Goal: Task Accomplishment & Management: Manage account settings

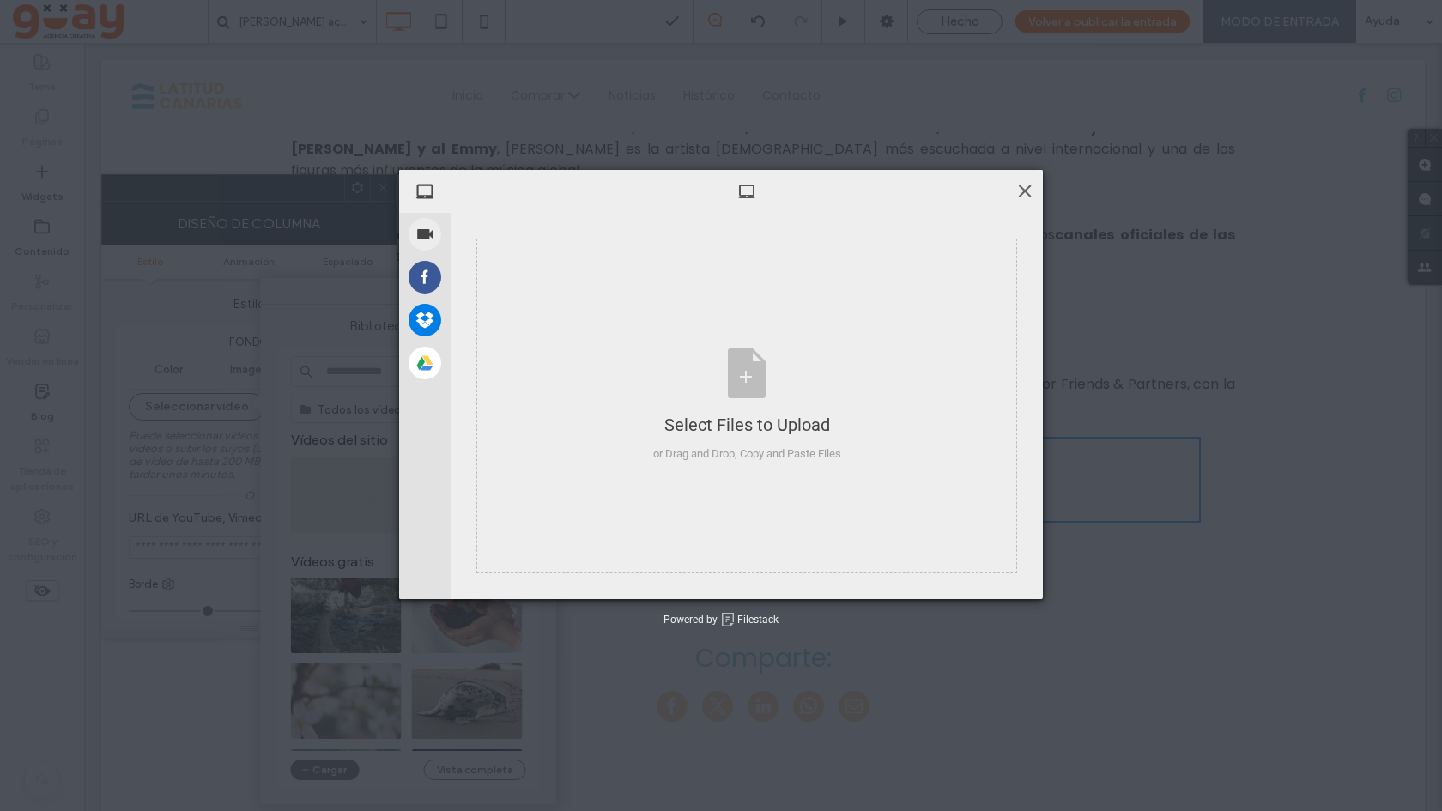
click at [1022, 190] on span at bounding box center [1024, 190] width 19 height 19
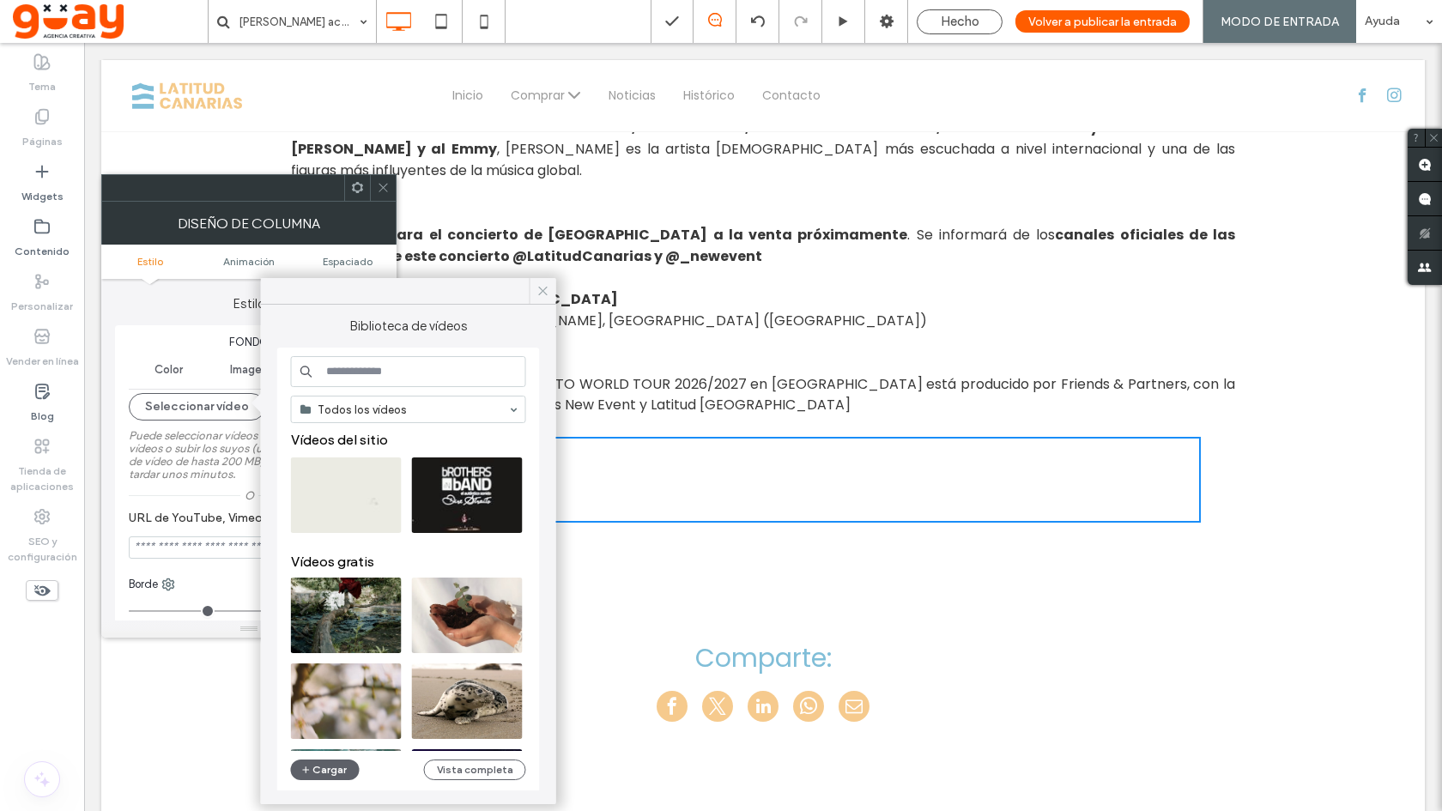
click at [542, 288] on icon at bounding box center [542, 290] width 15 height 15
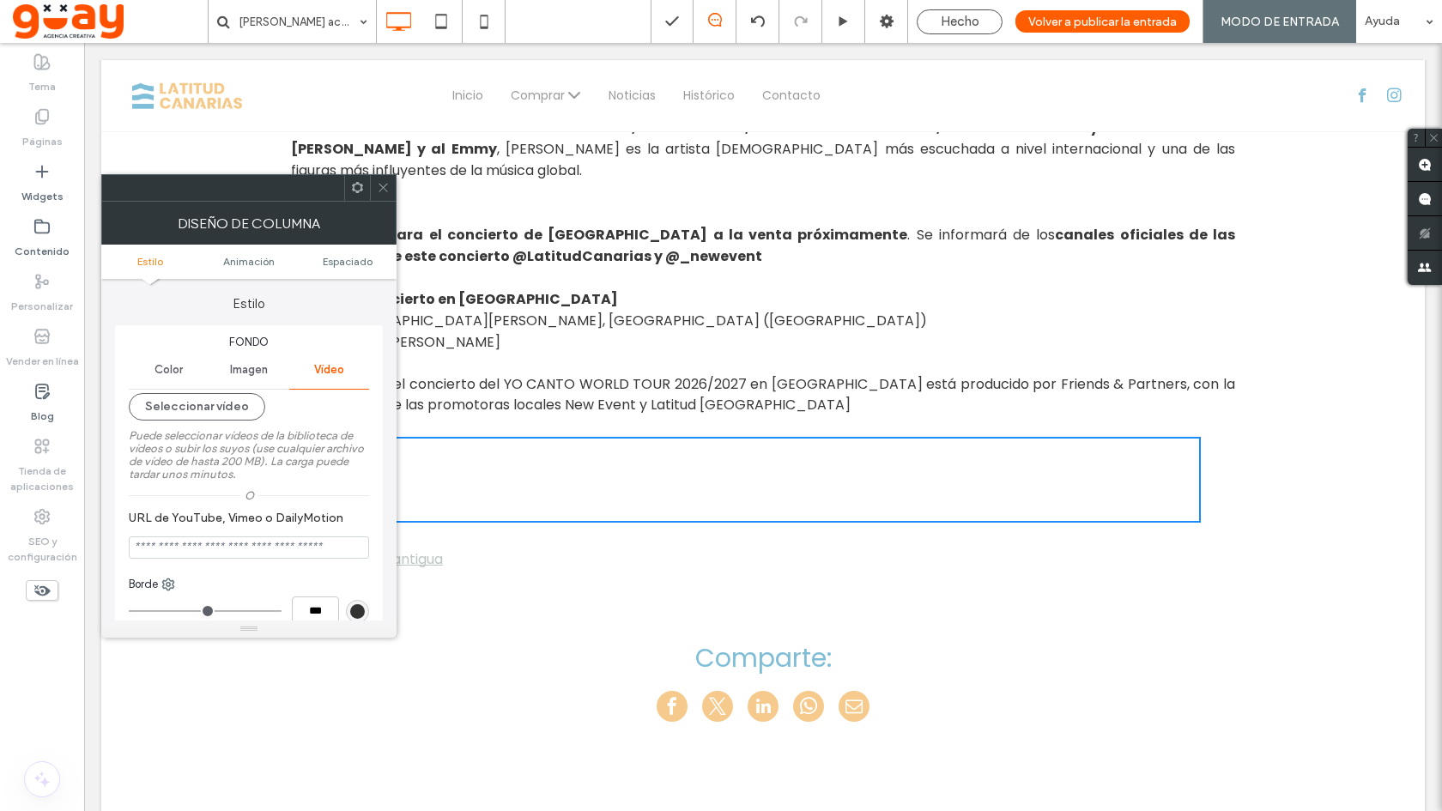
click at [383, 188] on use at bounding box center [382, 188] width 9 height 9
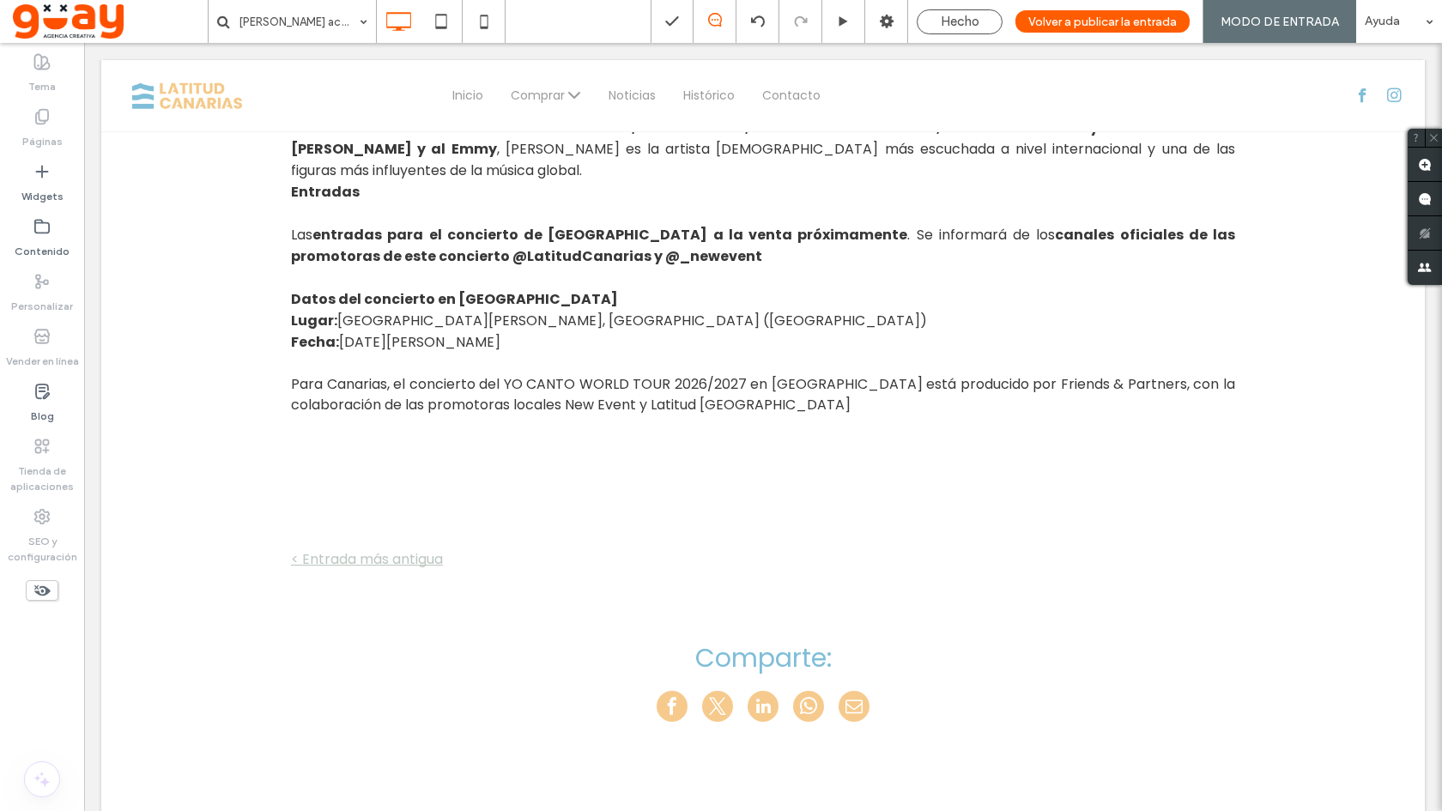
click at [53, 136] on label "Páginas" at bounding box center [42, 137] width 40 height 24
click at [968, 29] on div "Hecho" at bounding box center [959, 21] width 86 height 25
click at [967, 22] on span "Hecho" at bounding box center [959, 21] width 39 height 15
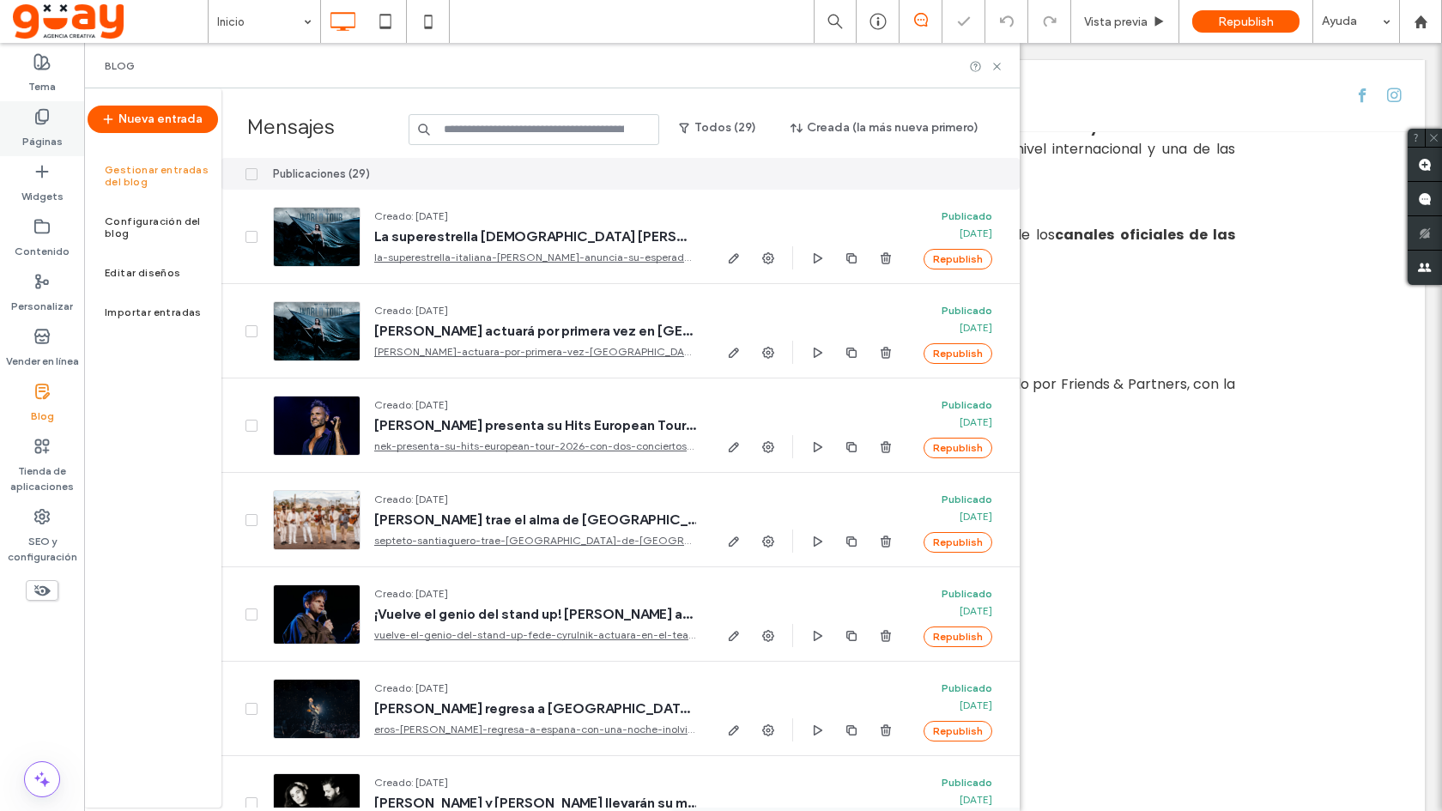
click at [48, 124] on icon at bounding box center [41, 116] width 17 height 17
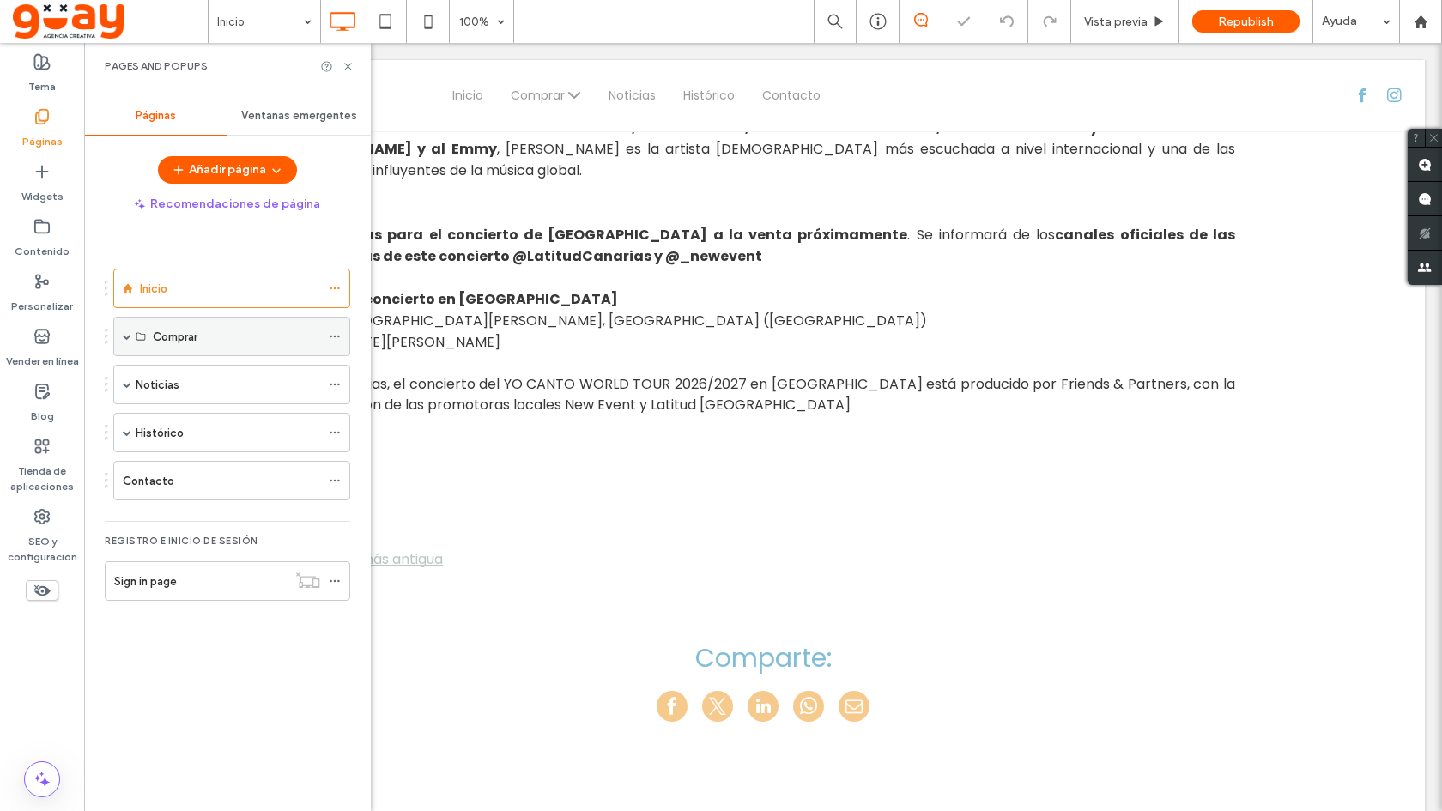
click at [126, 337] on span at bounding box center [127, 336] width 9 height 9
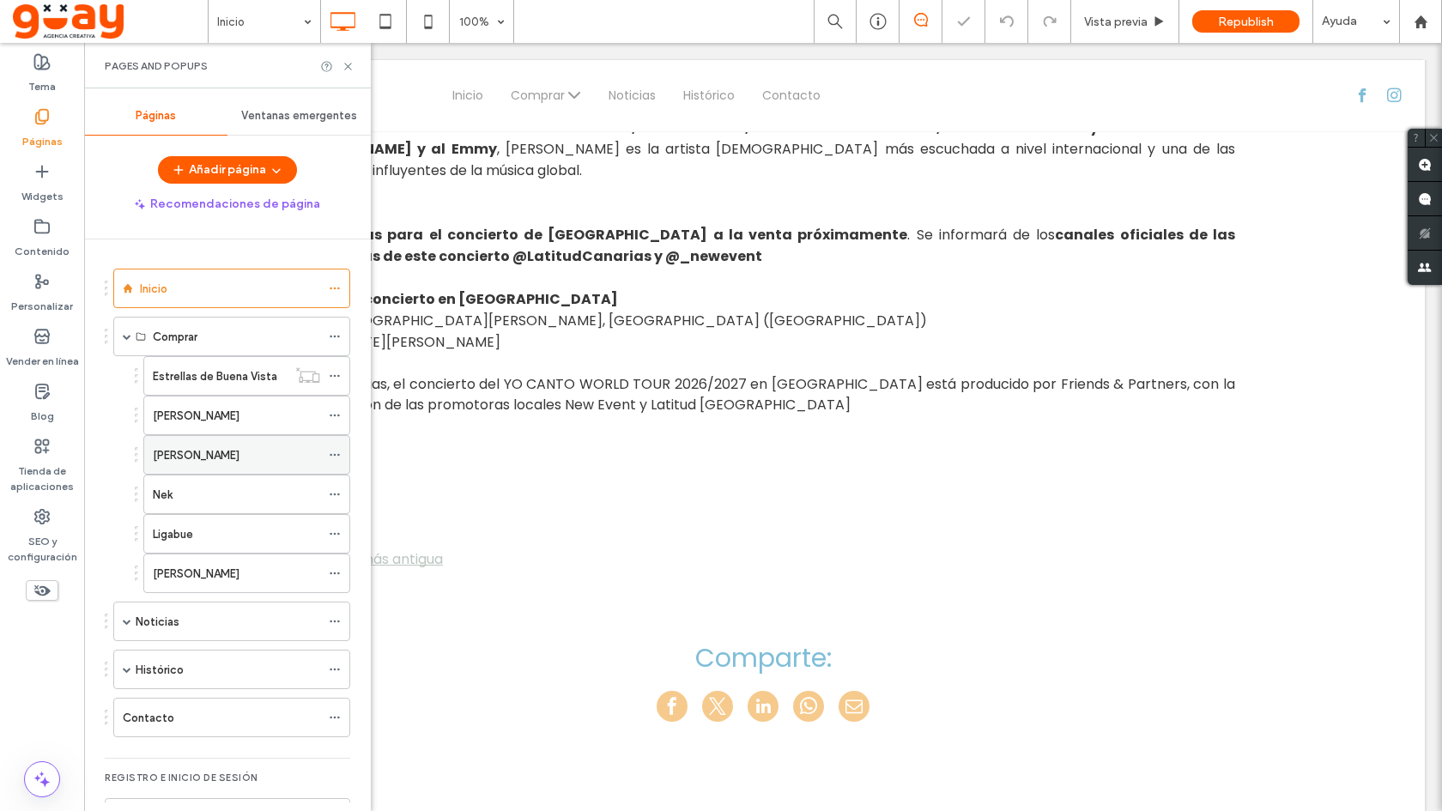
click at [199, 459] on label "[PERSON_NAME]" at bounding box center [196, 455] width 87 height 30
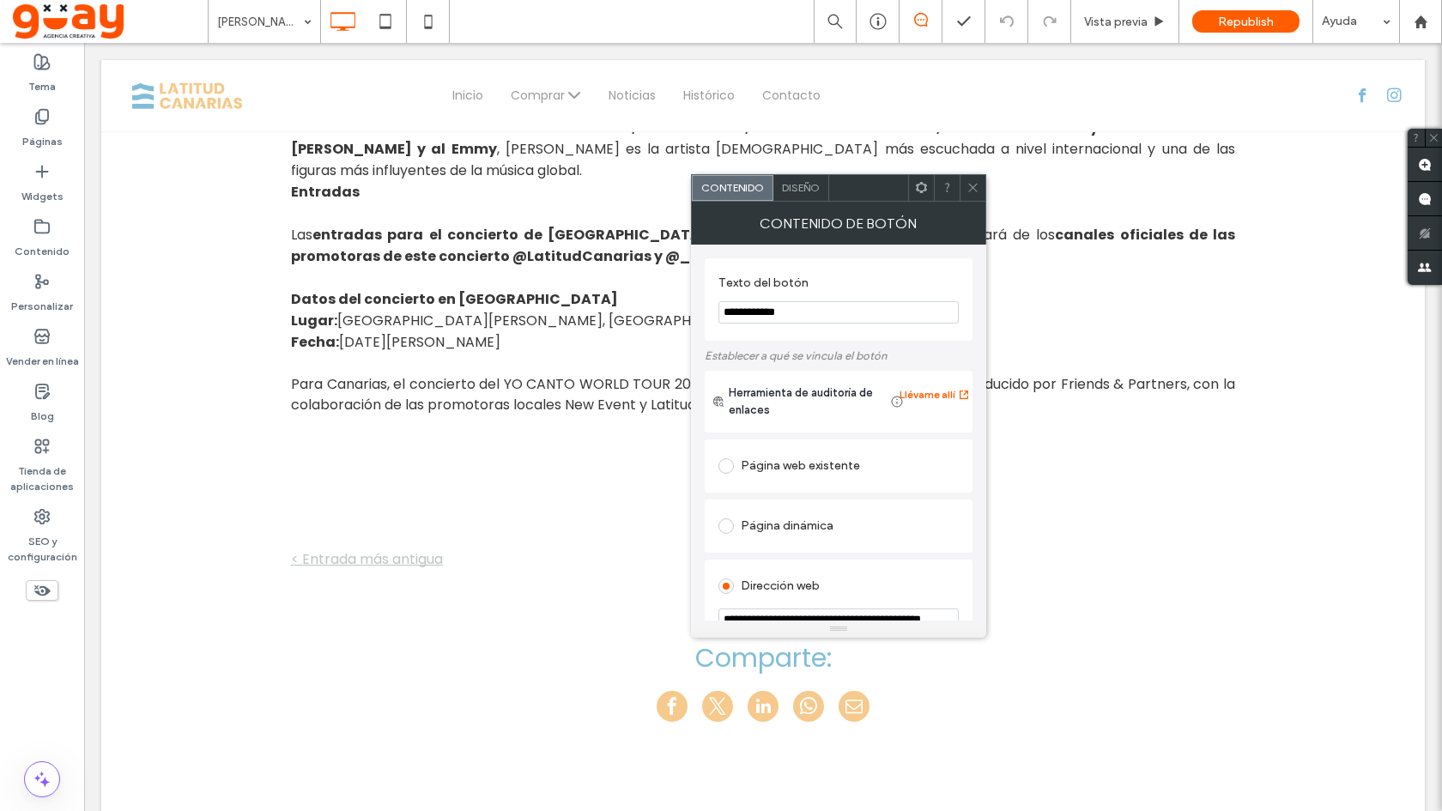
click at [818, 311] on input "**********" at bounding box center [838, 312] width 240 height 22
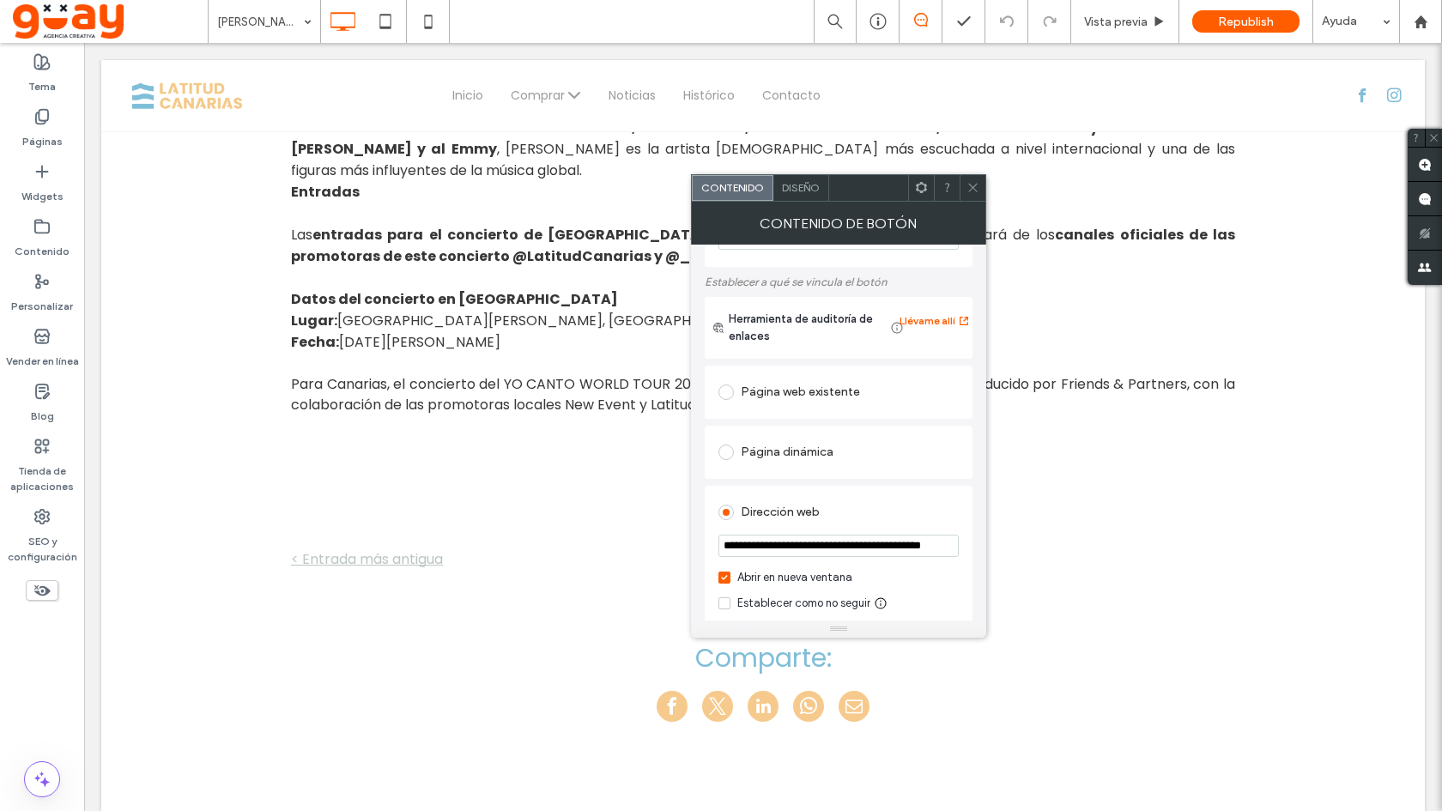
scroll to position [76, 0]
click at [815, 541] on input "**********" at bounding box center [838, 544] width 240 height 22
paste input "**********"
type input "**********"
click at [970, 195] on span at bounding box center [972, 188] width 13 height 26
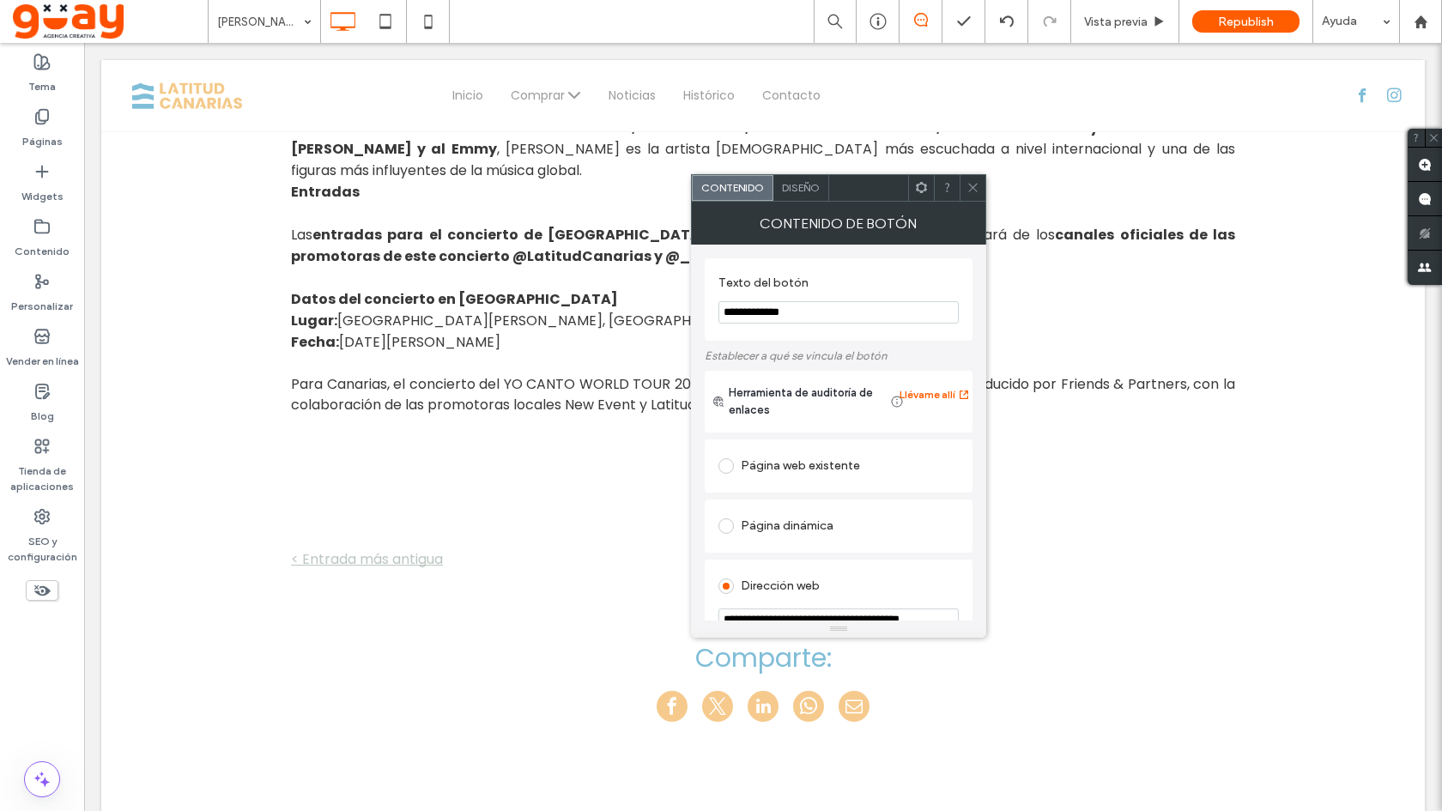
scroll to position [88, 0]
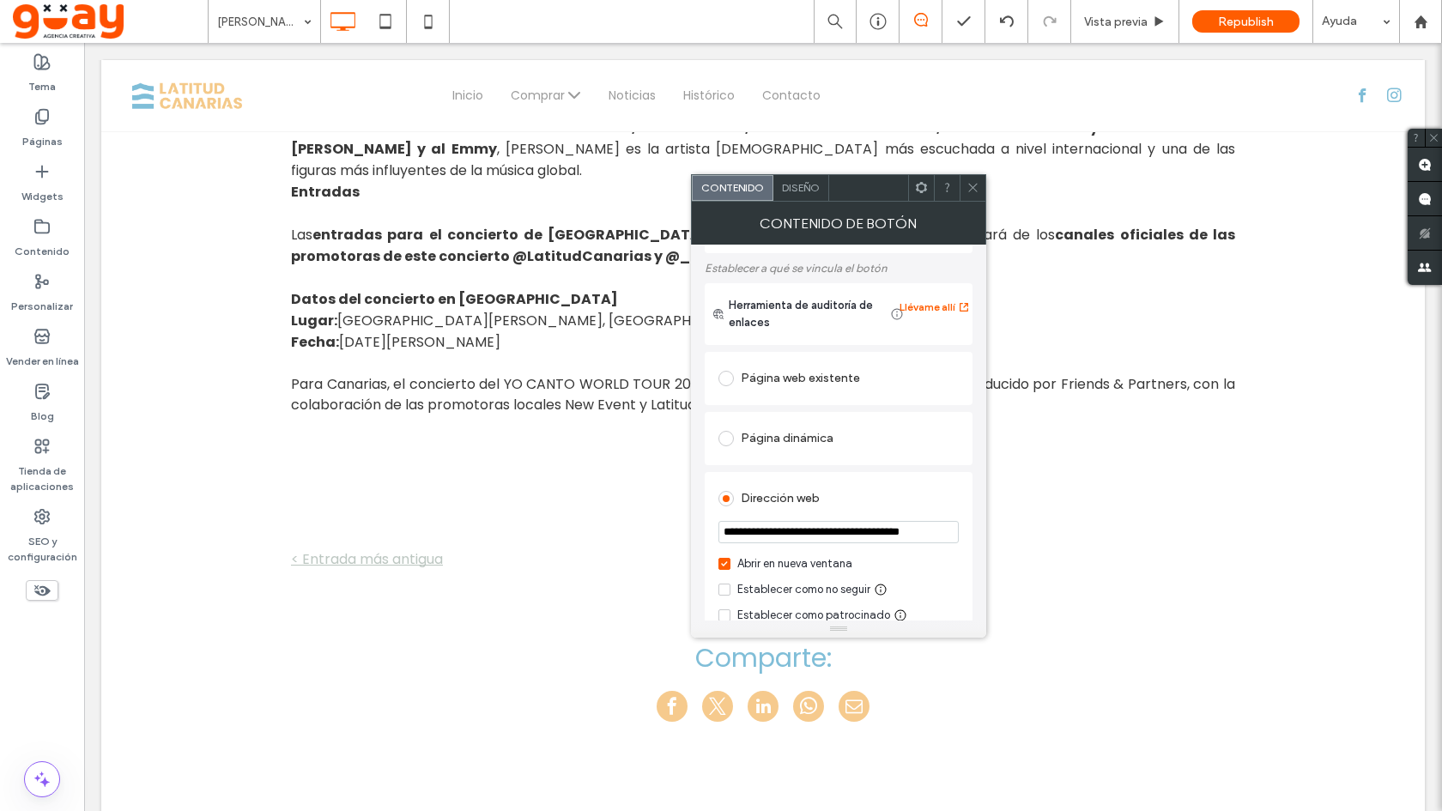
click at [831, 537] on input "**********" at bounding box center [838, 532] width 240 height 22
paste input "url"
type input "**********"
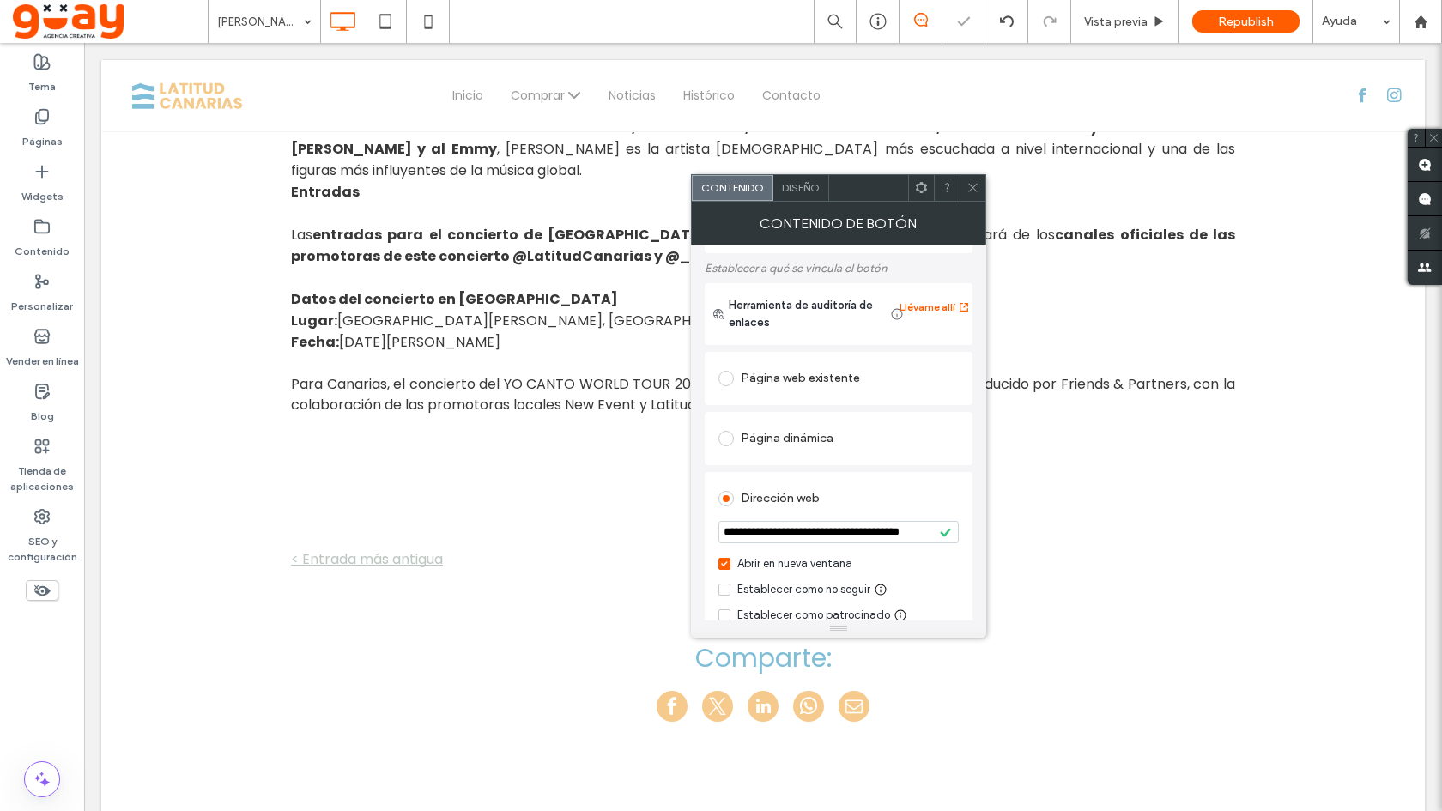
click at [972, 185] on icon at bounding box center [972, 187] width 13 height 13
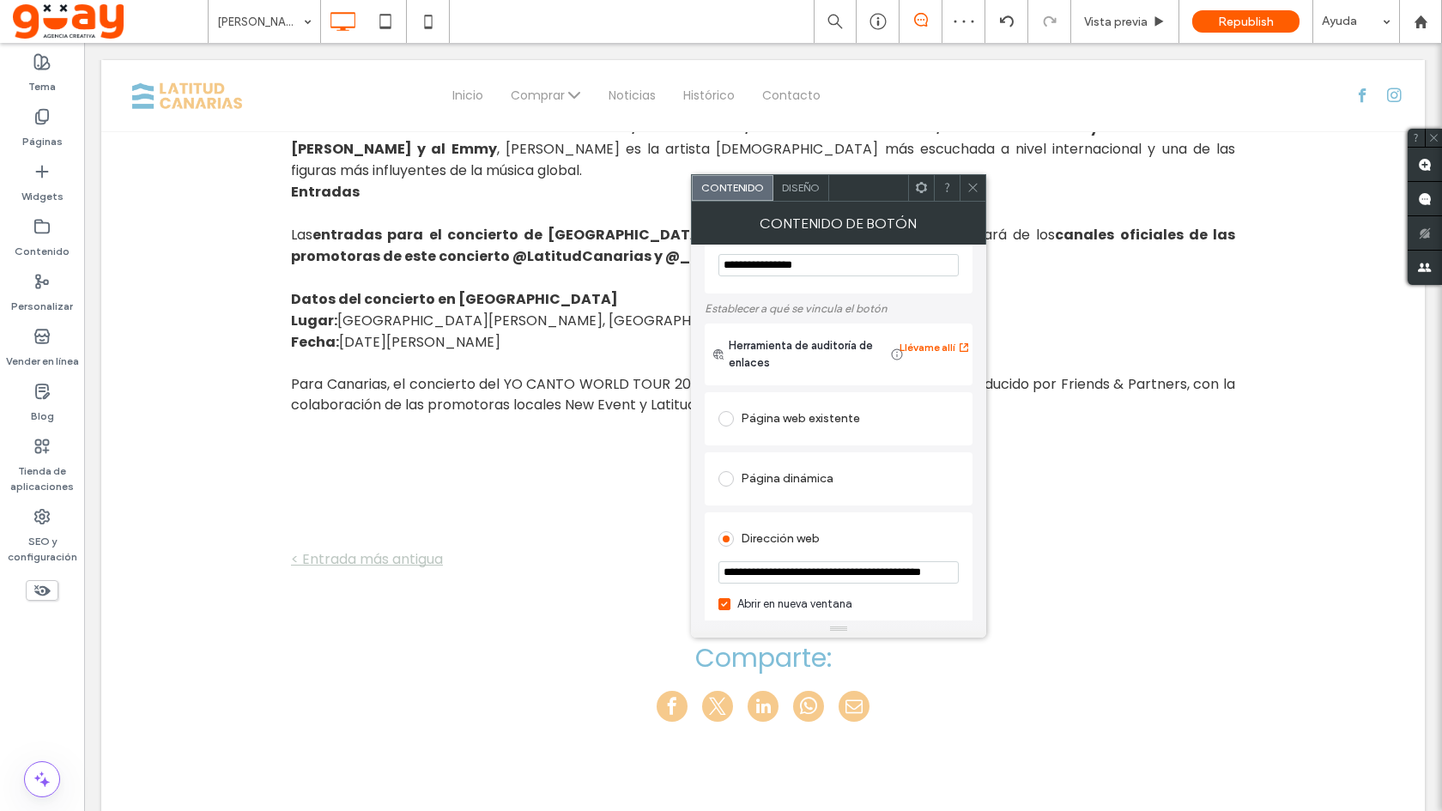
scroll to position [54, 0]
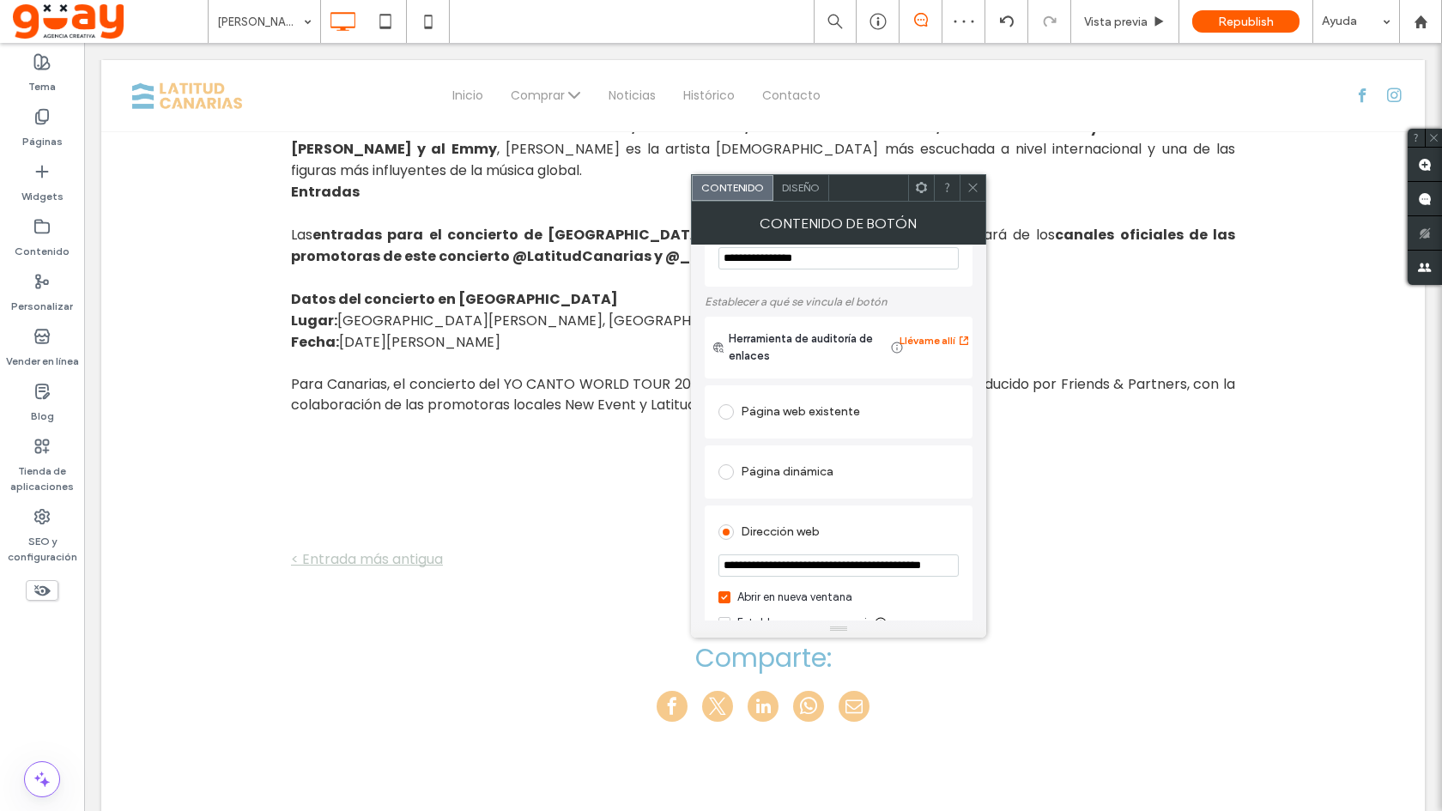
click at [843, 565] on input "**********" at bounding box center [838, 565] width 240 height 22
click at [966, 195] on span at bounding box center [972, 188] width 13 height 26
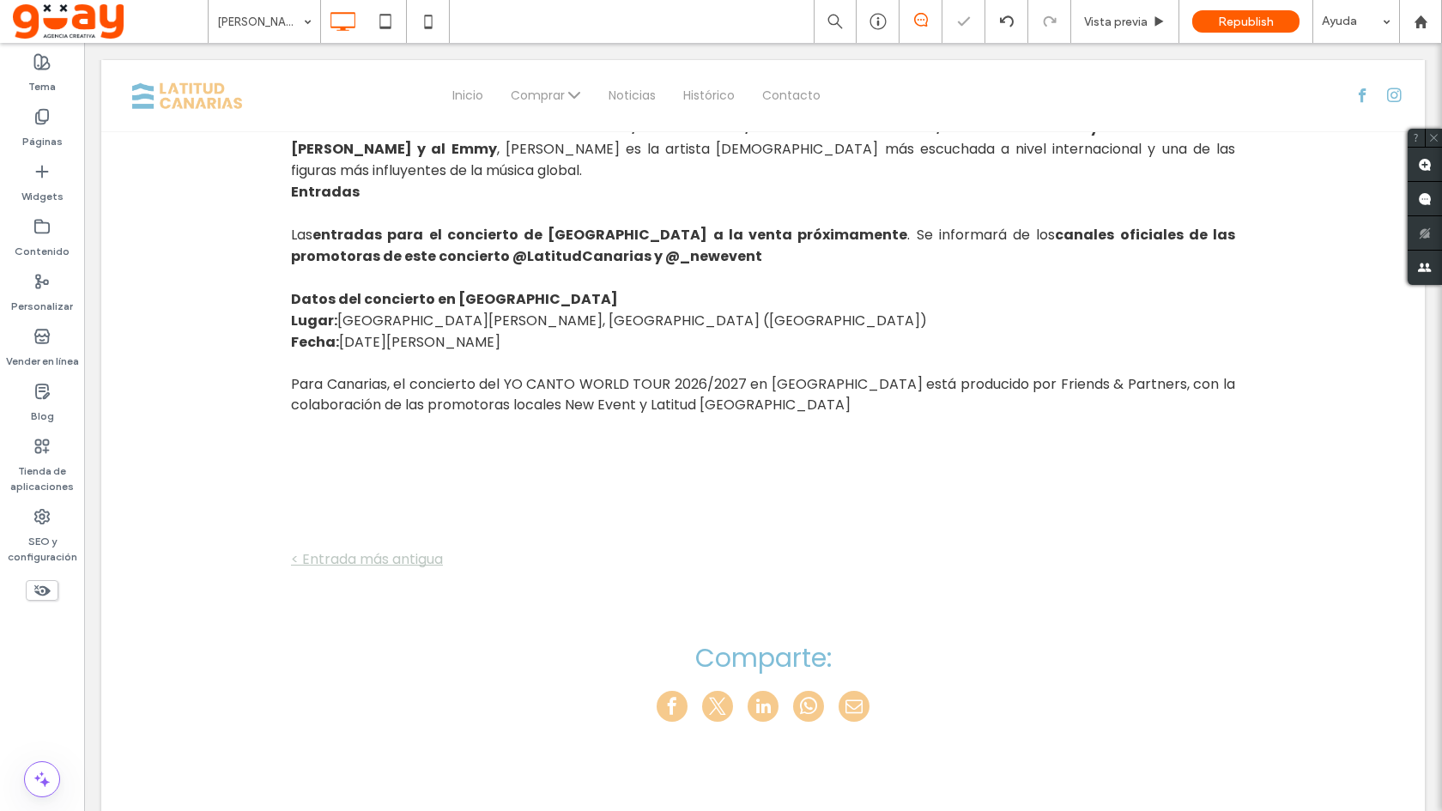
type input "*******"
type input "**"
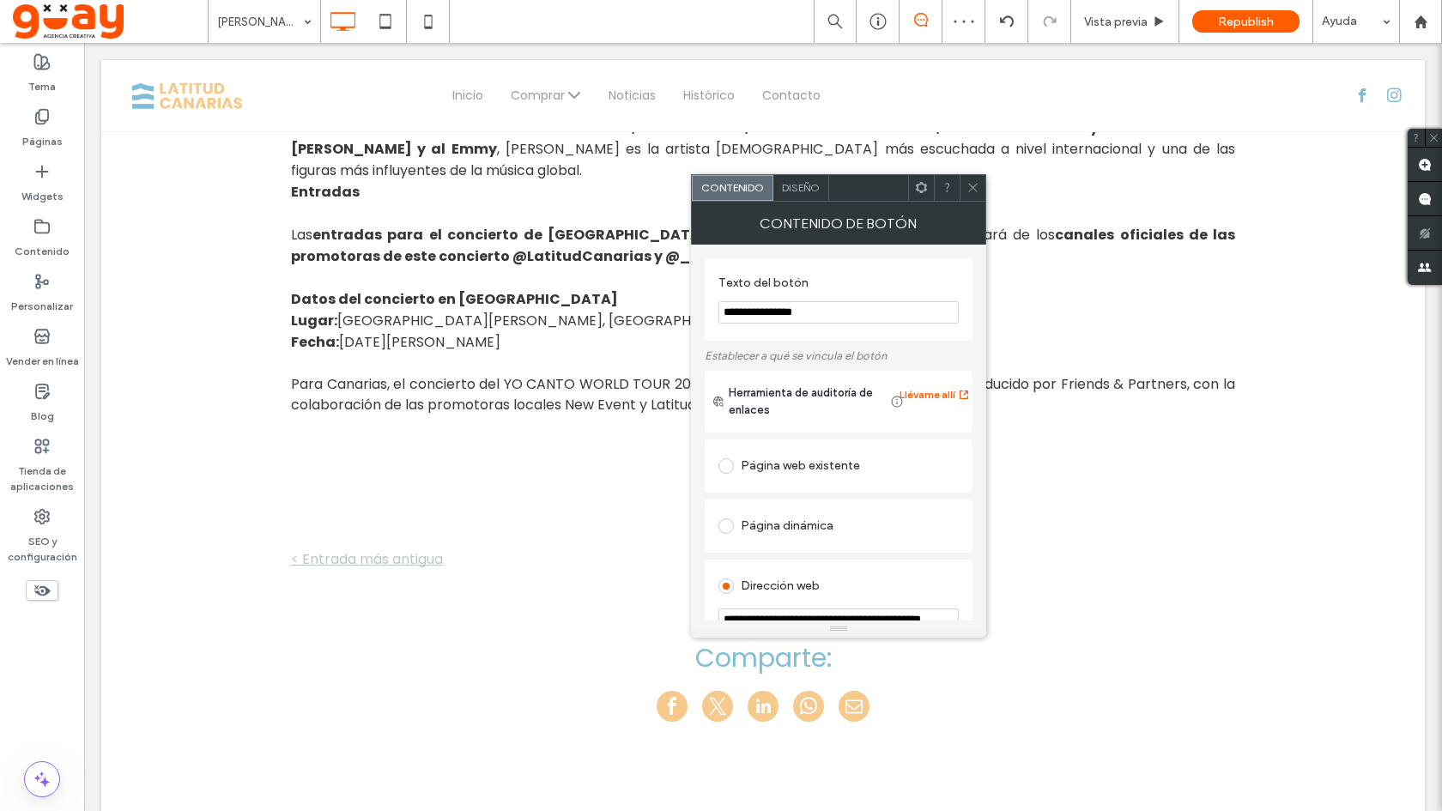
click at [759, 614] on input "**********" at bounding box center [838, 619] width 240 height 22
paste input "**********"
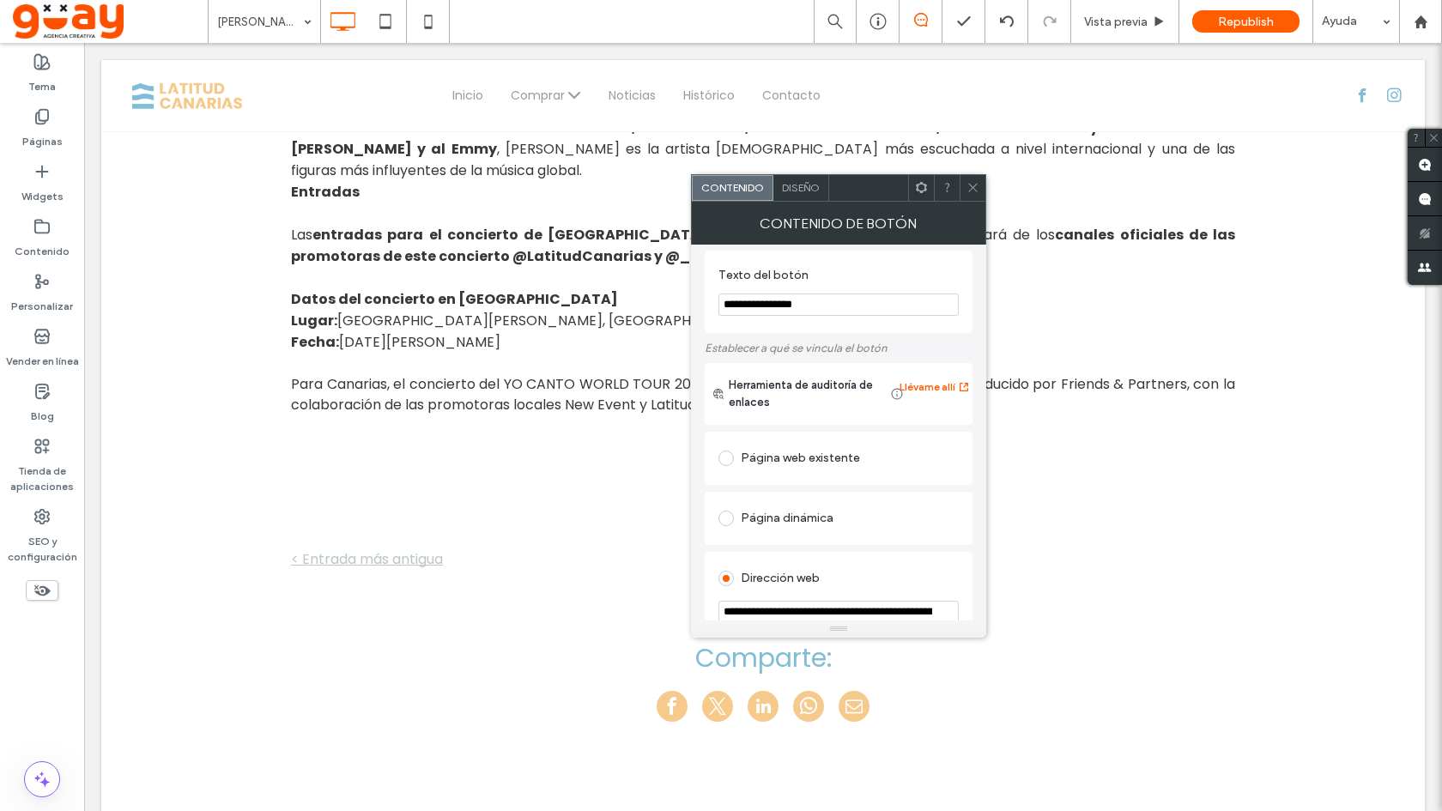
type input "**********"
click at [979, 189] on div at bounding box center [972, 188] width 26 height 26
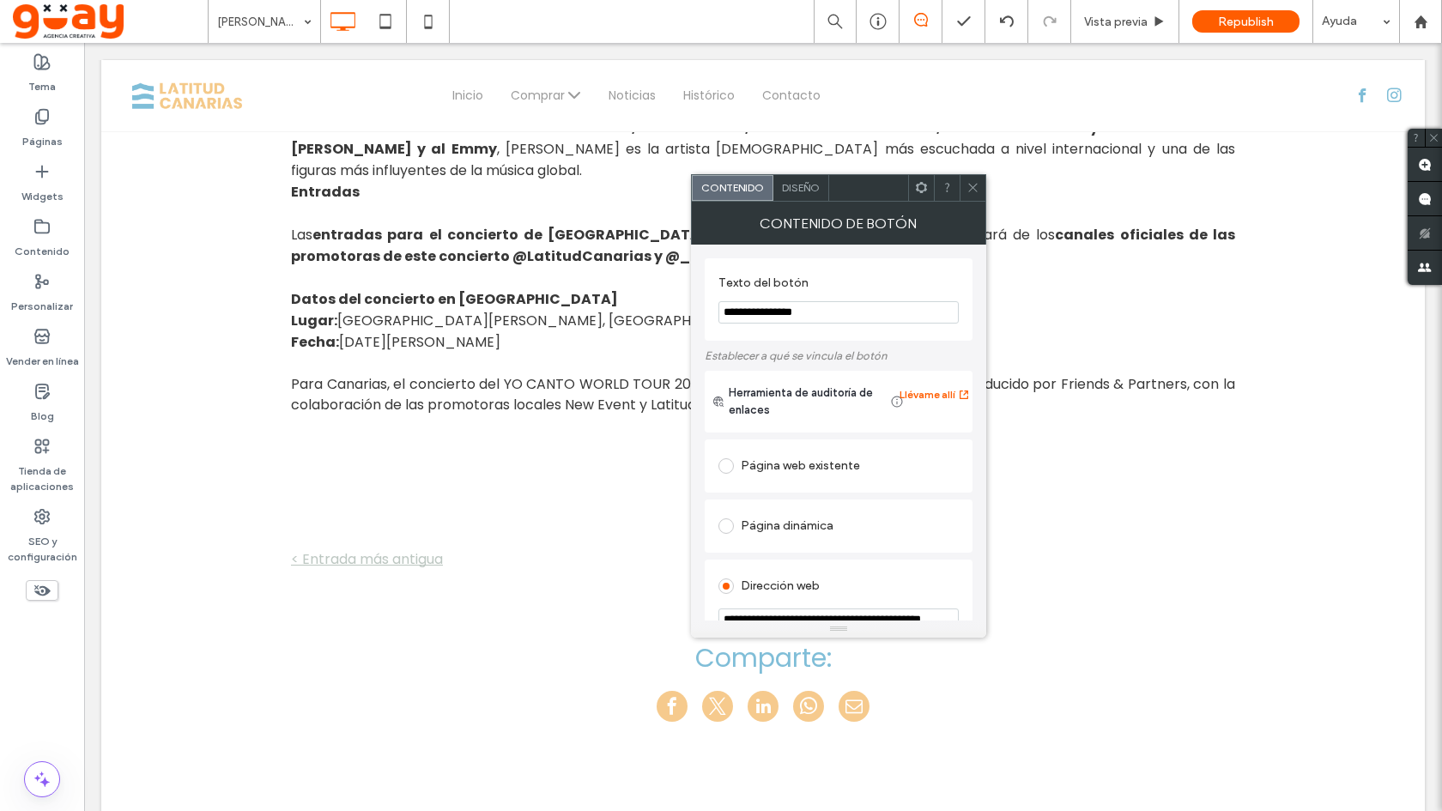
click at [863, 615] on input "**********" at bounding box center [838, 619] width 240 height 22
paste input "**********"
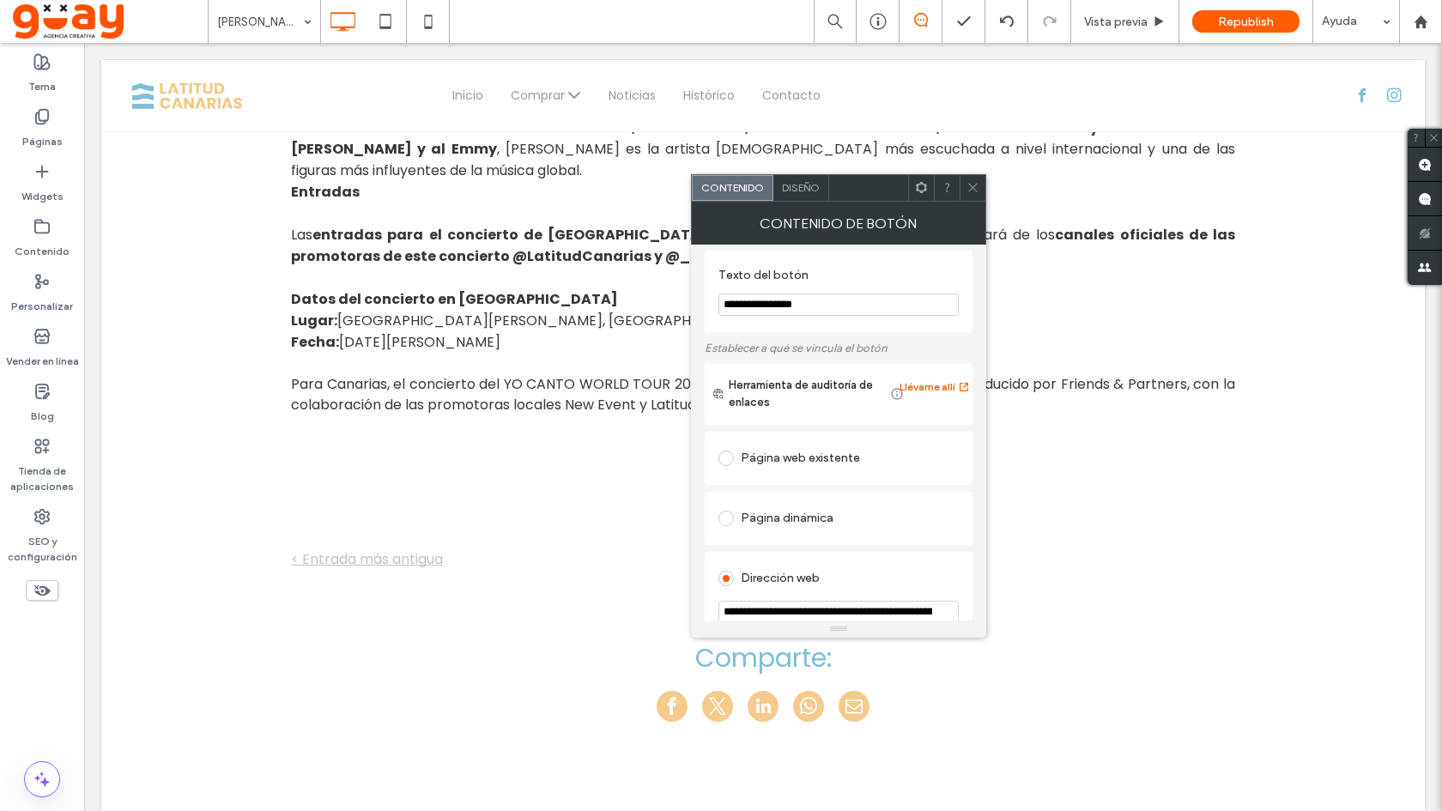
type input "**********"
click at [971, 191] on icon at bounding box center [972, 187] width 13 height 13
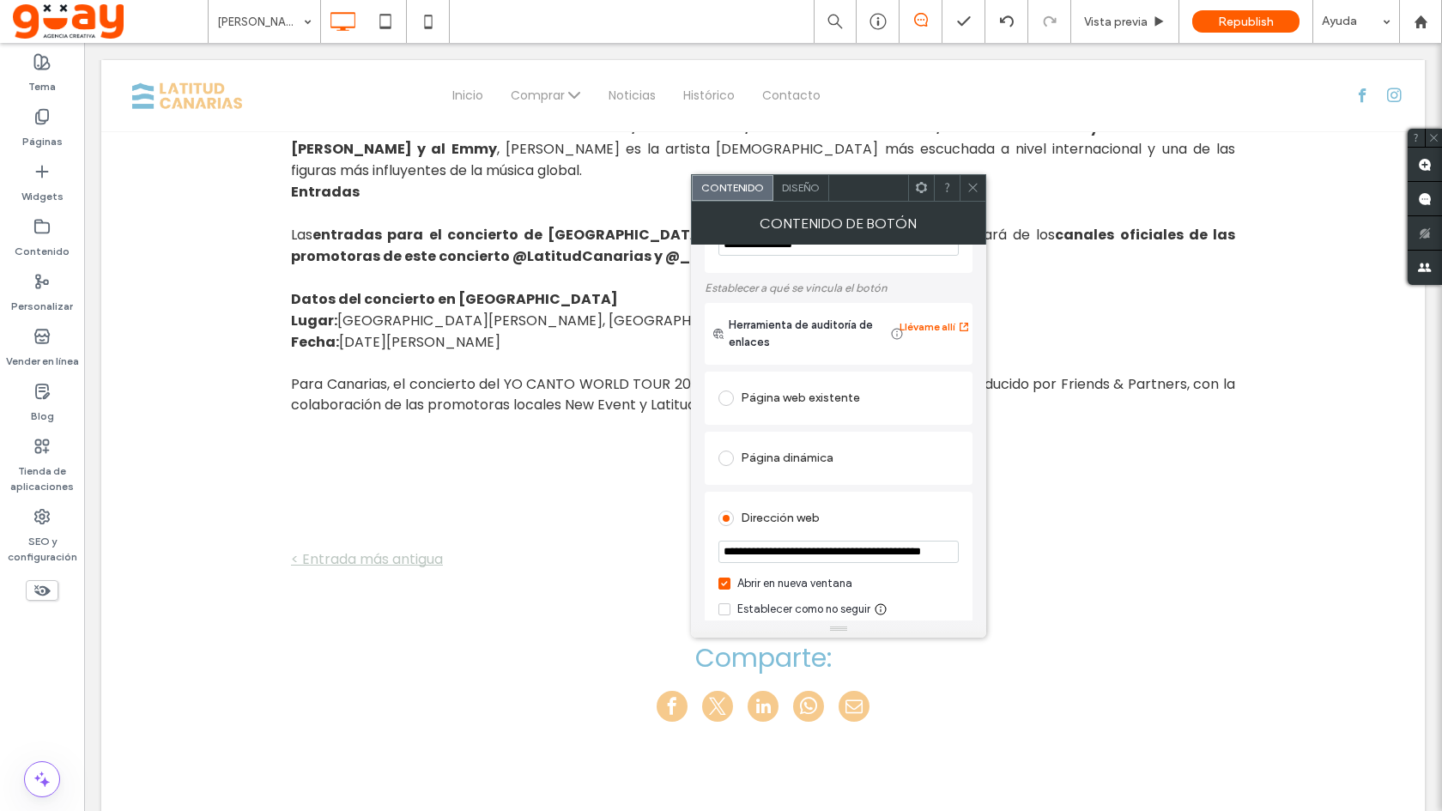
scroll to position [82, 0]
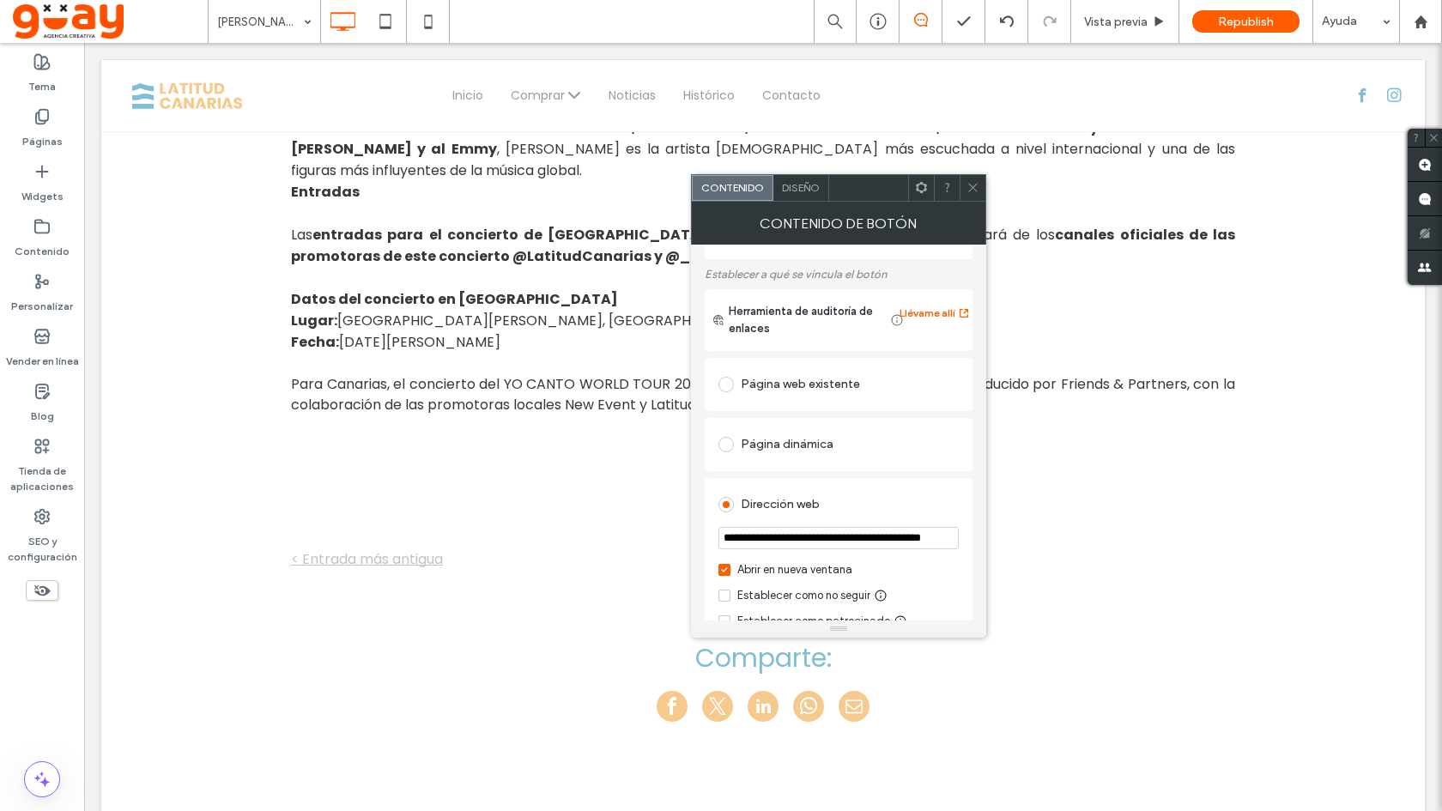
click at [870, 536] on input "**********" at bounding box center [838, 538] width 240 height 22
paste input "**********"
type input "**********"
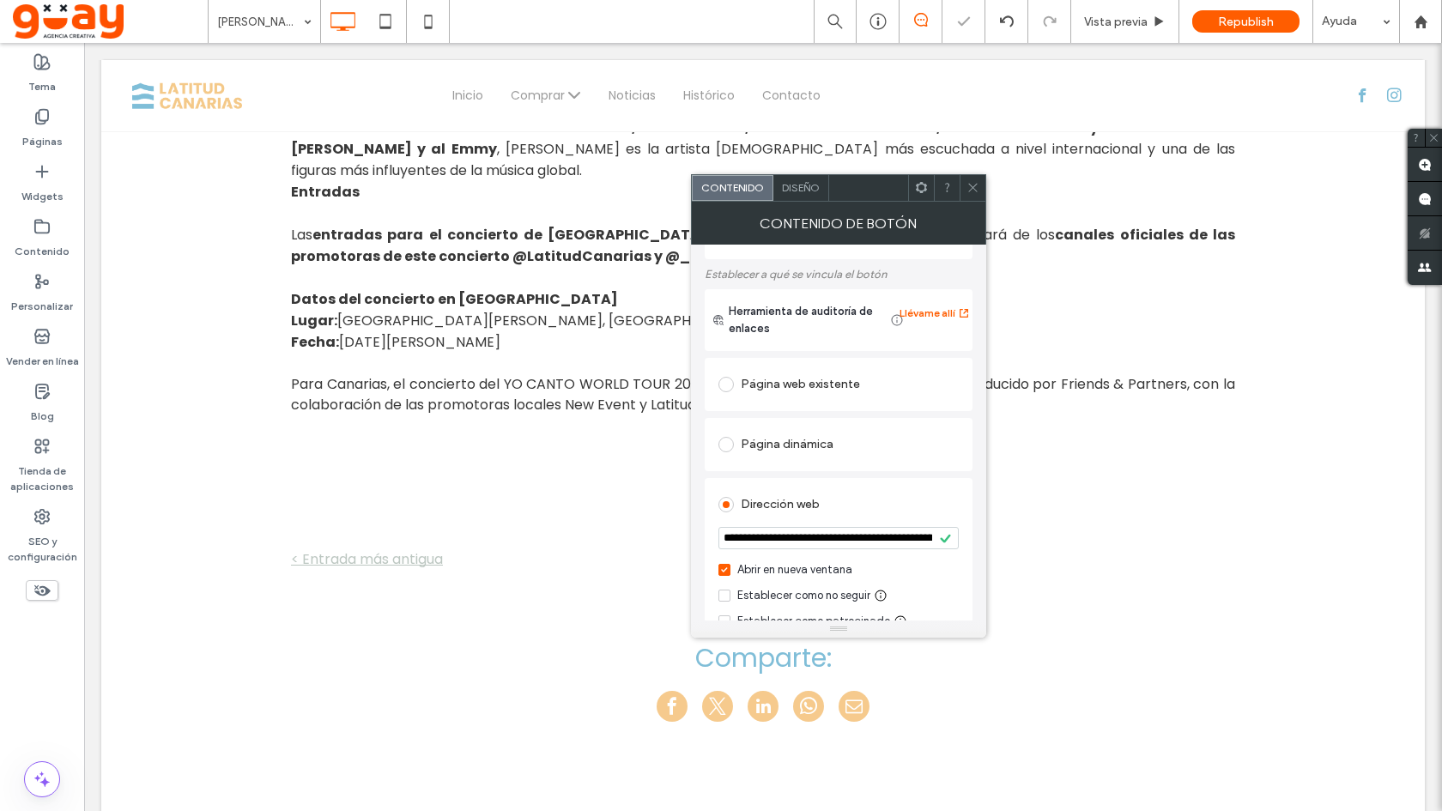
click at [970, 187] on icon at bounding box center [972, 187] width 13 height 13
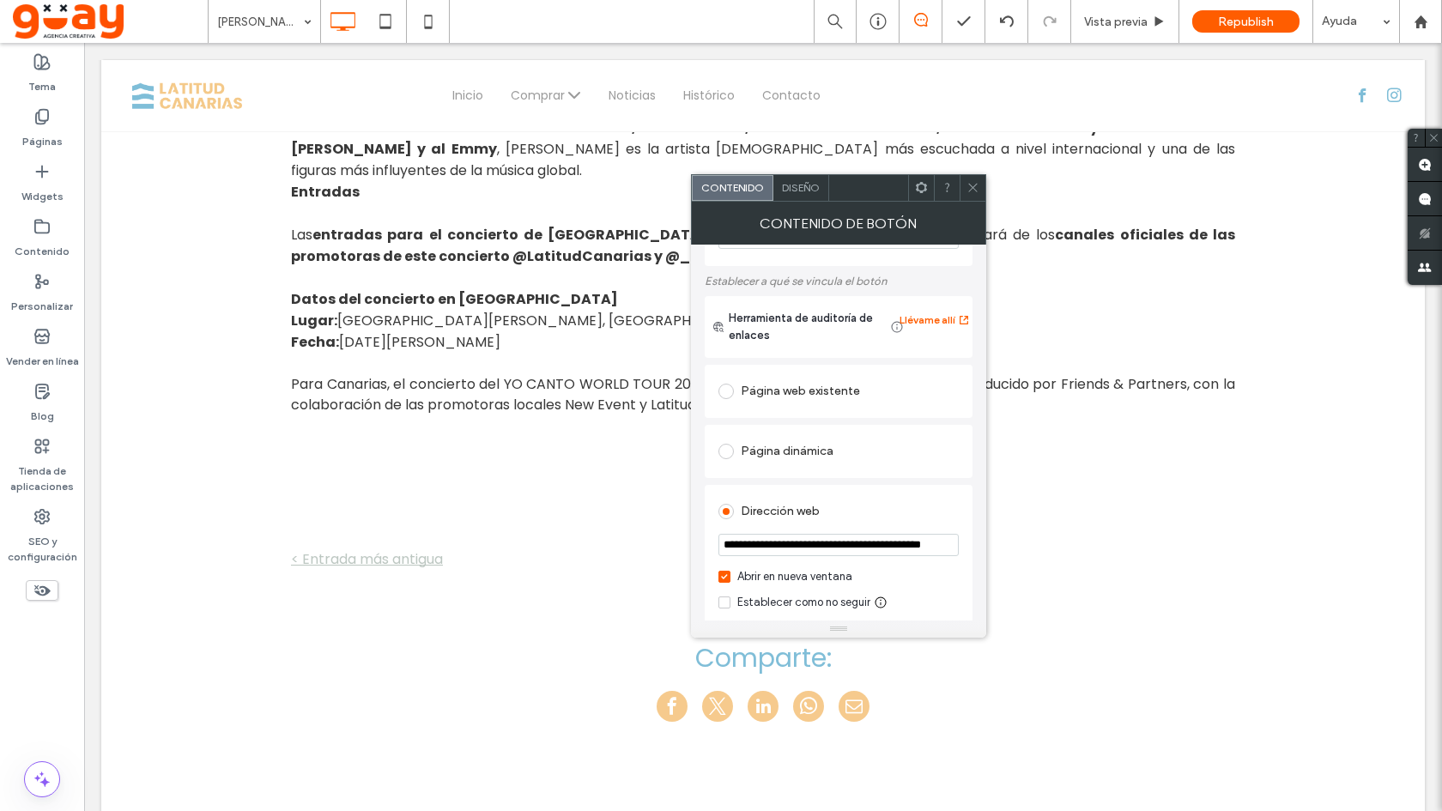
scroll to position [109, 0]
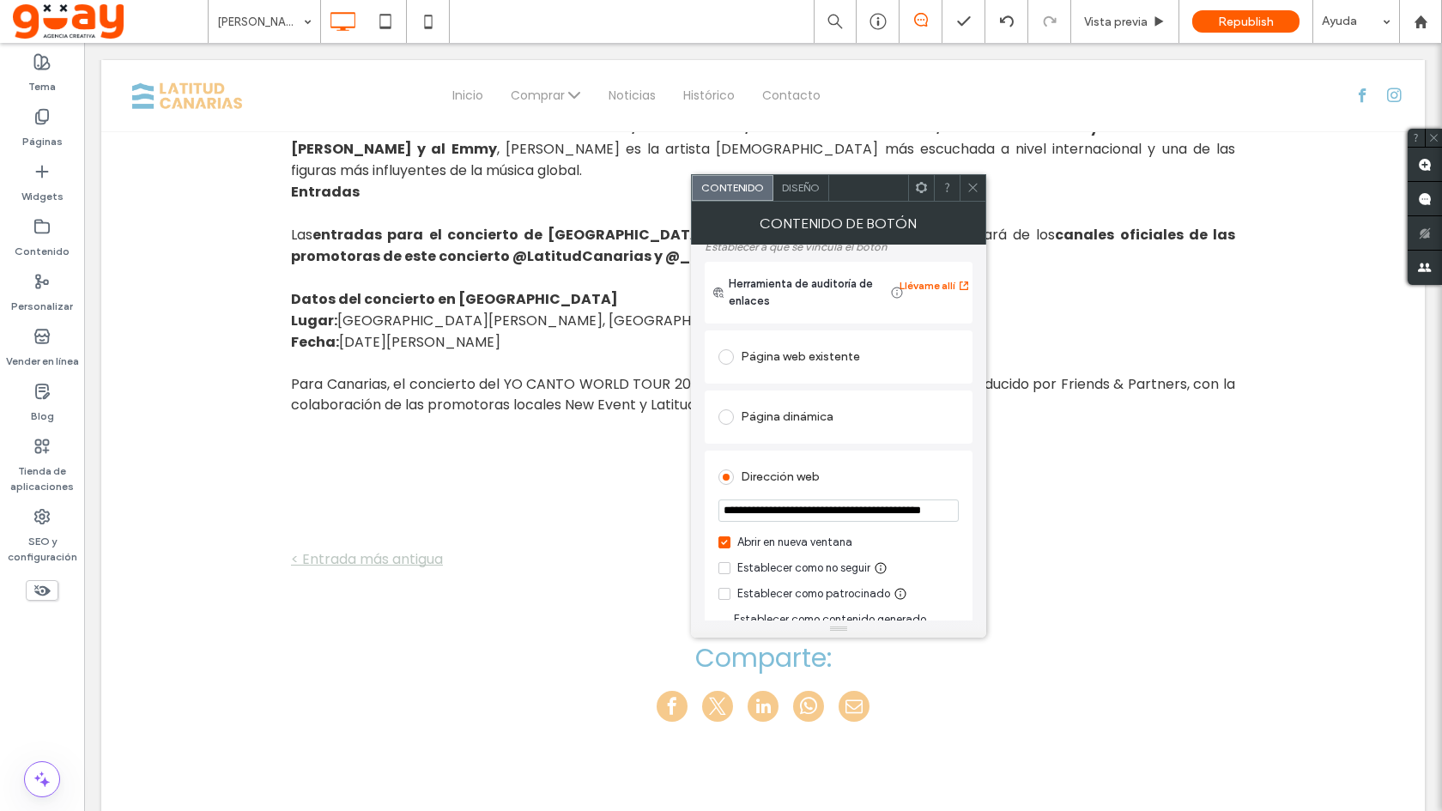
click at [808, 512] on input "**********" at bounding box center [838, 510] width 240 height 22
paste input "**********"
type input "**********"
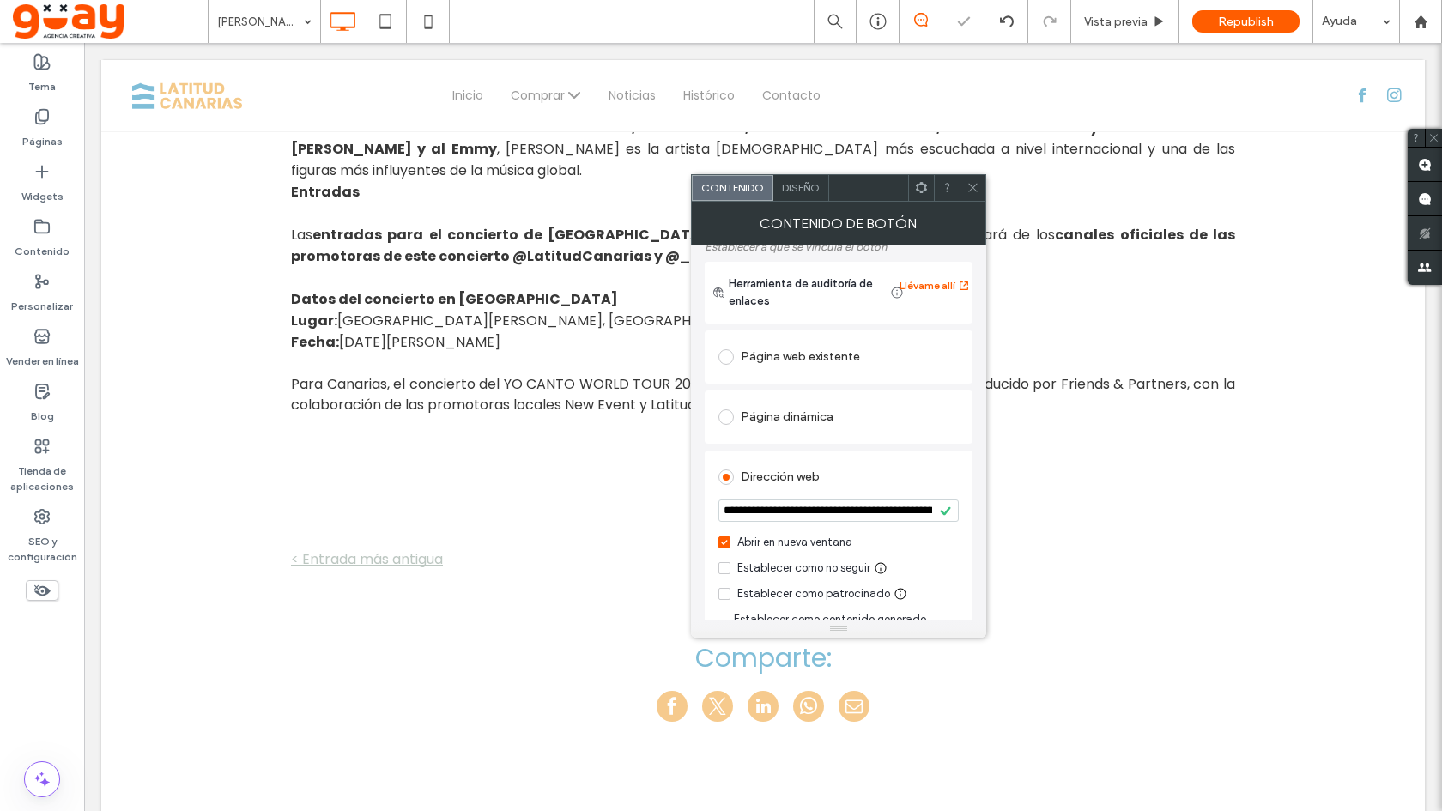
click at [978, 183] on icon at bounding box center [972, 187] width 13 height 13
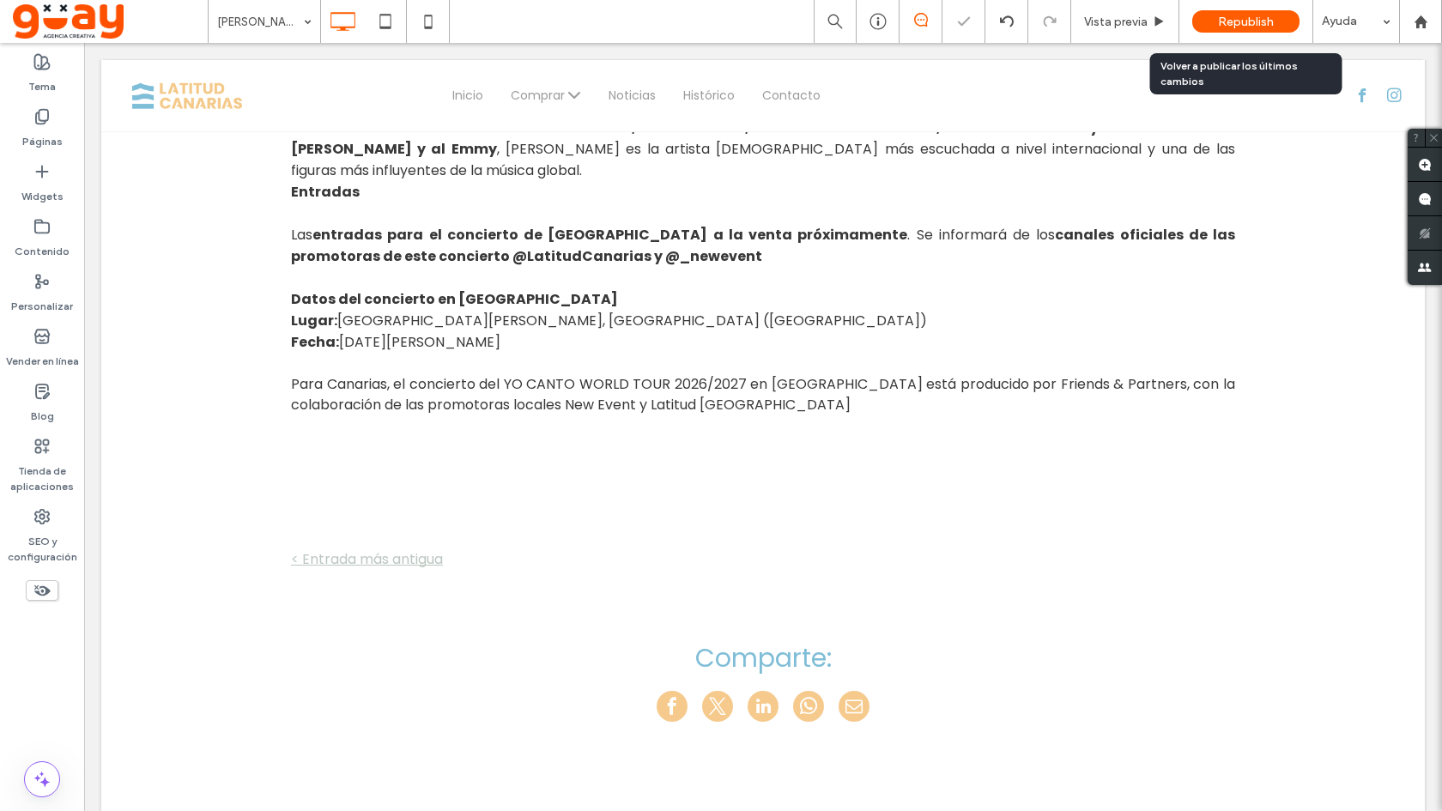
click at [1257, 27] on span "Republish" at bounding box center [1246, 22] width 56 height 15
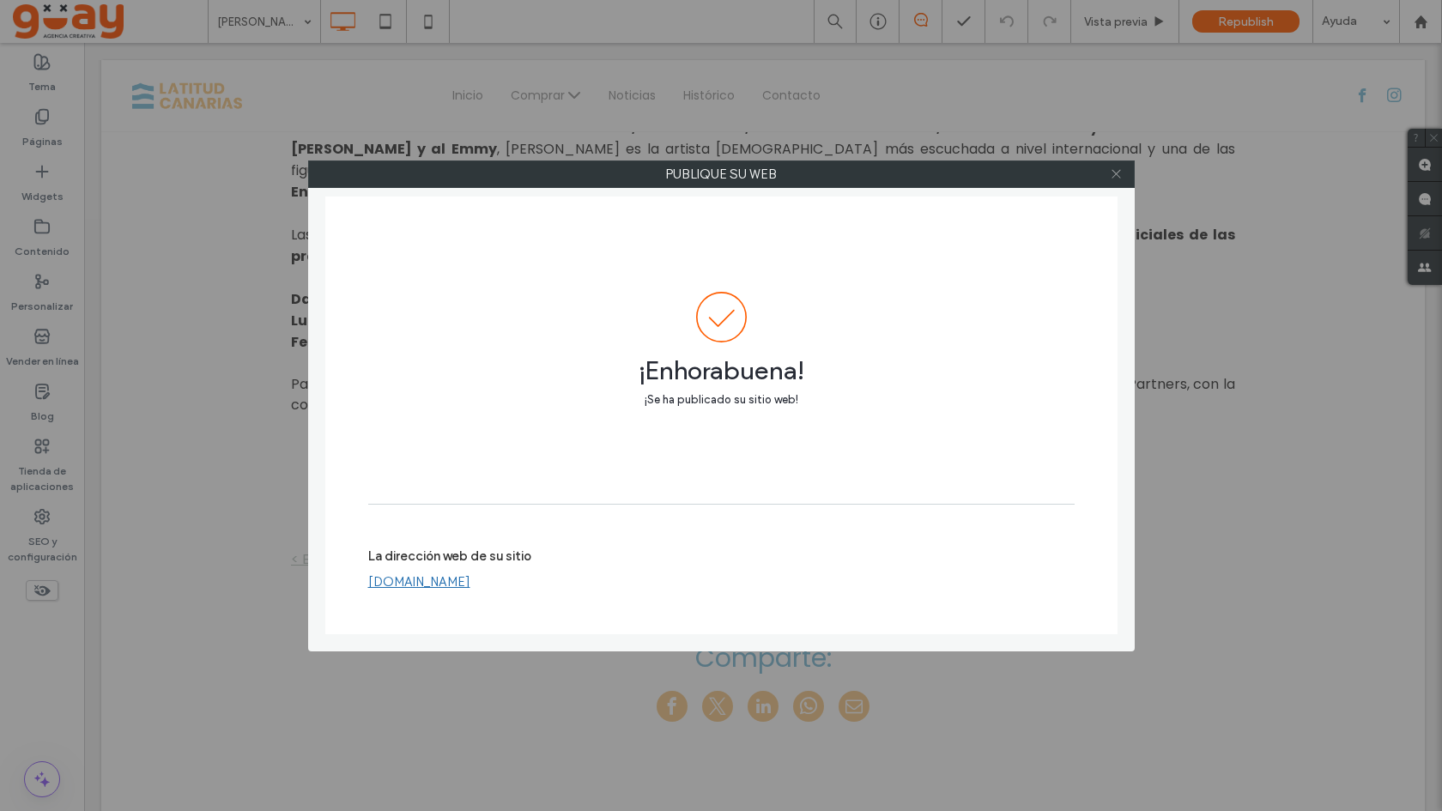
click at [1118, 171] on icon at bounding box center [1116, 173] width 13 height 13
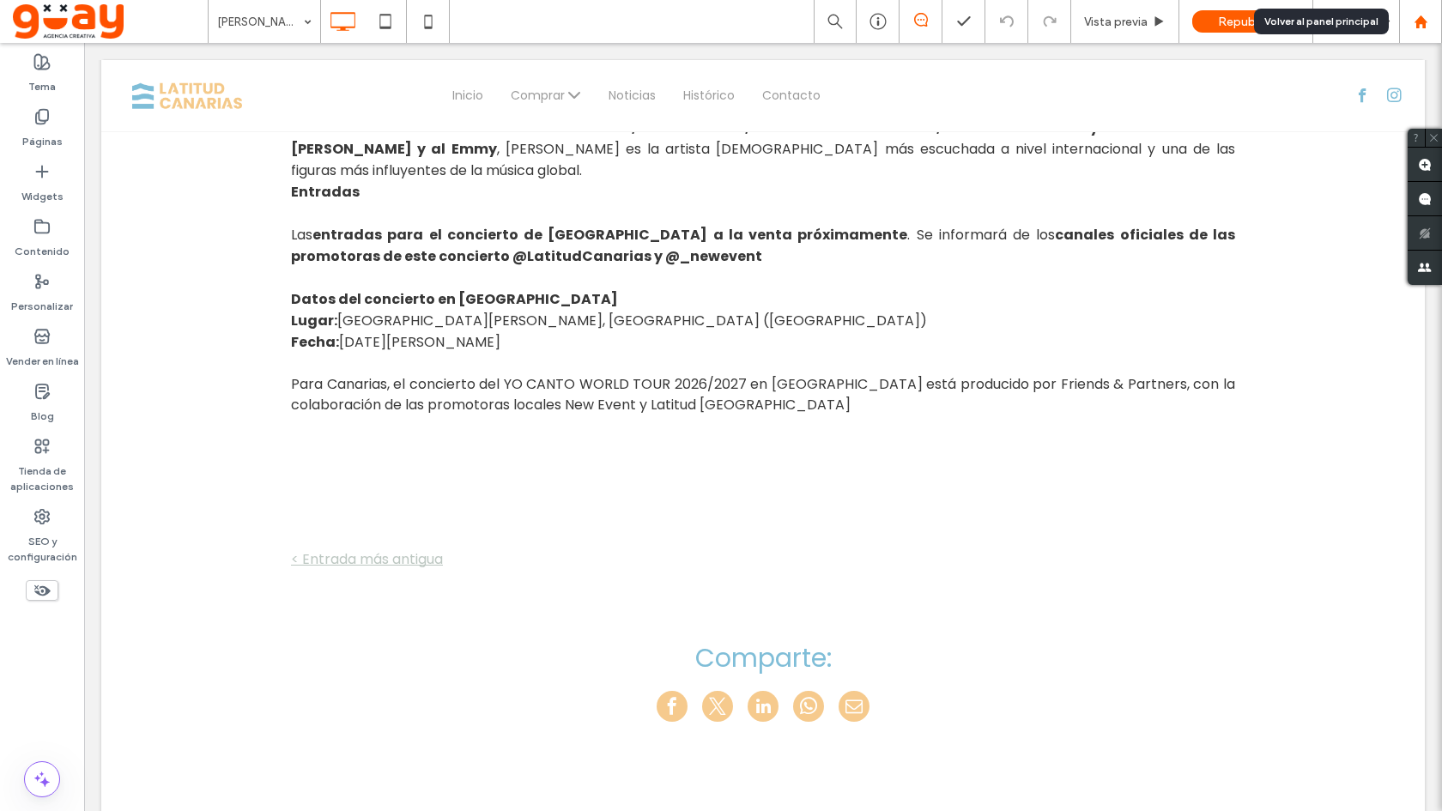
click at [1420, 27] on icon at bounding box center [1420, 22] width 15 height 15
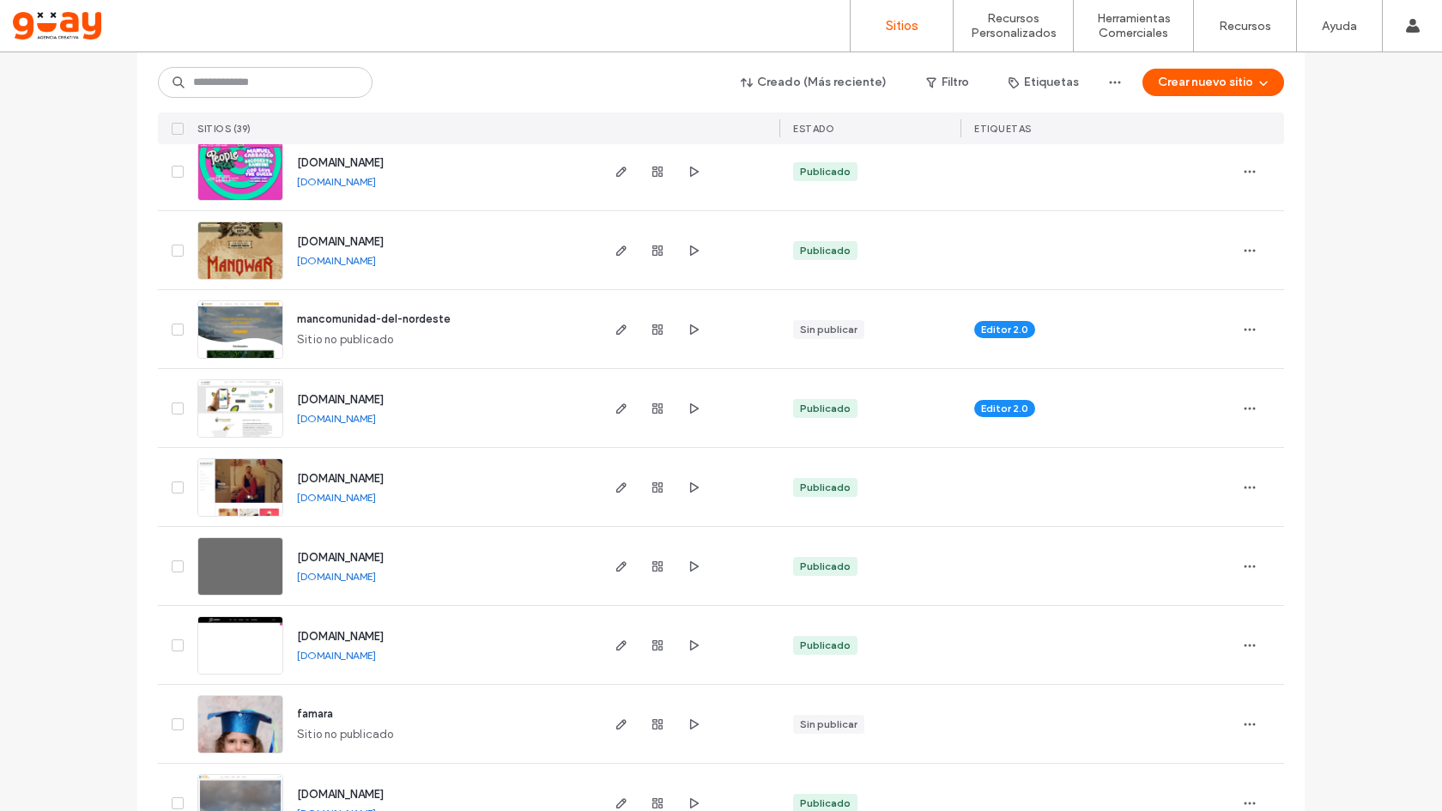
scroll to position [583, 0]
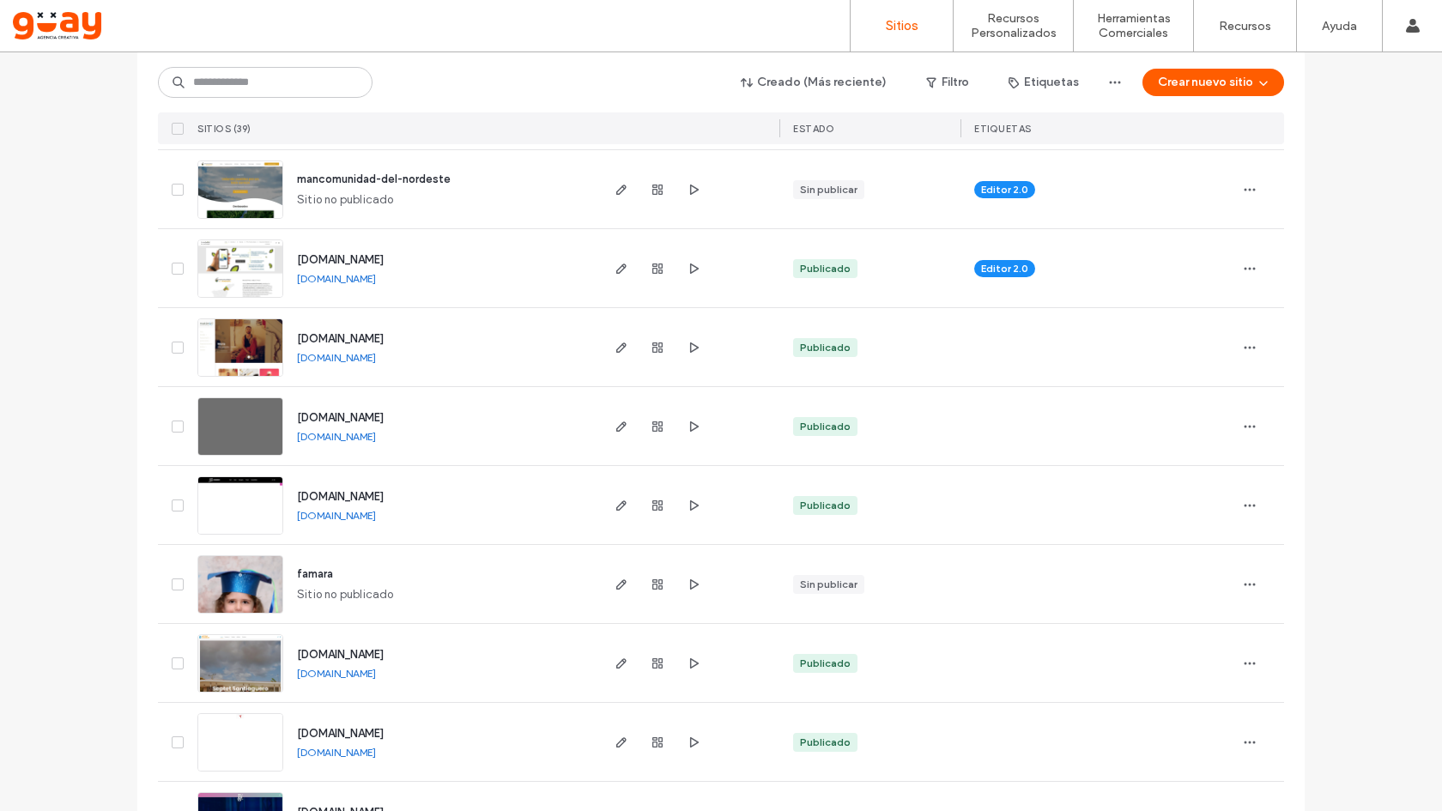
click at [380, 650] on span "[DOMAIN_NAME]" at bounding box center [340, 654] width 87 height 13
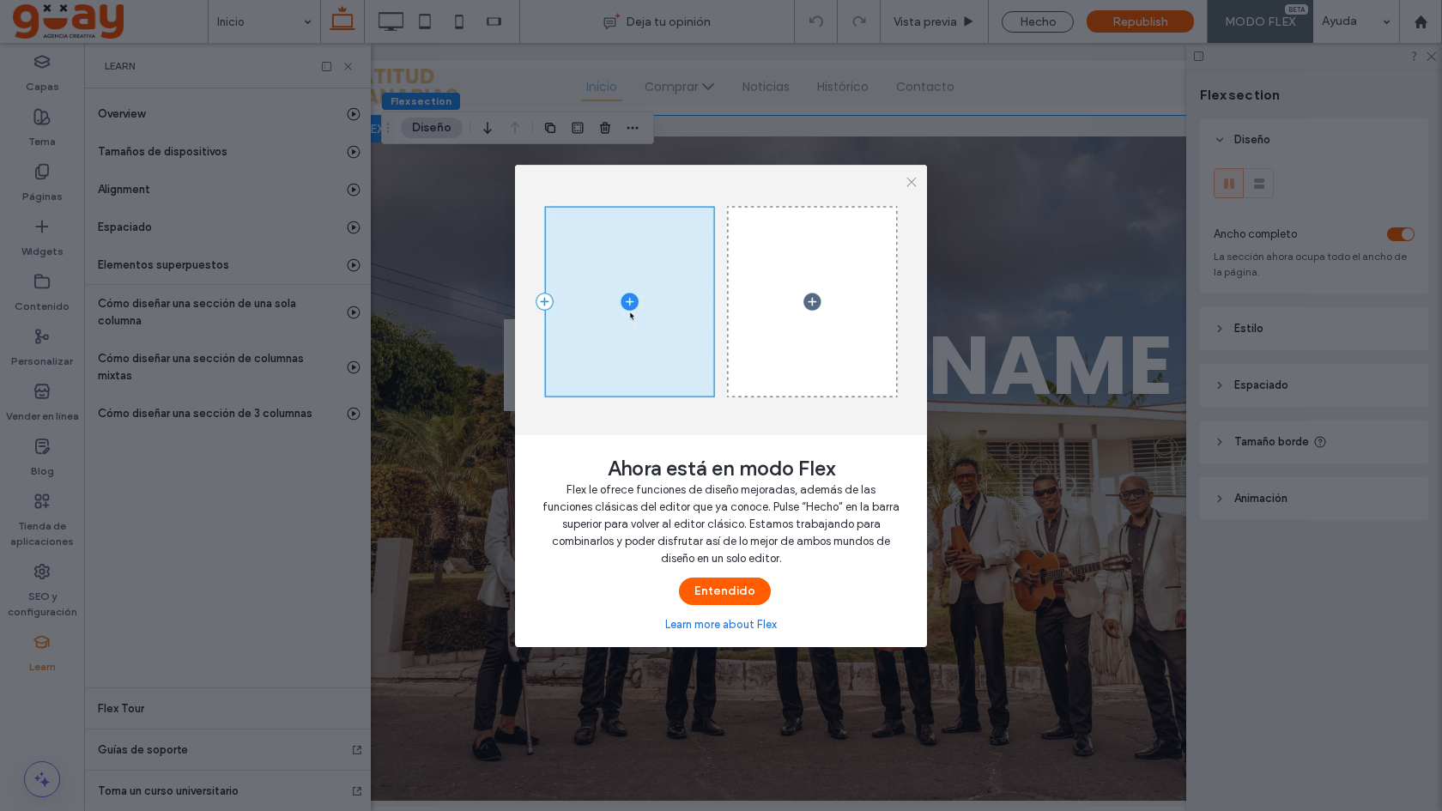
scroll to position [0, 197]
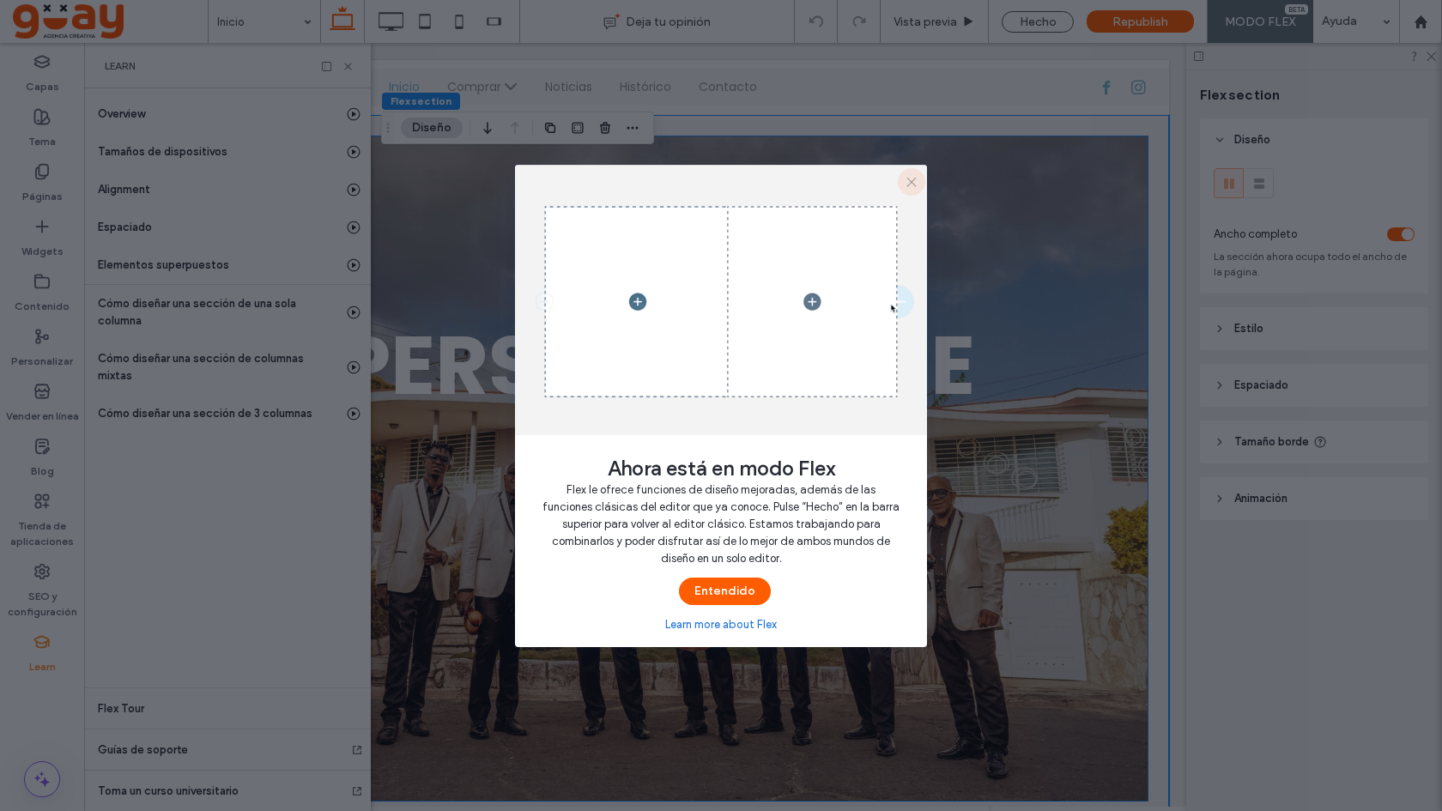
click at [906, 183] on icon "button" at bounding box center [911, 182] width 14 height 14
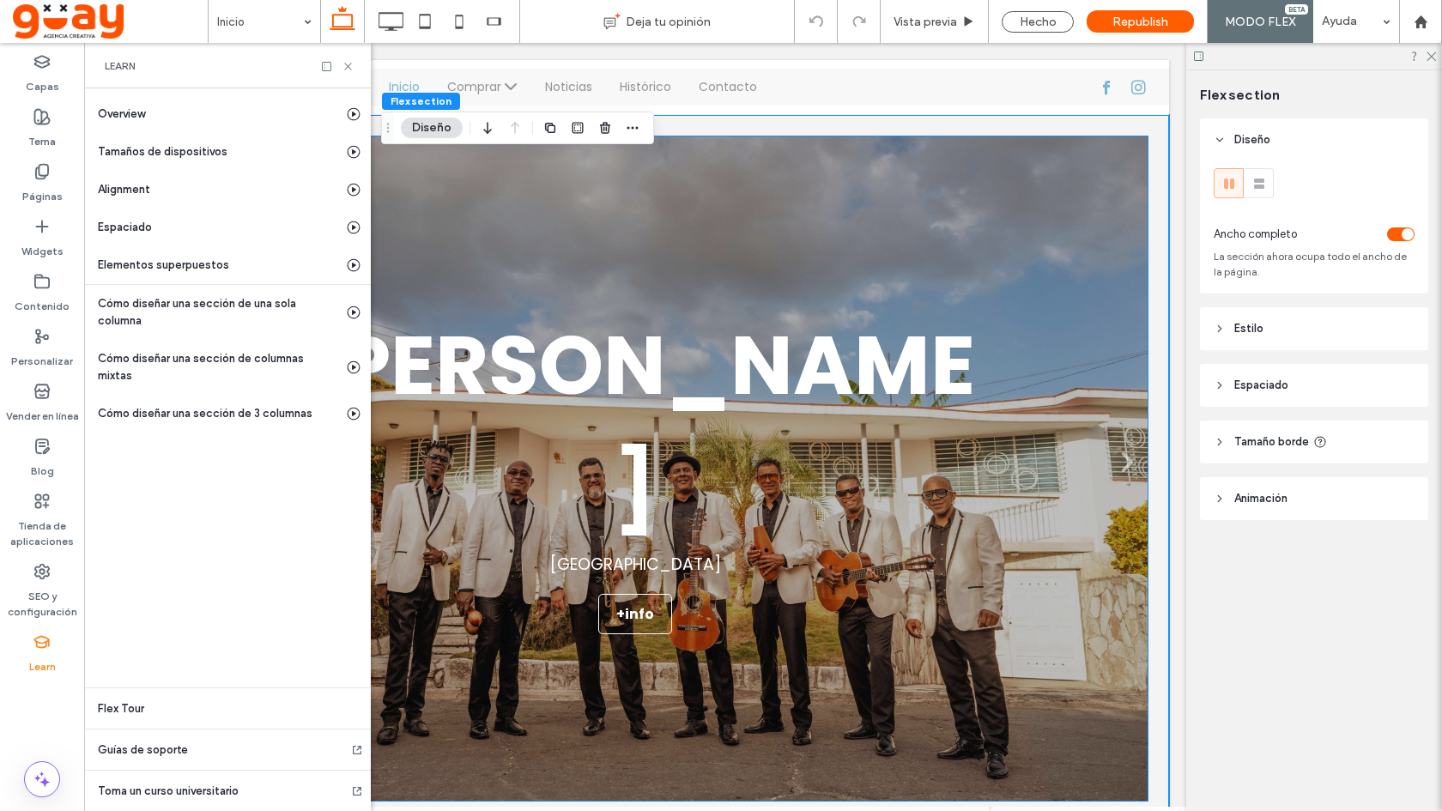
click at [779, 324] on div "Septeto Santiaguero Gran Canaria +info" at bounding box center [634, 468] width 717 height 331
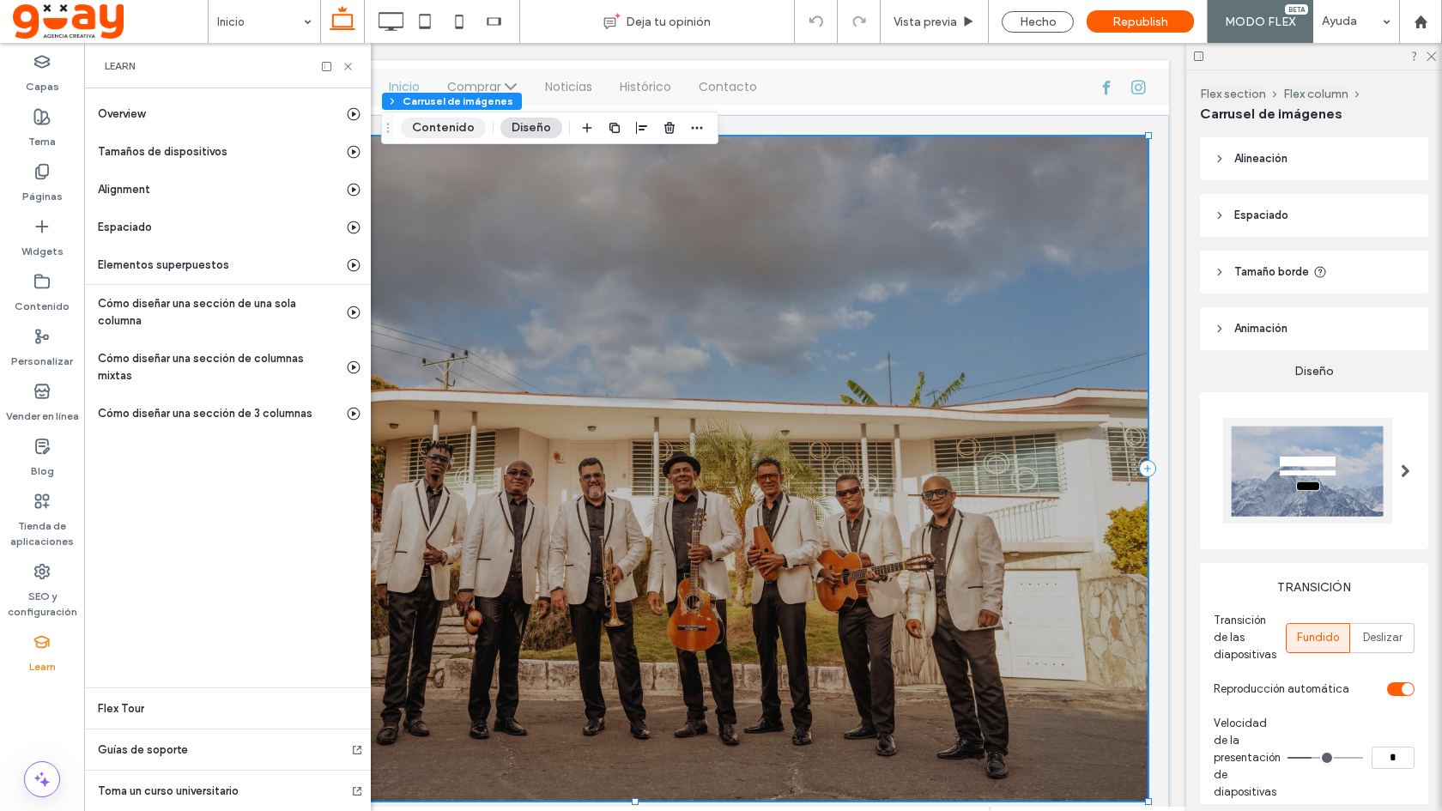
click at [466, 129] on button "Contenido" at bounding box center [443, 128] width 85 height 21
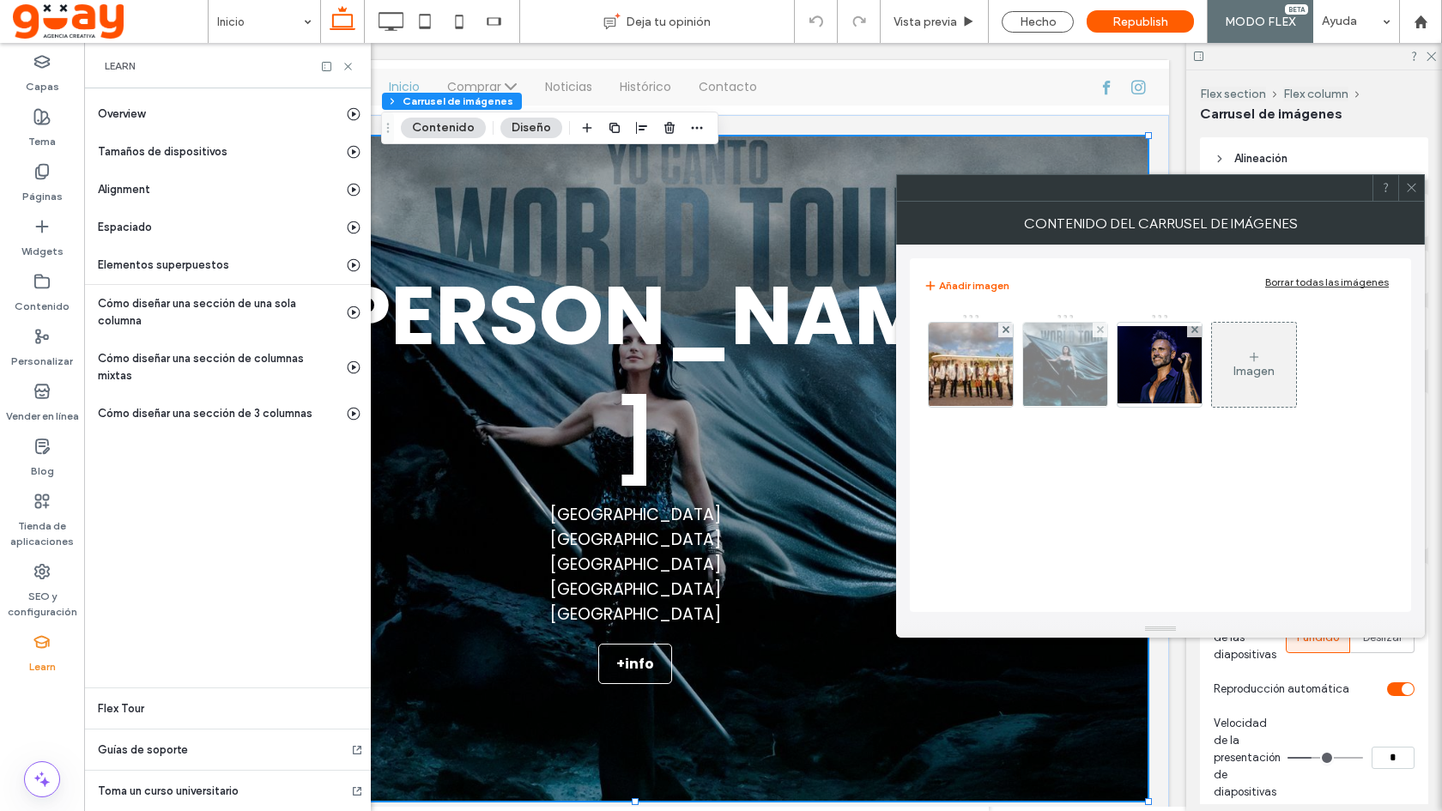
click at [1063, 361] on img at bounding box center [1064, 365] width 124 height 84
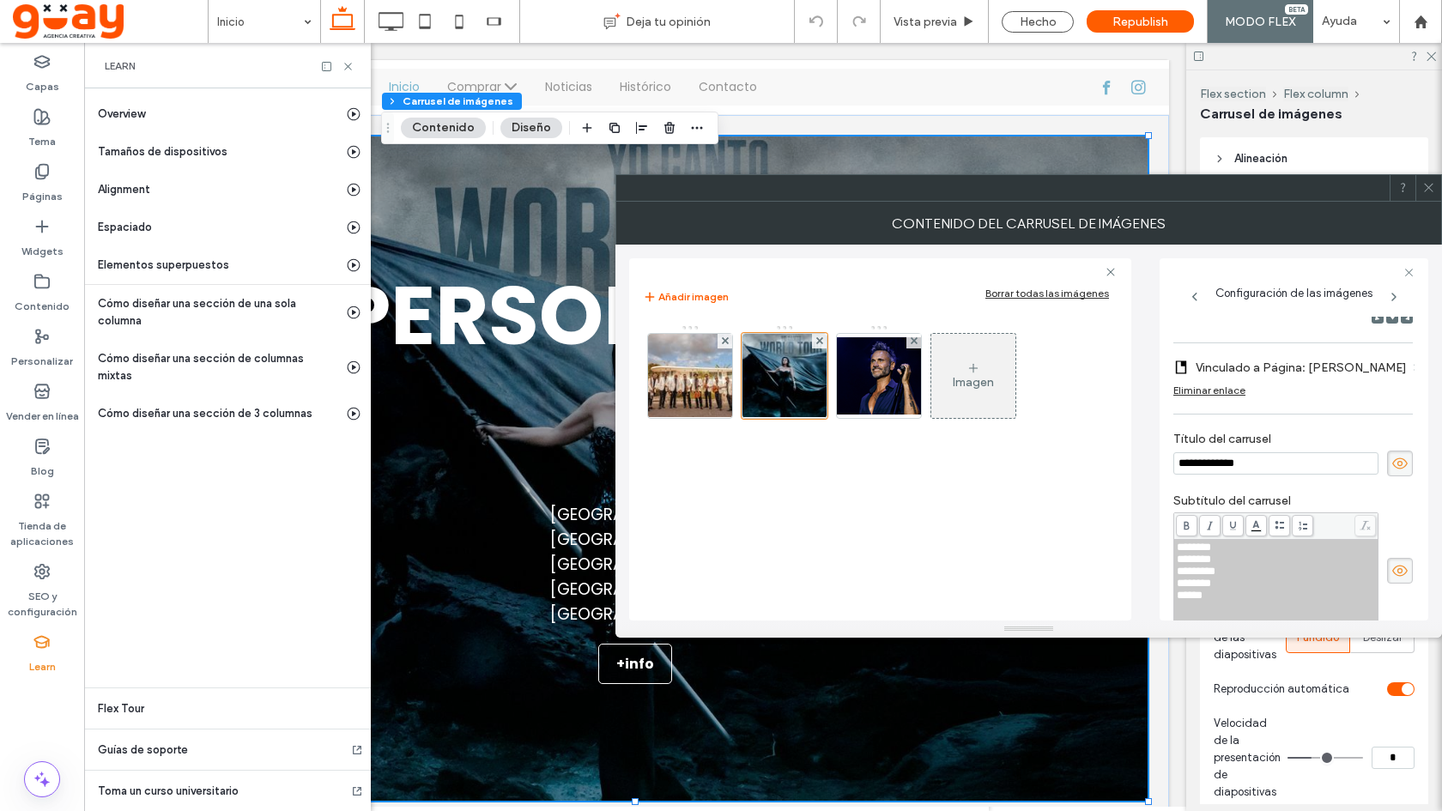
scroll to position [0, 0]
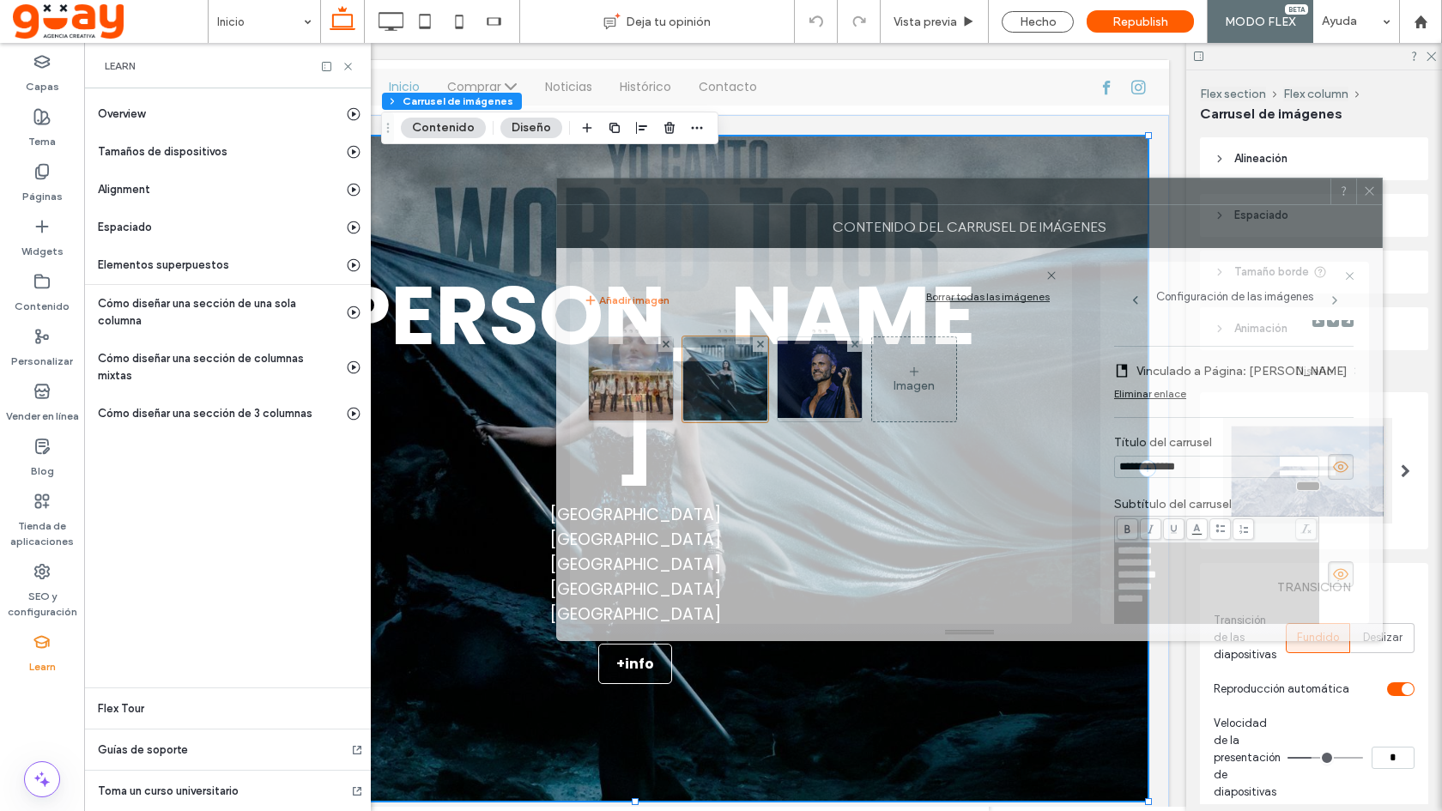
drag, startPoint x: 1130, startPoint y: 197, endPoint x: 1072, endPoint y: 201, distance: 58.5
click at [1072, 201] on div at bounding box center [943, 191] width 773 height 26
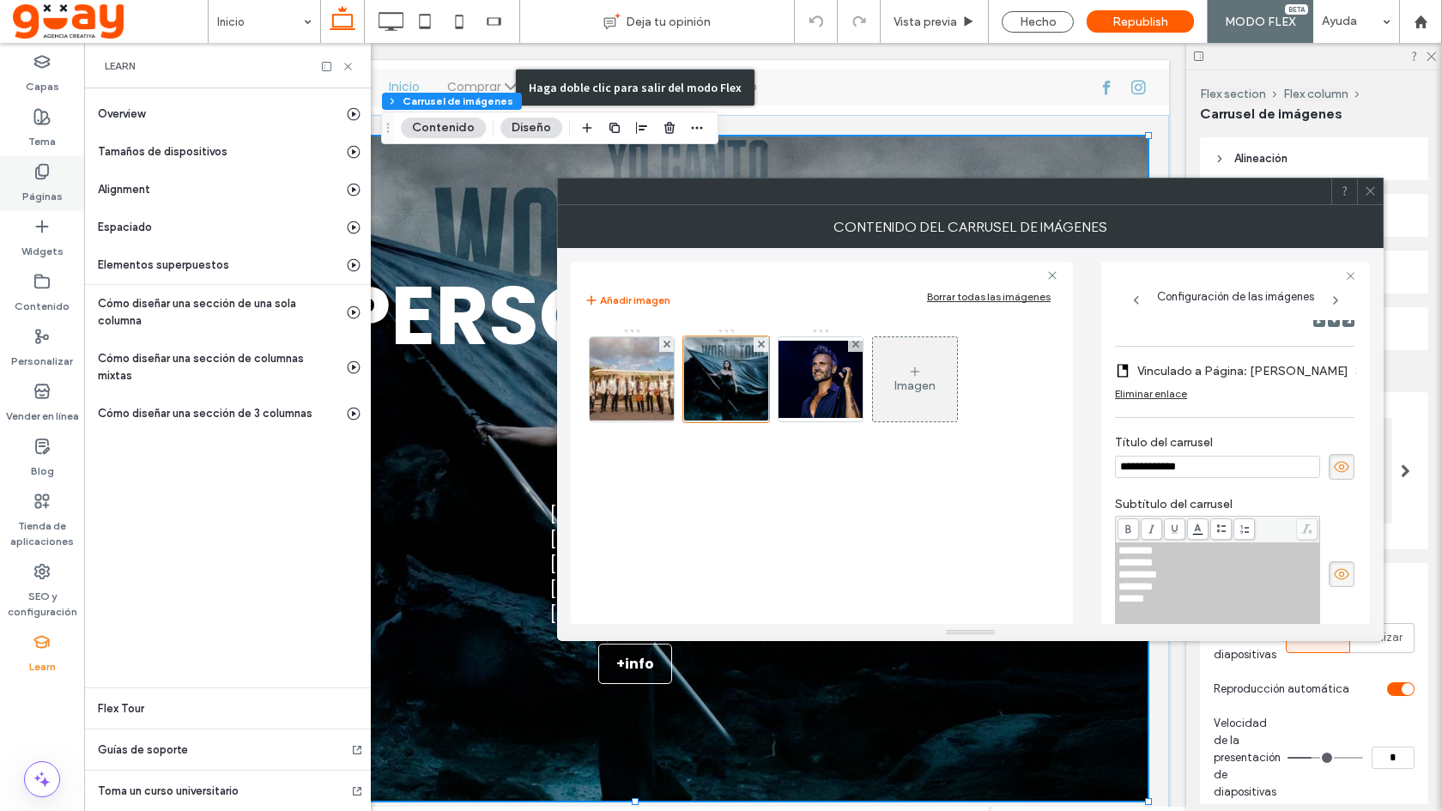
click at [40, 177] on icon at bounding box center [41, 171] width 17 height 17
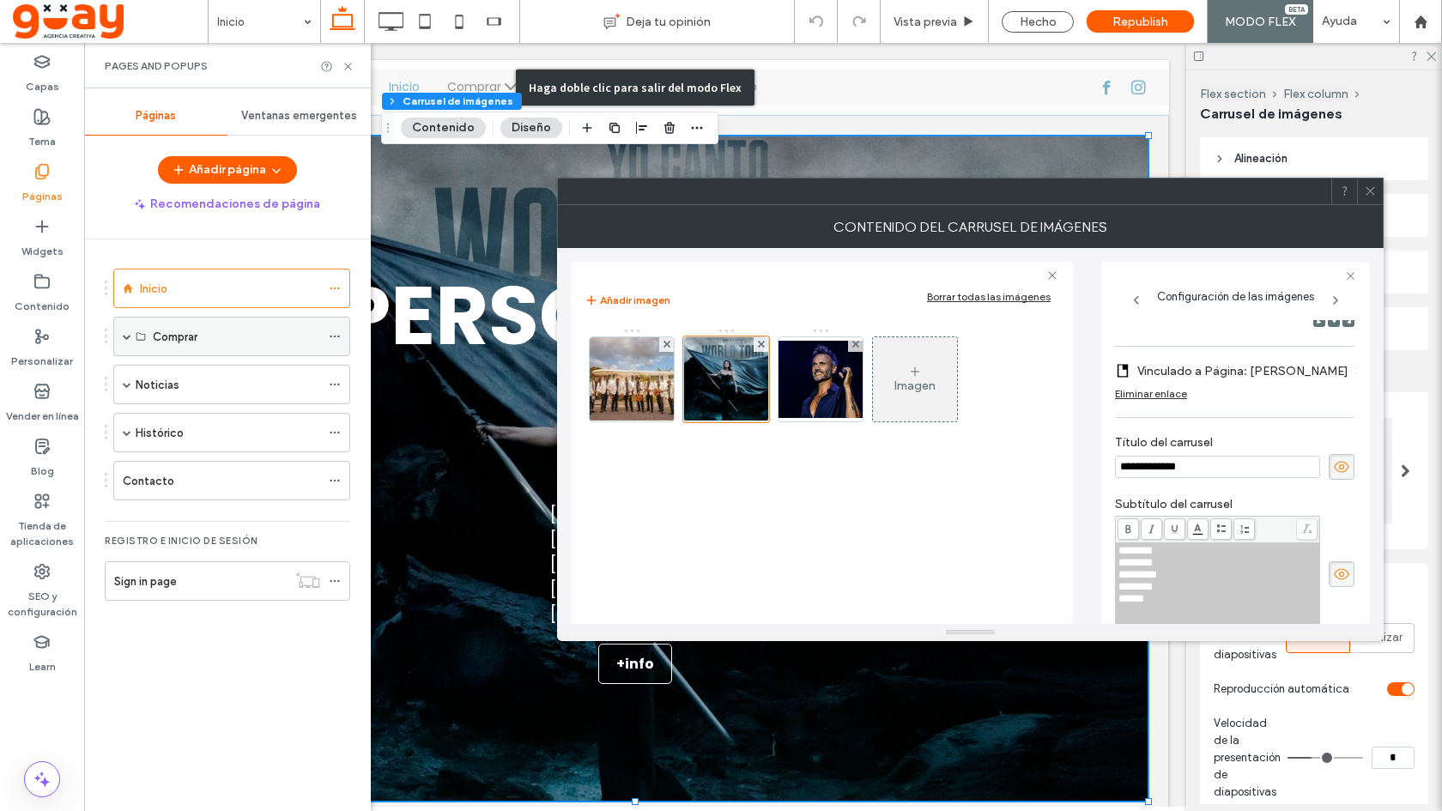
click at [131, 341] on div "Comprar" at bounding box center [231, 336] width 237 height 39
click at [130, 336] on span at bounding box center [127, 336] width 9 height 9
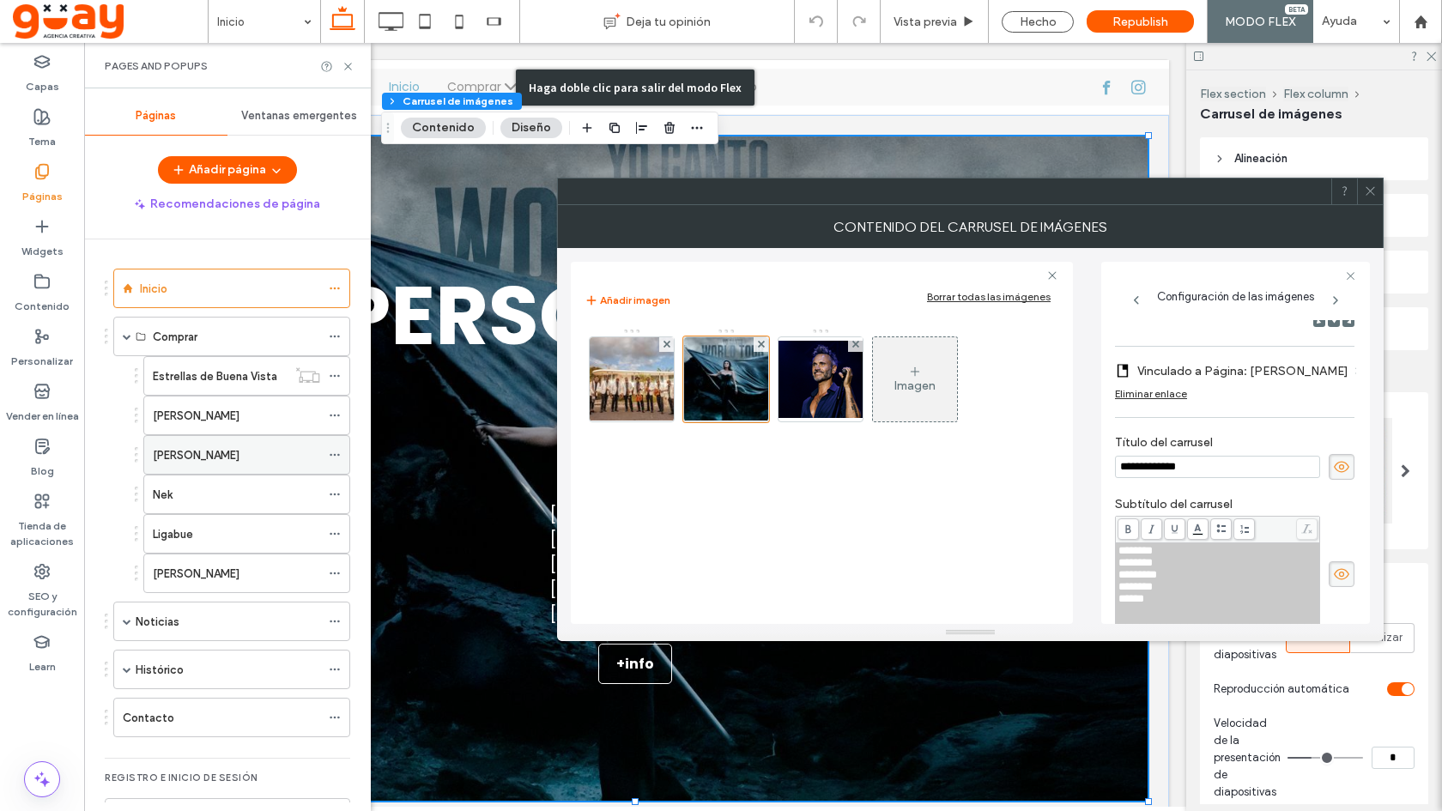
click at [207, 453] on label "[PERSON_NAME]" at bounding box center [196, 455] width 87 height 30
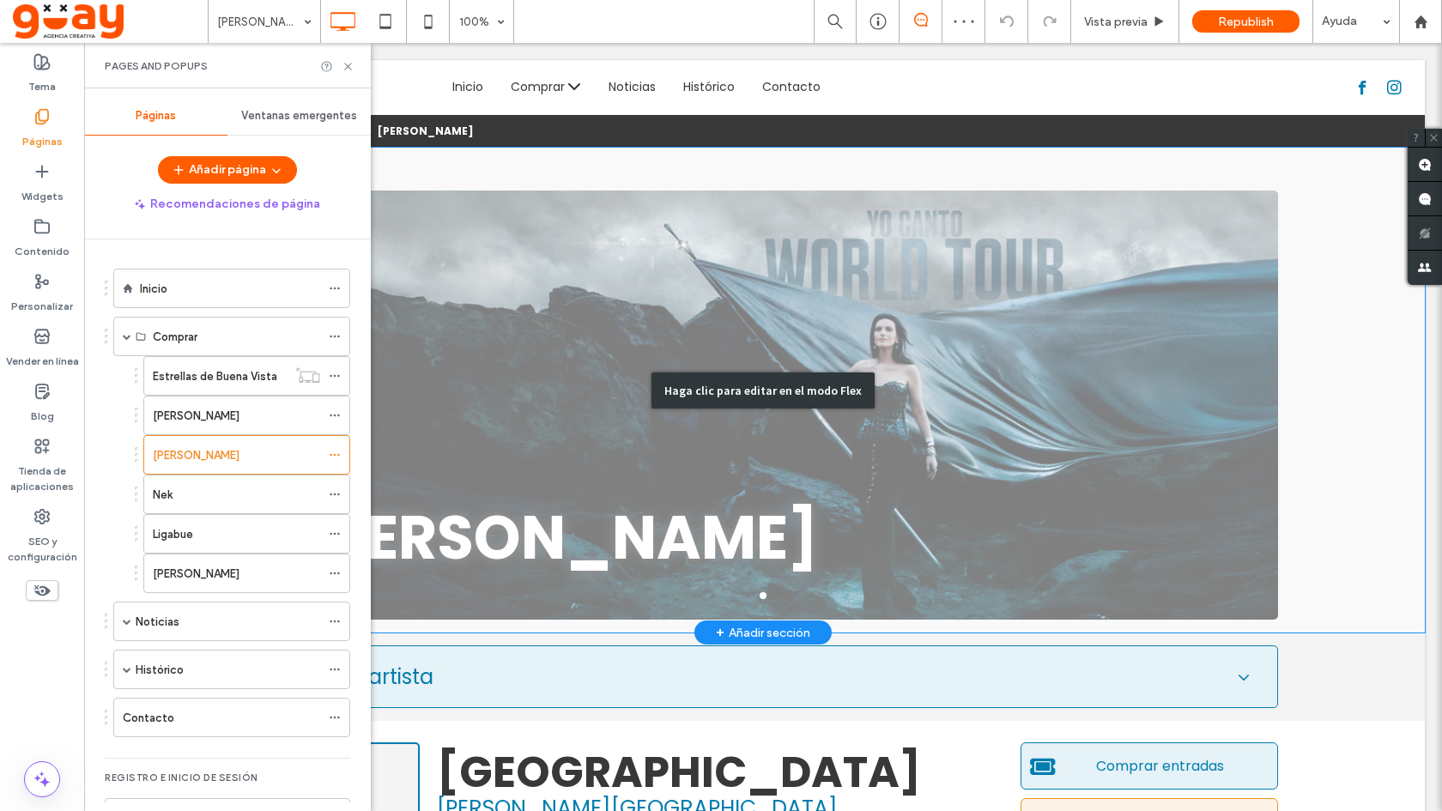
click at [757, 585] on div "Haga clic para editar en el modo Flex" at bounding box center [762, 390] width 1323 height 485
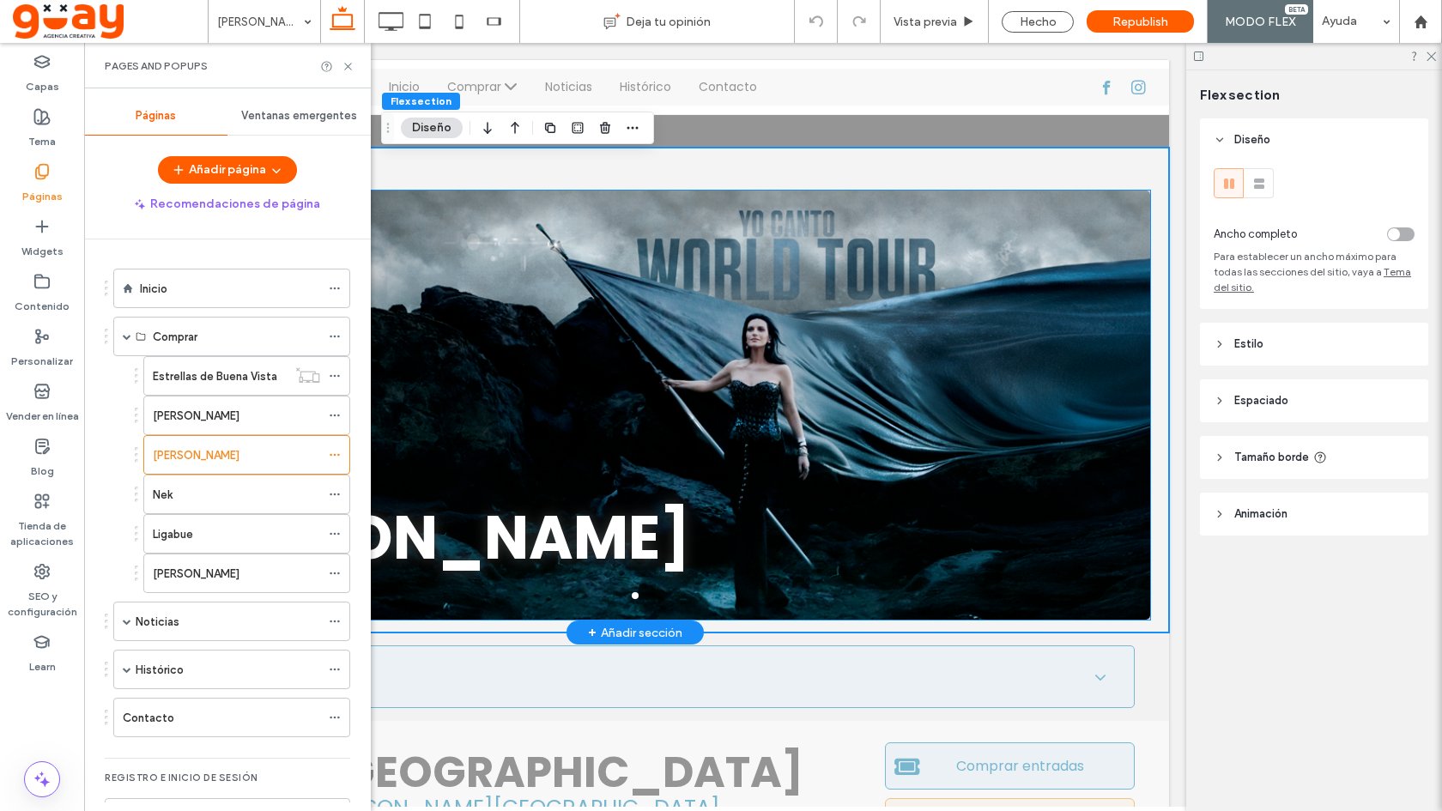
click at [632, 596] on button "go to slide 1" at bounding box center [635, 595] width 7 height 7
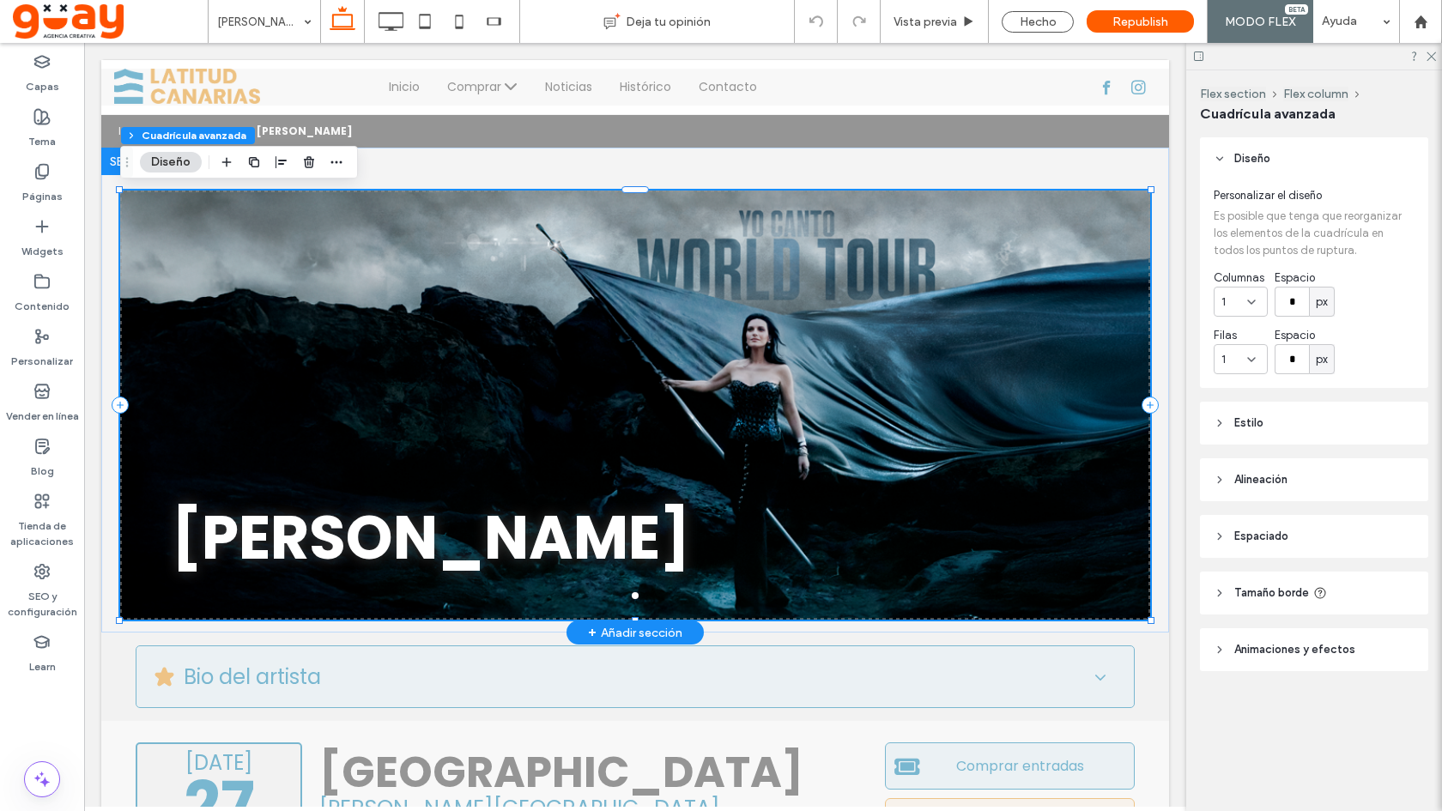
click at [644, 596] on div at bounding box center [635, 595] width 1030 height 7
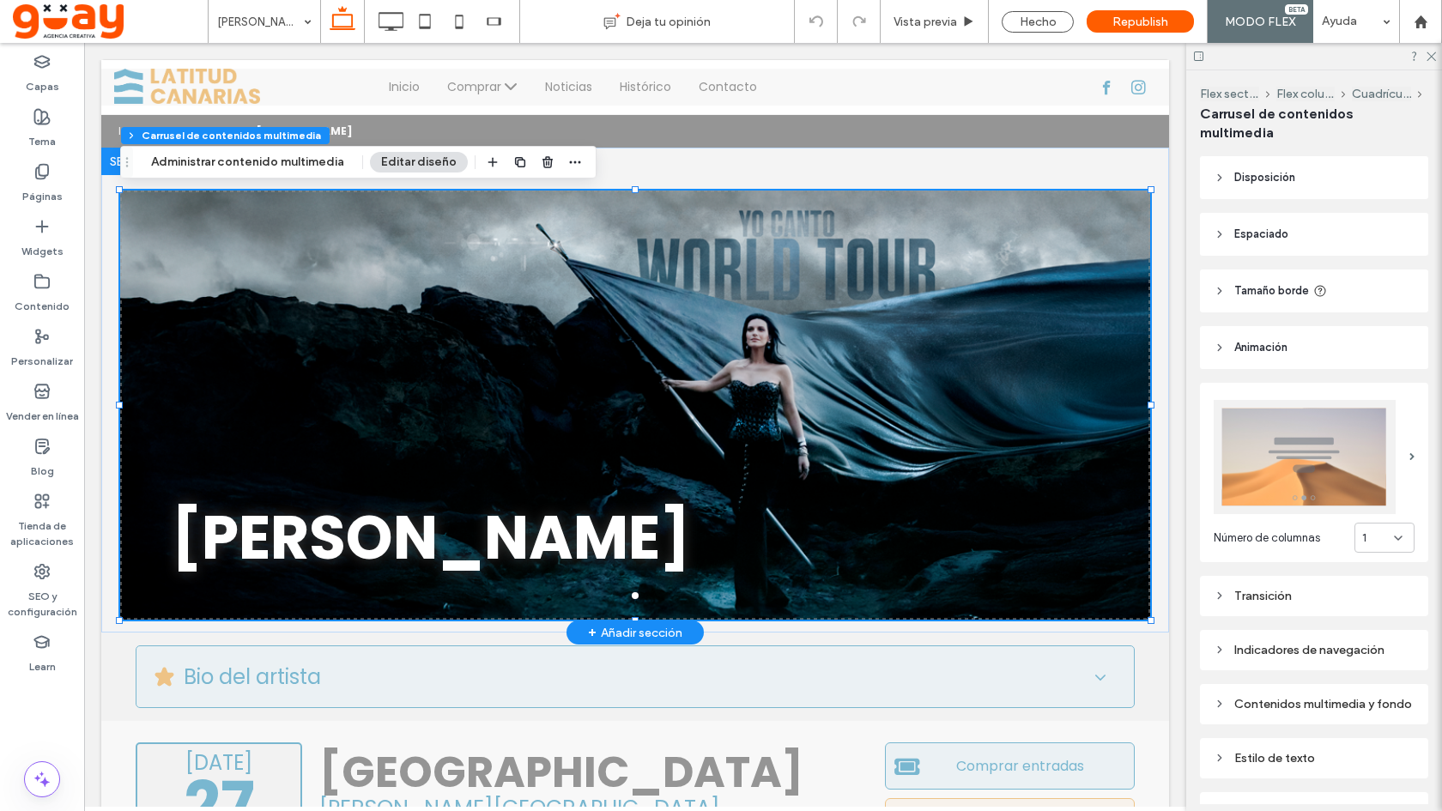
click at [633, 596] on button "go to slide 1" at bounding box center [635, 595] width 7 height 7
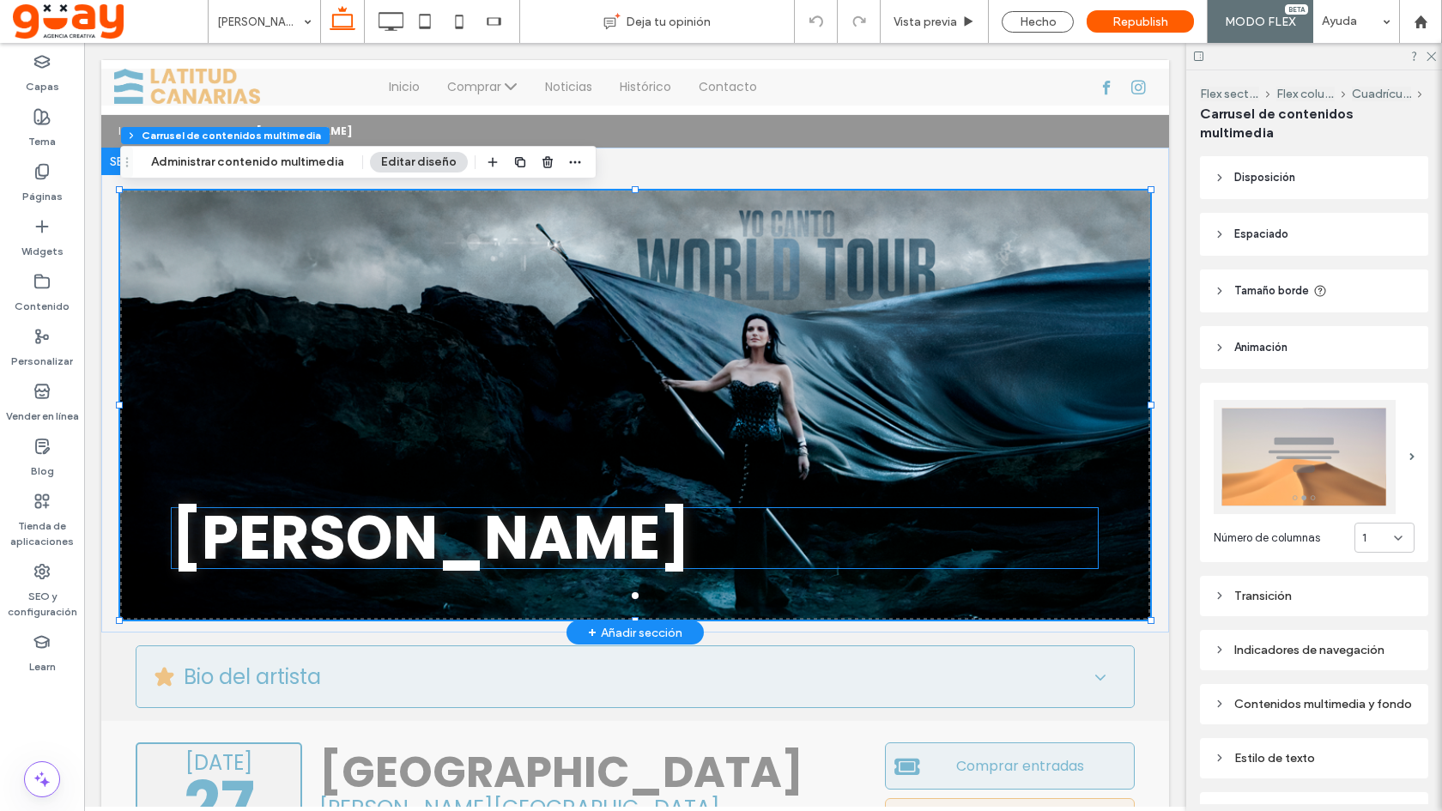
click at [633, 556] on h1 "[PERSON_NAME]" at bounding box center [635, 538] width 926 height 60
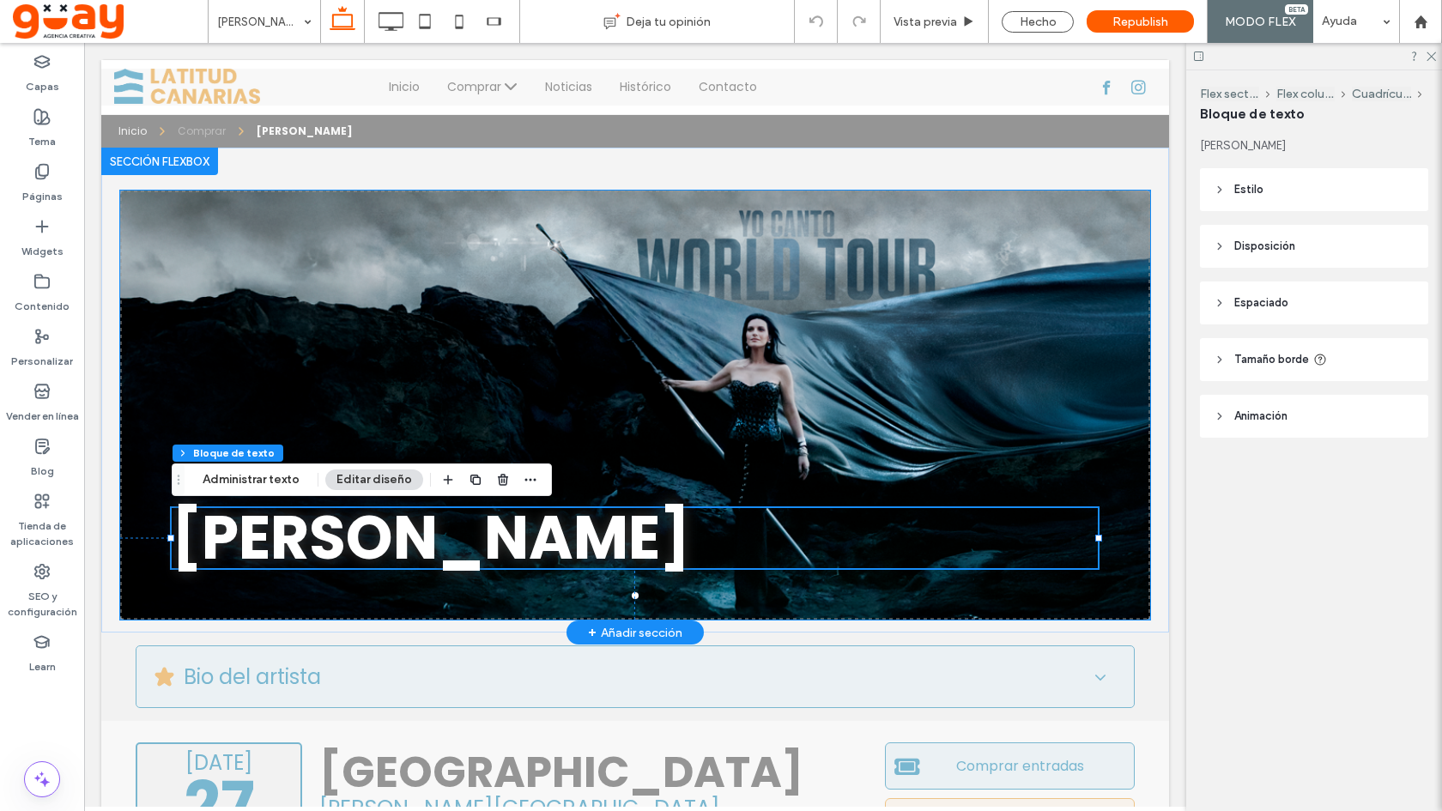
click at [678, 417] on div at bounding box center [635, 416] width 1030 height 348
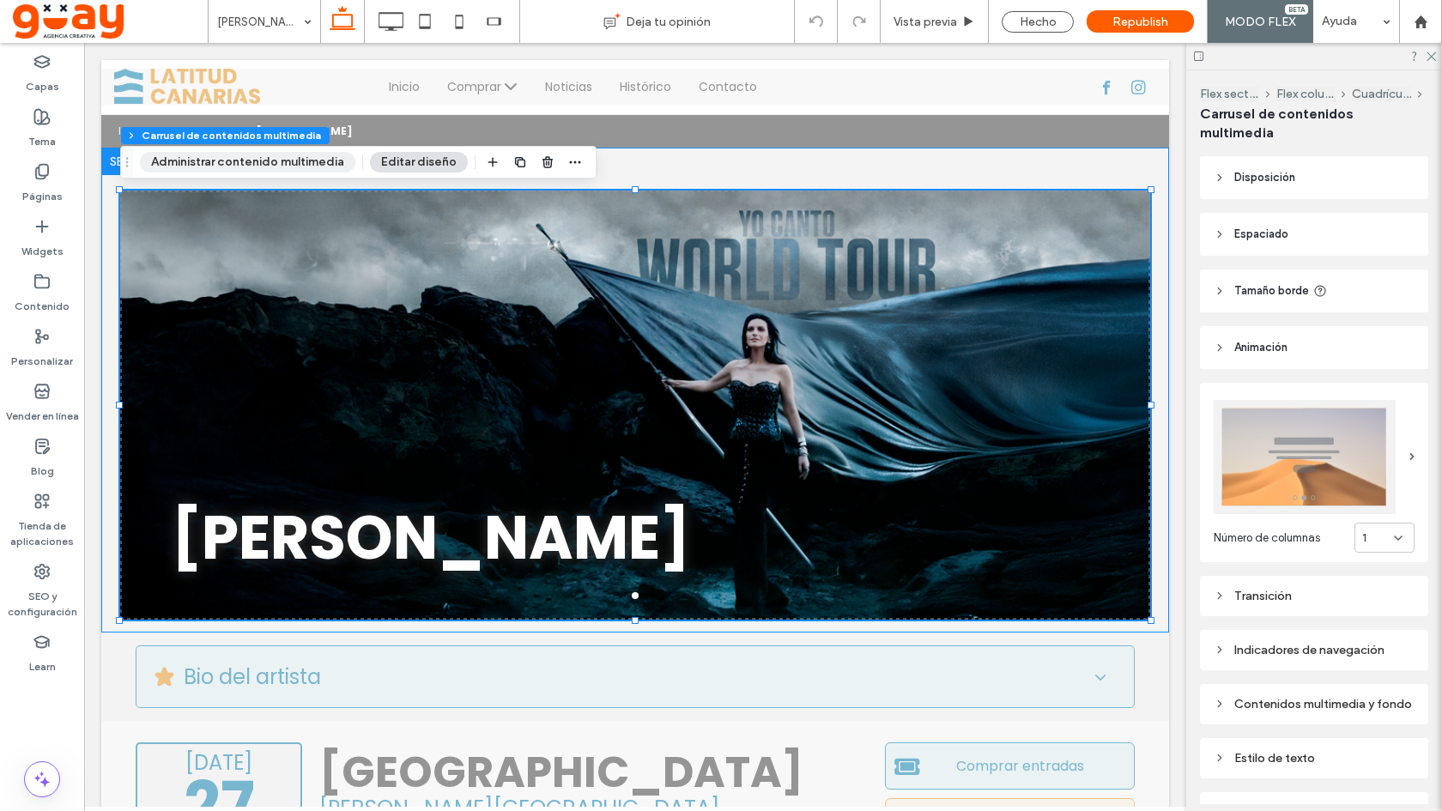
click at [332, 154] on button "Administrar contenido multimedia" at bounding box center [247, 162] width 215 height 21
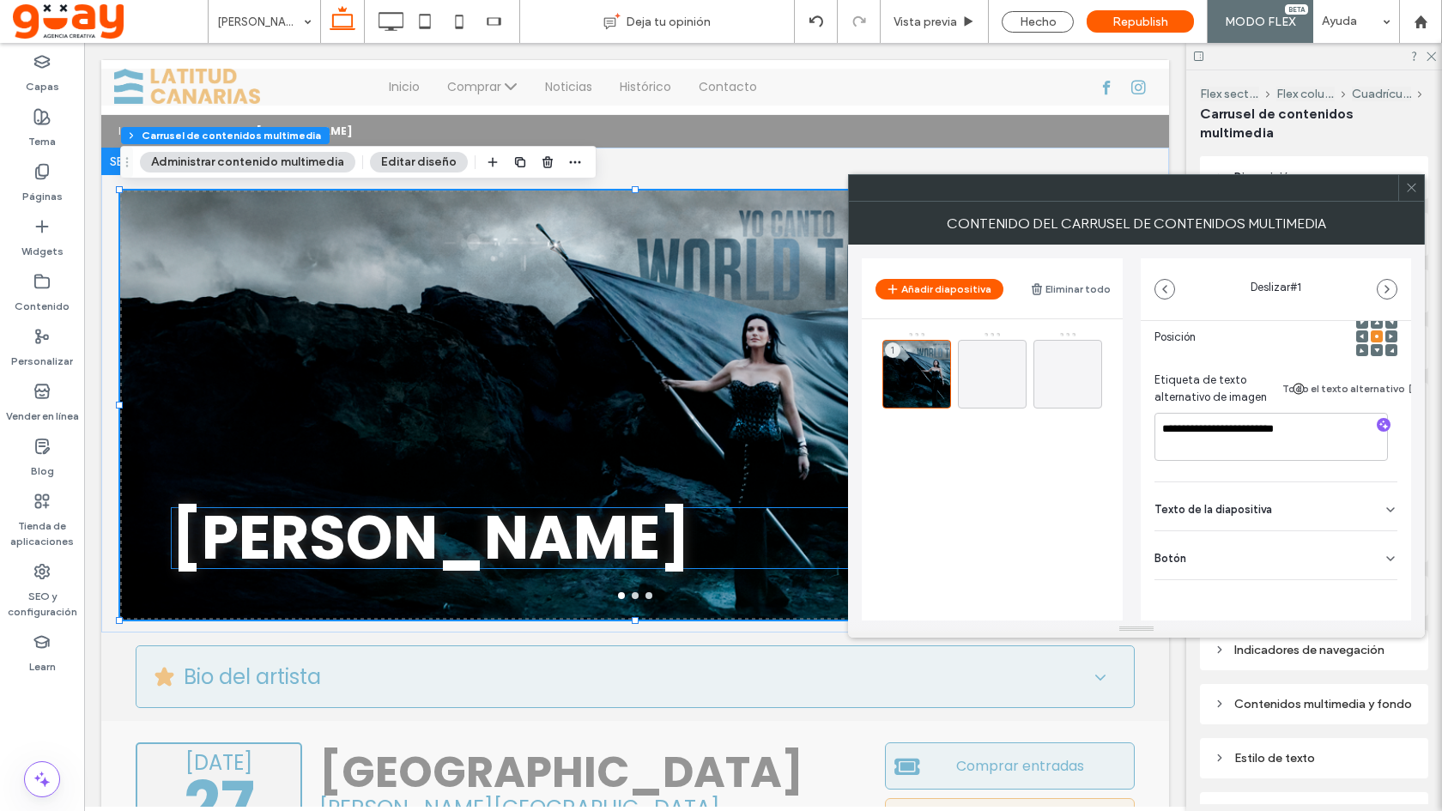
click at [1259, 535] on div "Botón" at bounding box center [1275, 555] width 243 height 48
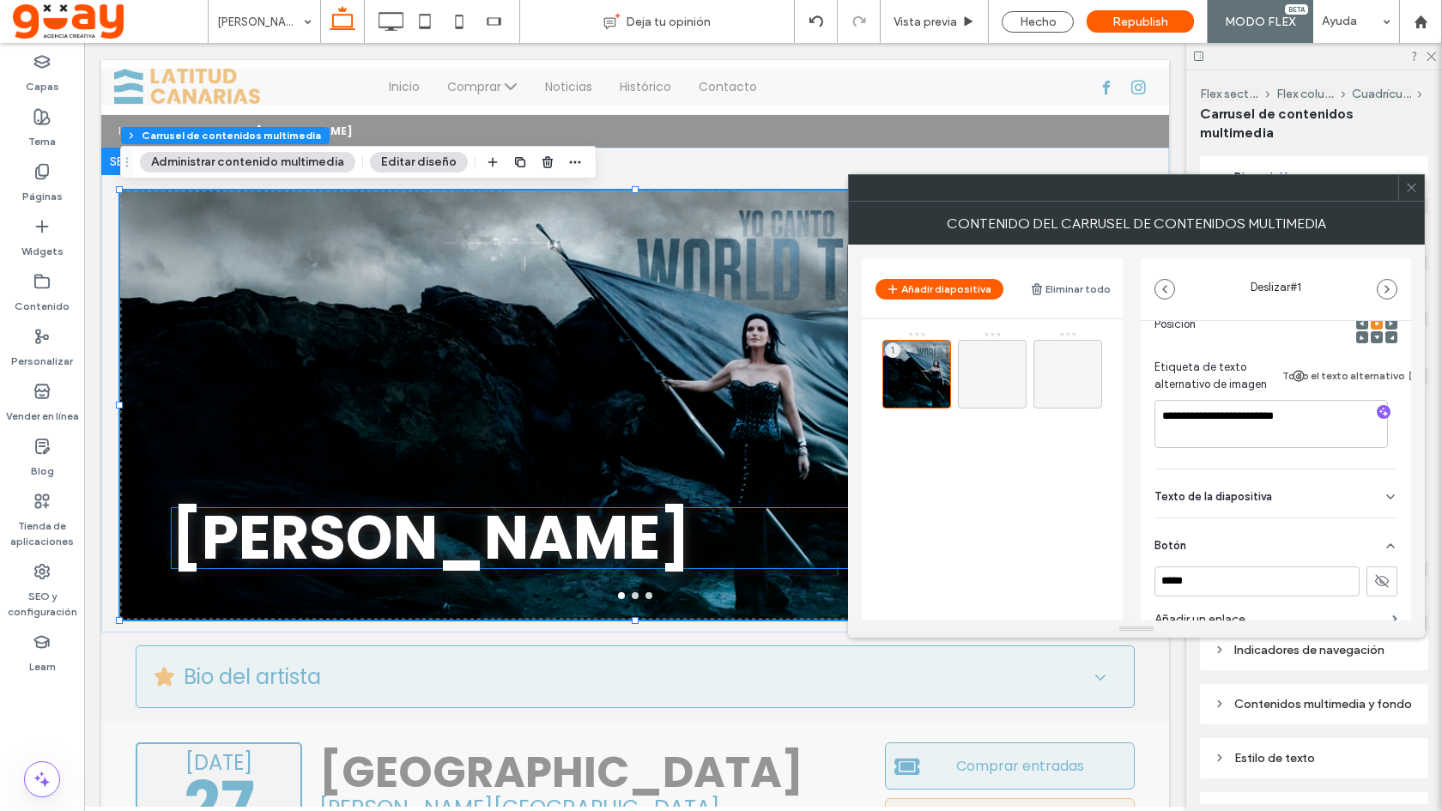
click at [1262, 493] on span "Texto de la diapositiva" at bounding box center [1213, 496] width 118 height 11
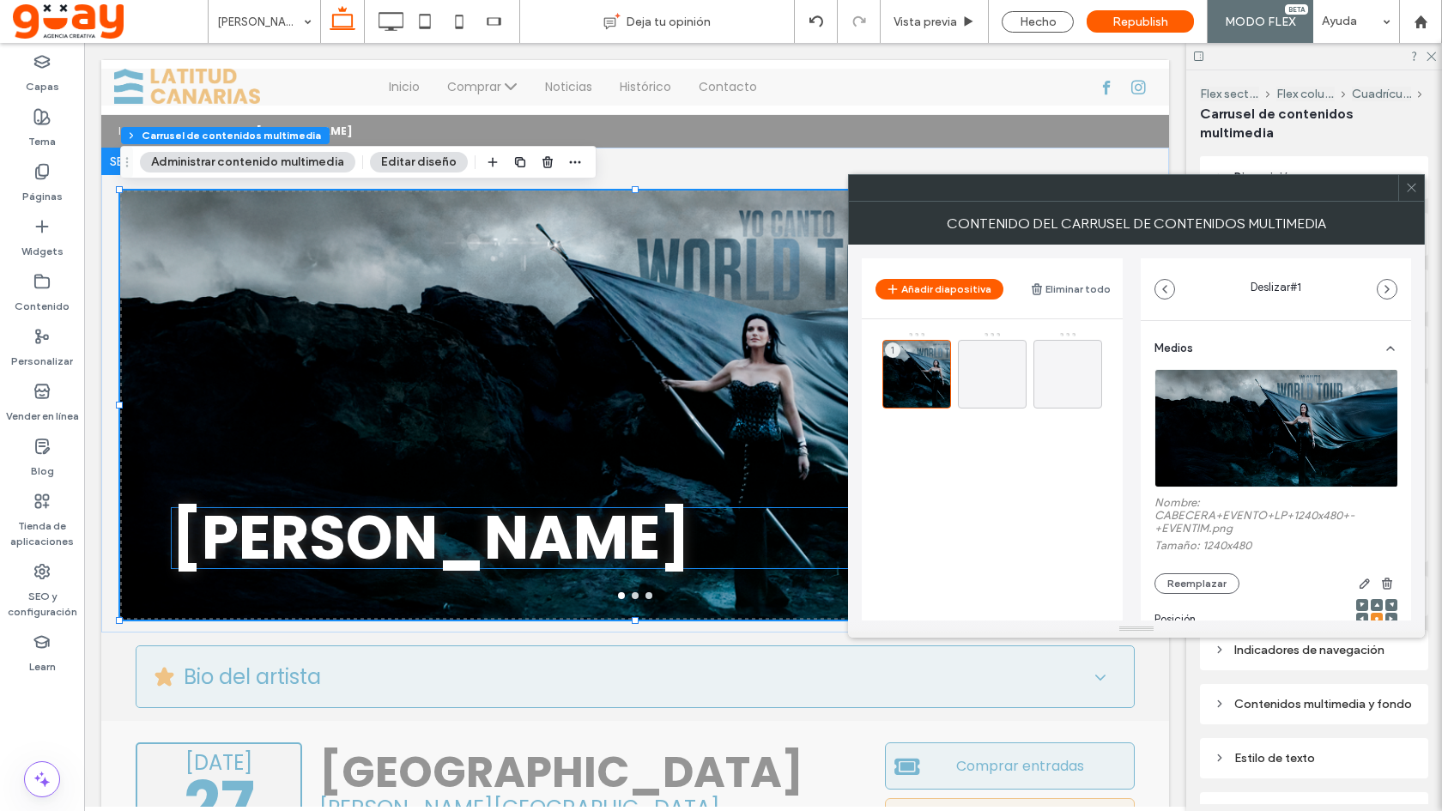
scroll to position [0, 0]
click at [1384, 351] on icon at bounding box center [1390, 349] width 14 height 14
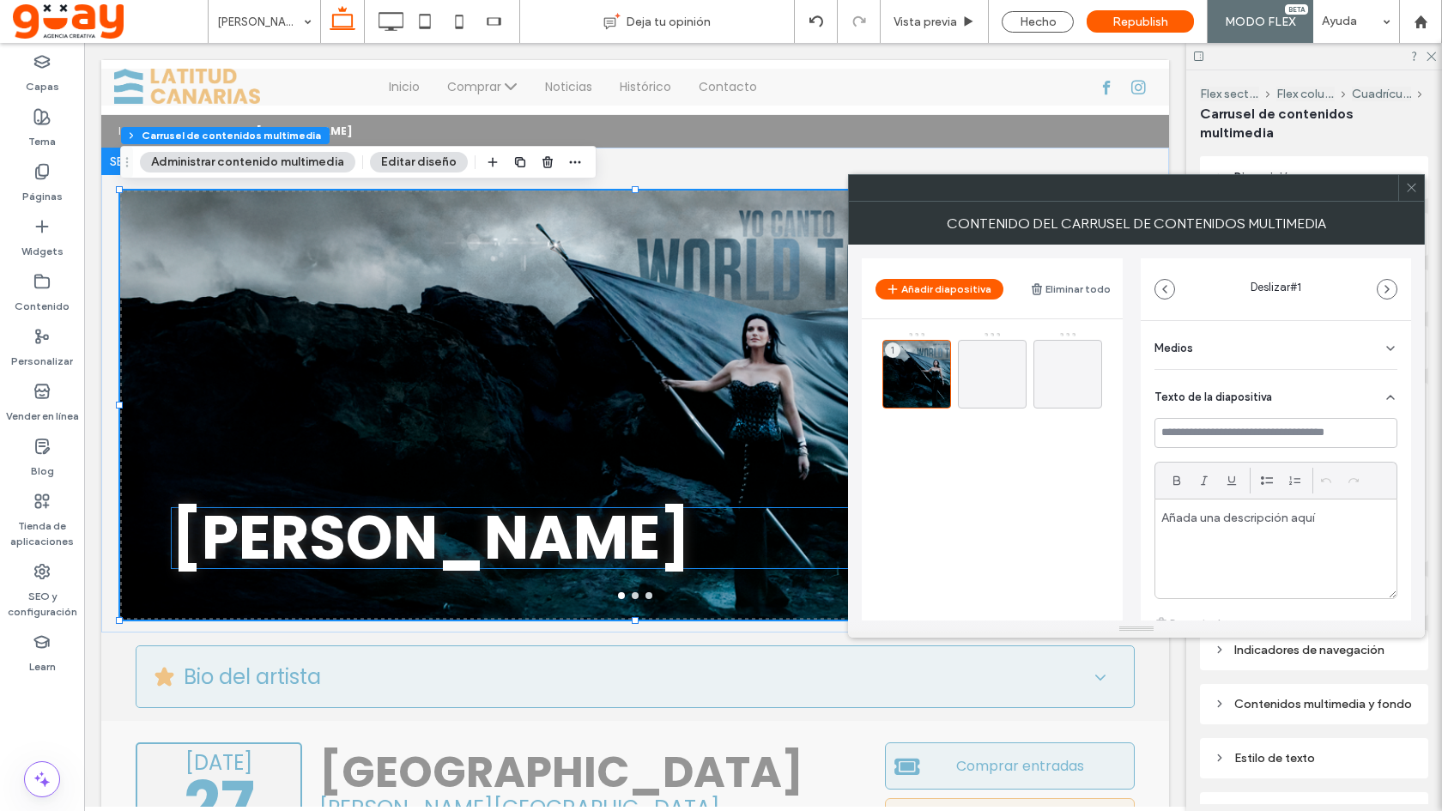
click at [1383, 395] on icon at bounding box center [1390, 397] width 14 height 14
click at [1382, 445] on div "Botón" at bounding box center [1275, 443] width 243 height 48
click at [1390, 342] on icon at bounding box center [1390, 349] width 14 height 14
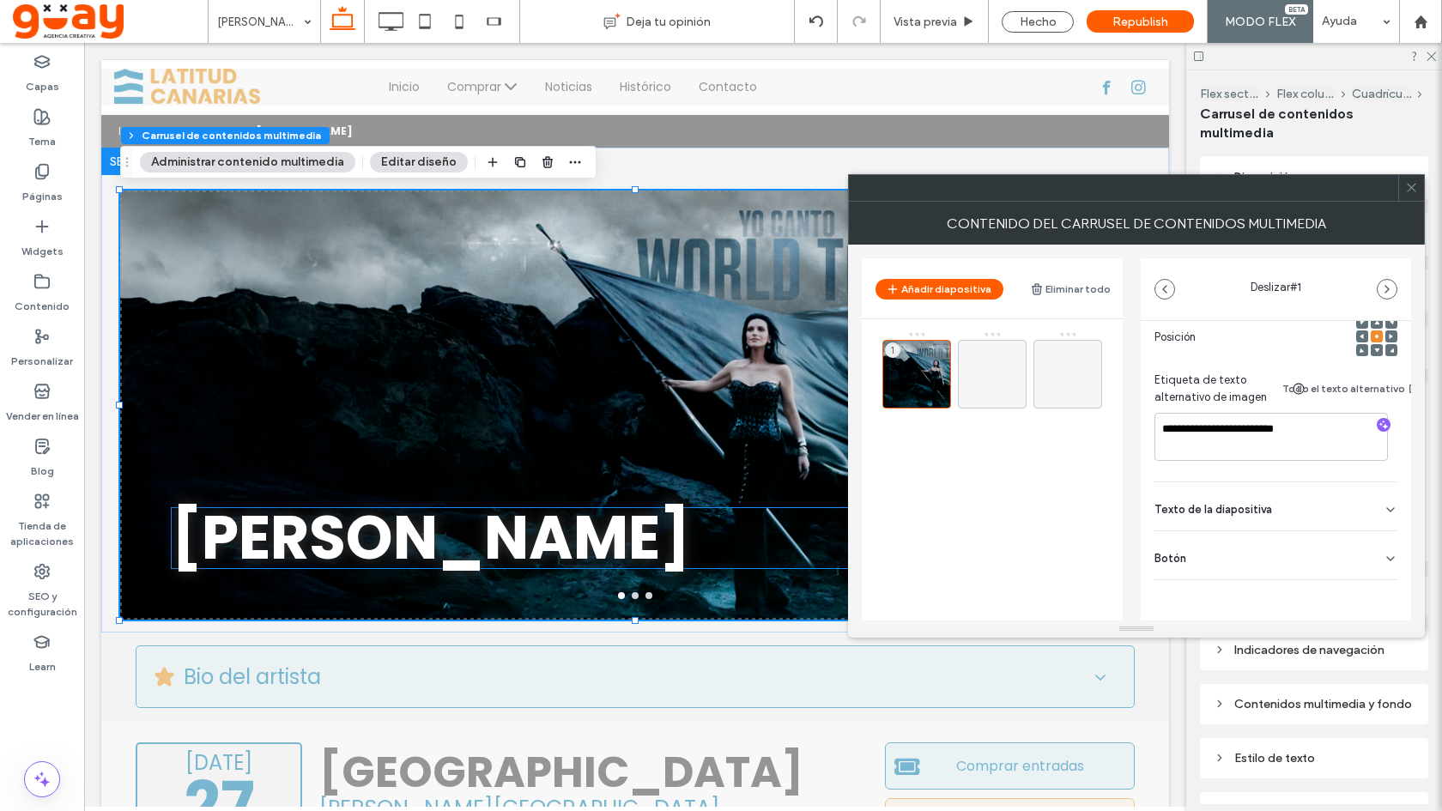
scroll to position [296, 0]
click at [1252, 504] on span "Texto de la diapositiva" at bounding box center [1213, 509] width 118 height 11
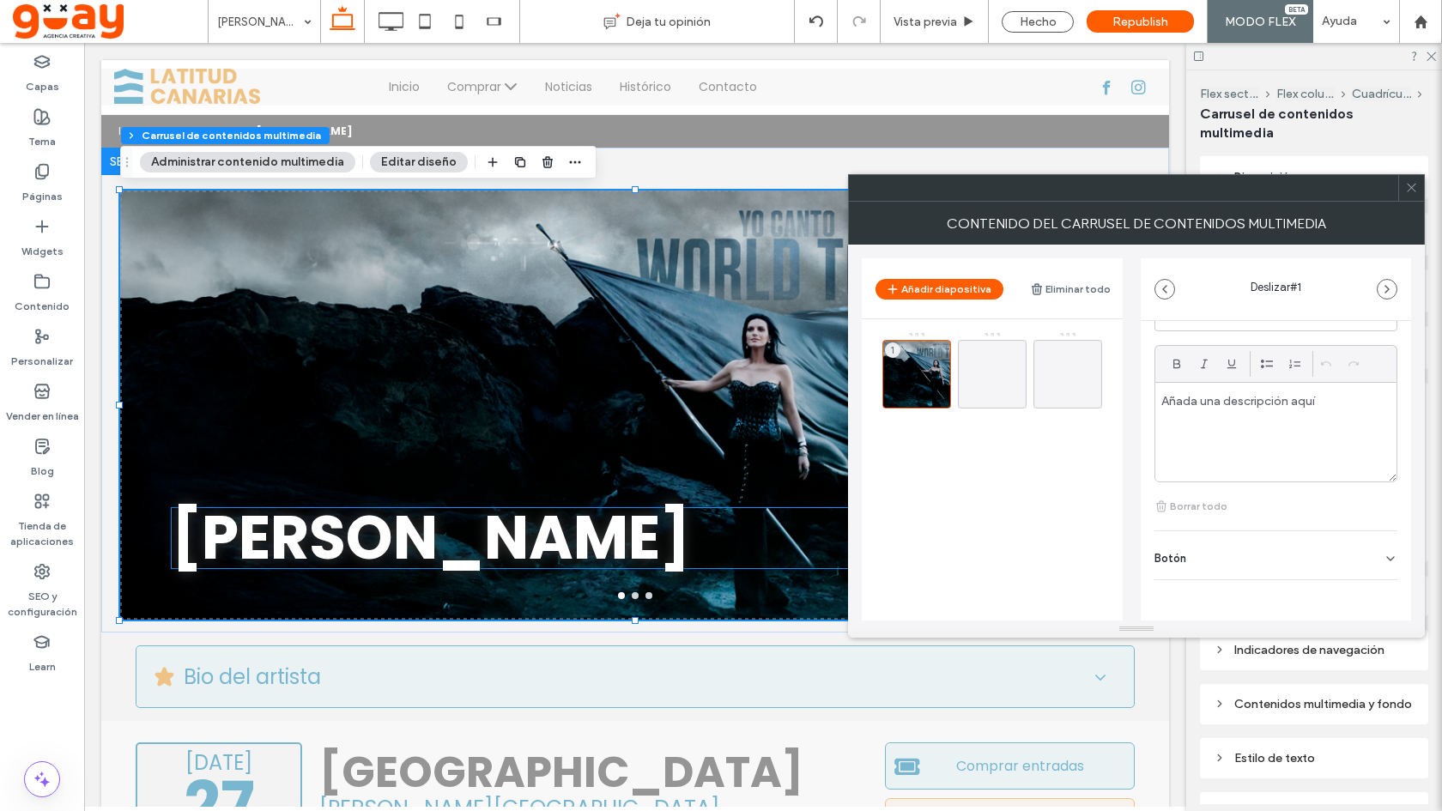
click at [1224, 549] on div "Botón" at bounding box center [1275, 555] width 243 height 48
click at [1411, 188] on use at bounding box center [1410, 188] width 9 height 9
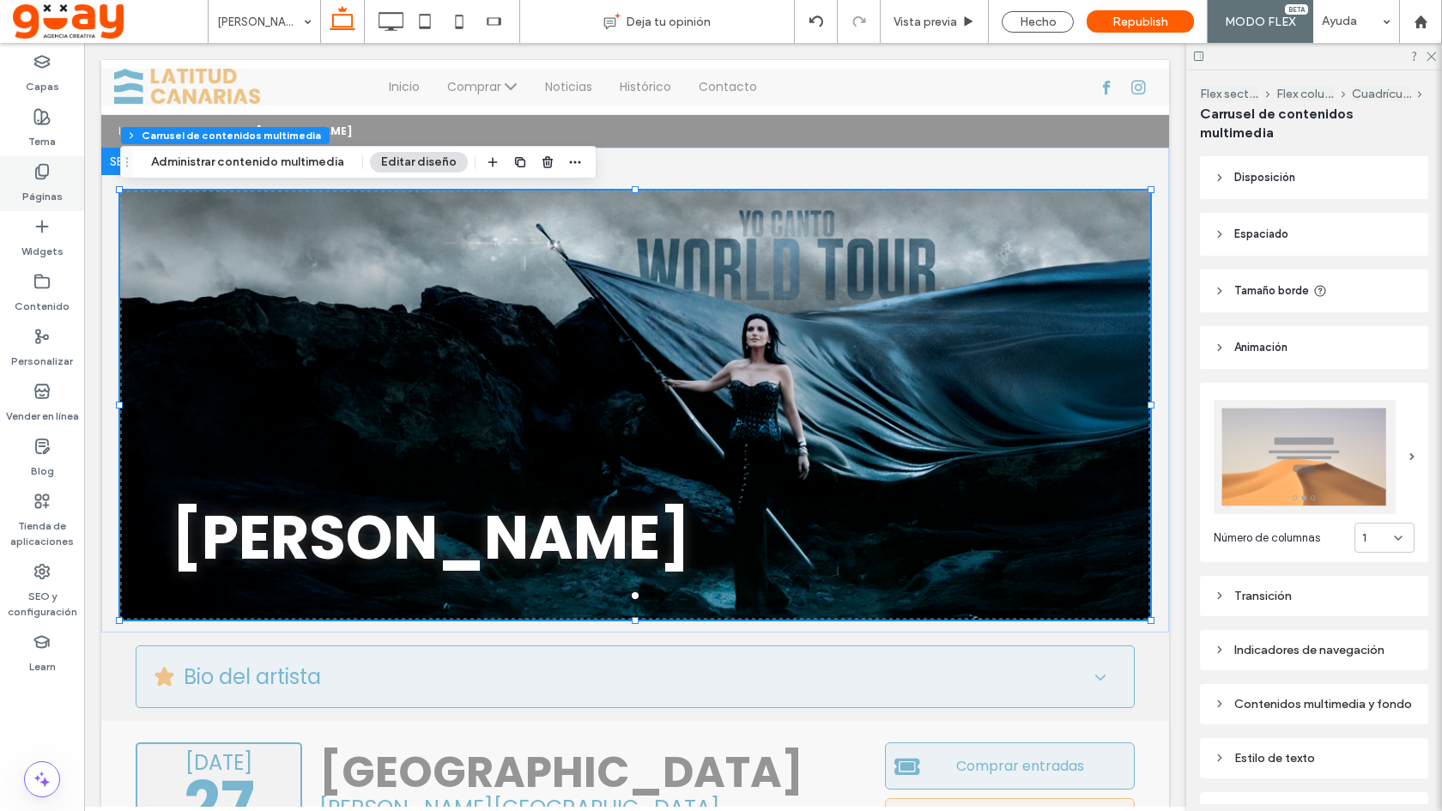
click at [44, 174] on icon at bounding box center [41, 171] width 17 height 17
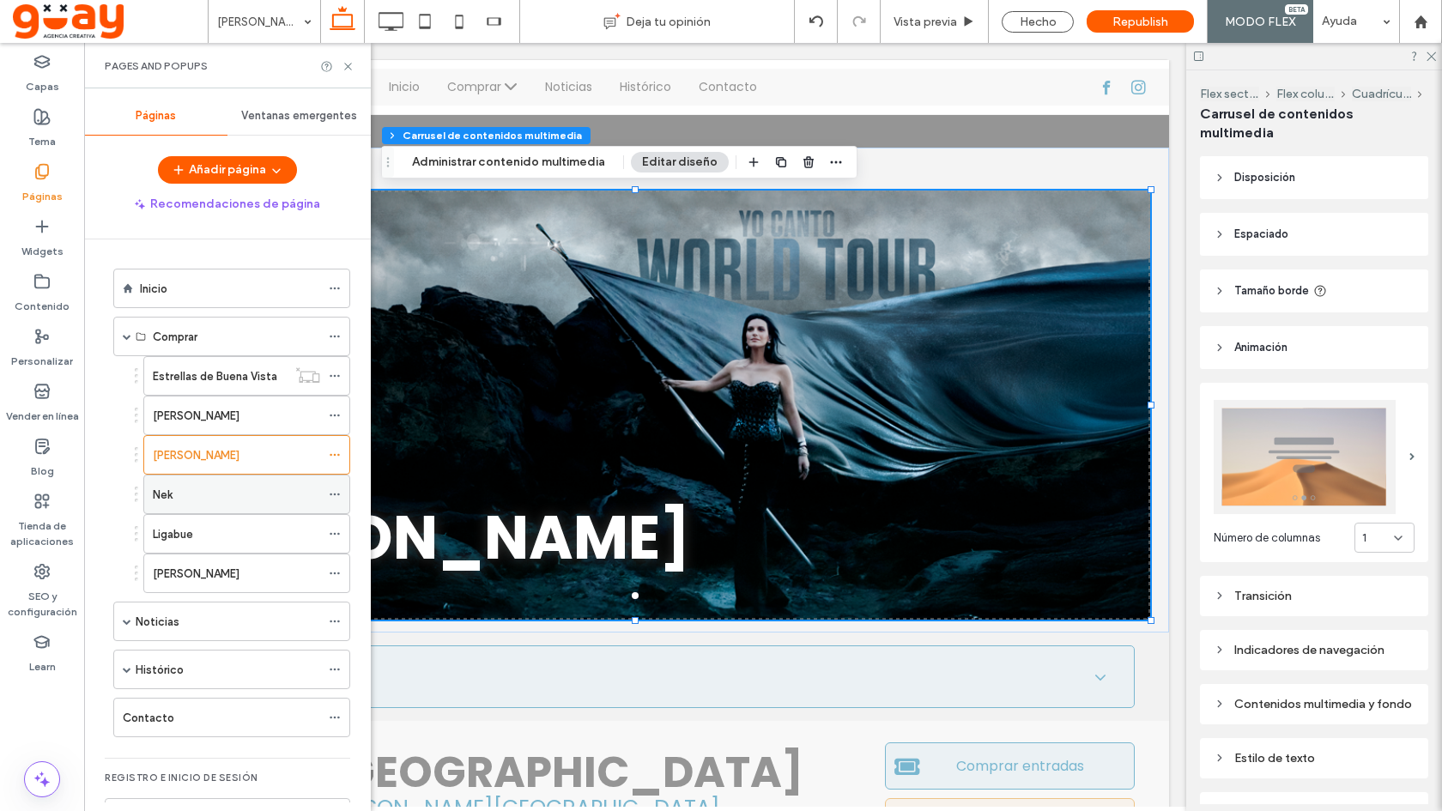
click at [206, 489] on div "Nek" at bounding box center [236, 495] width 167 height 18
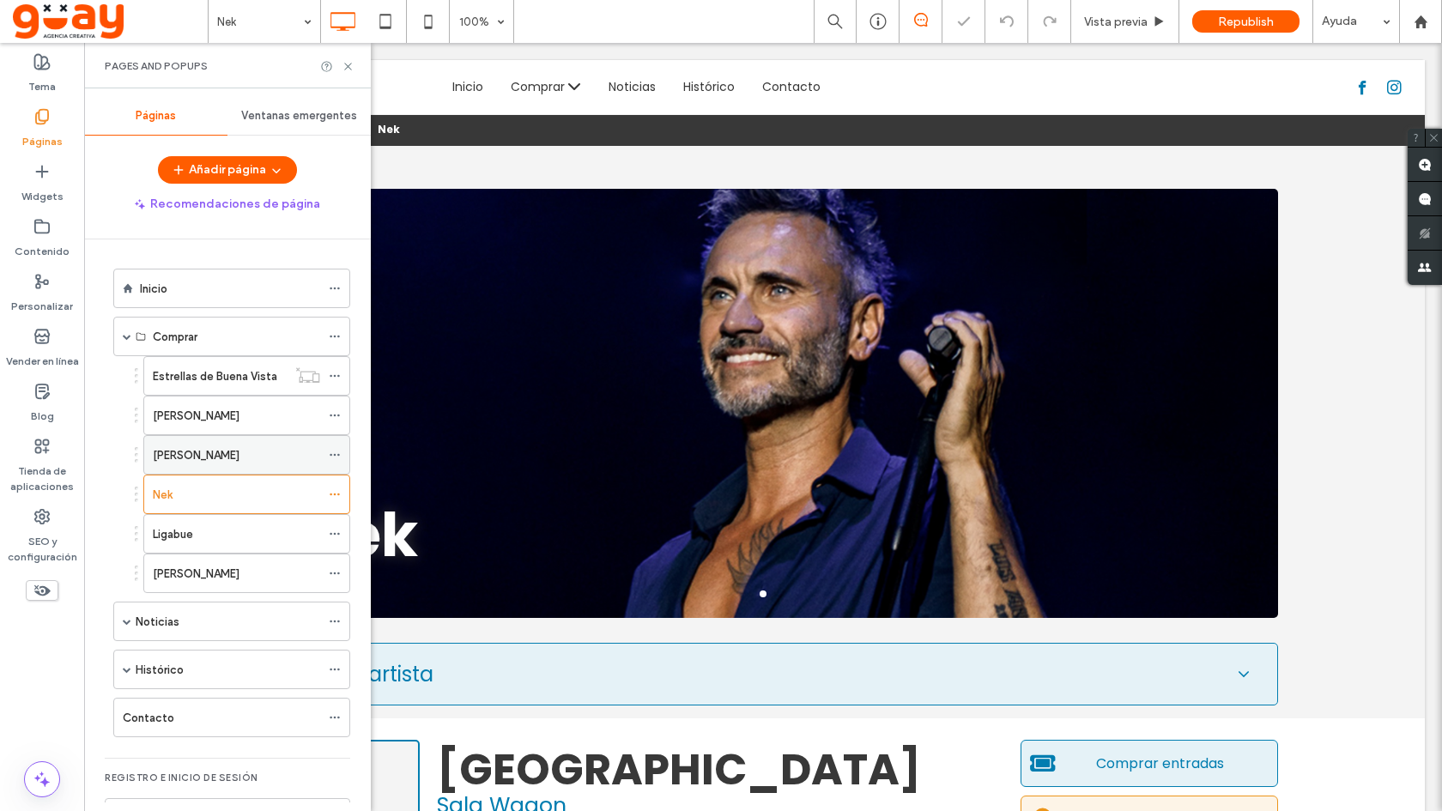
click at [221, 452] on div "[PERSON_NAME]" at bounding box center [236, 455] width 167 height 18
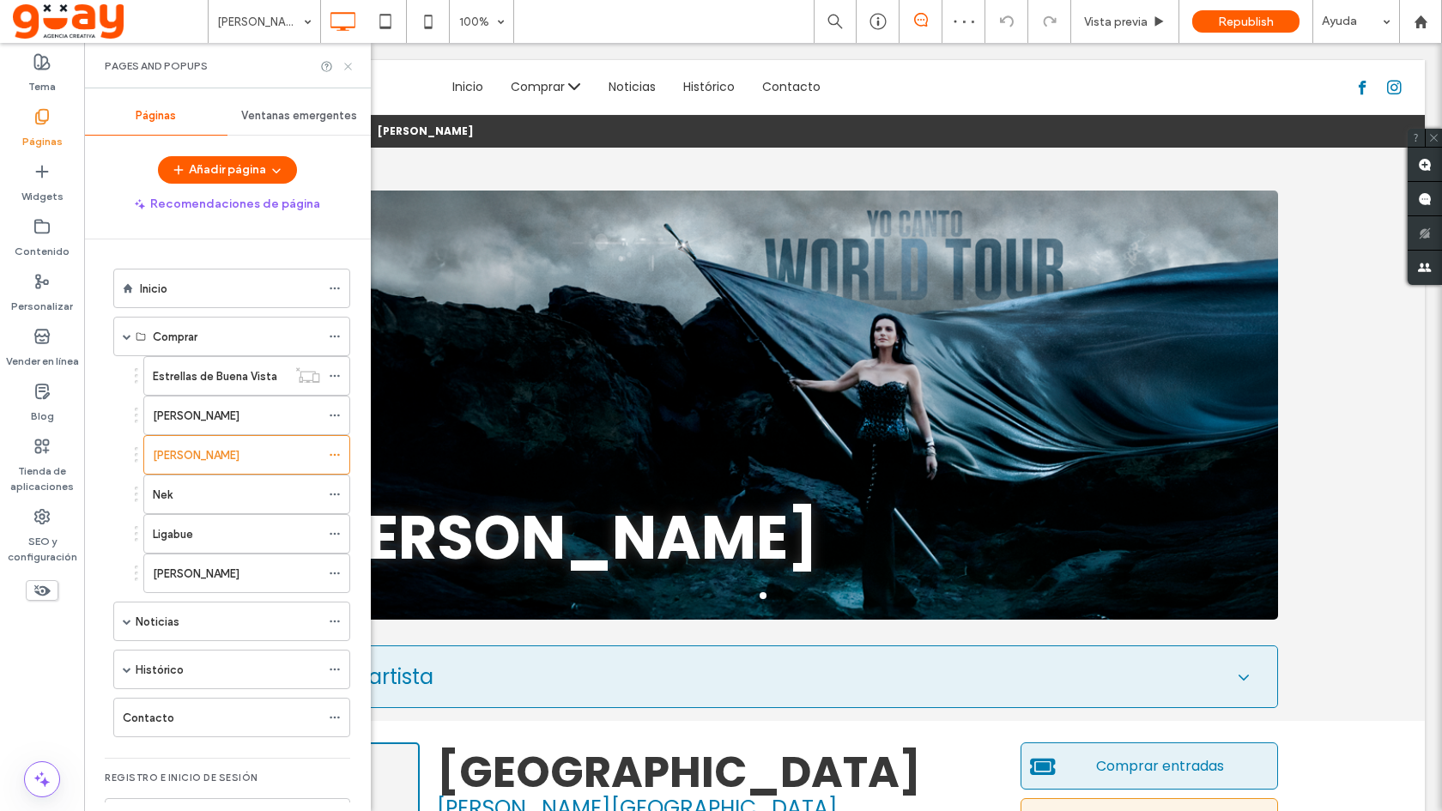
click at [346, 64] on use at bounding box center [347, 66] width 7 height 7
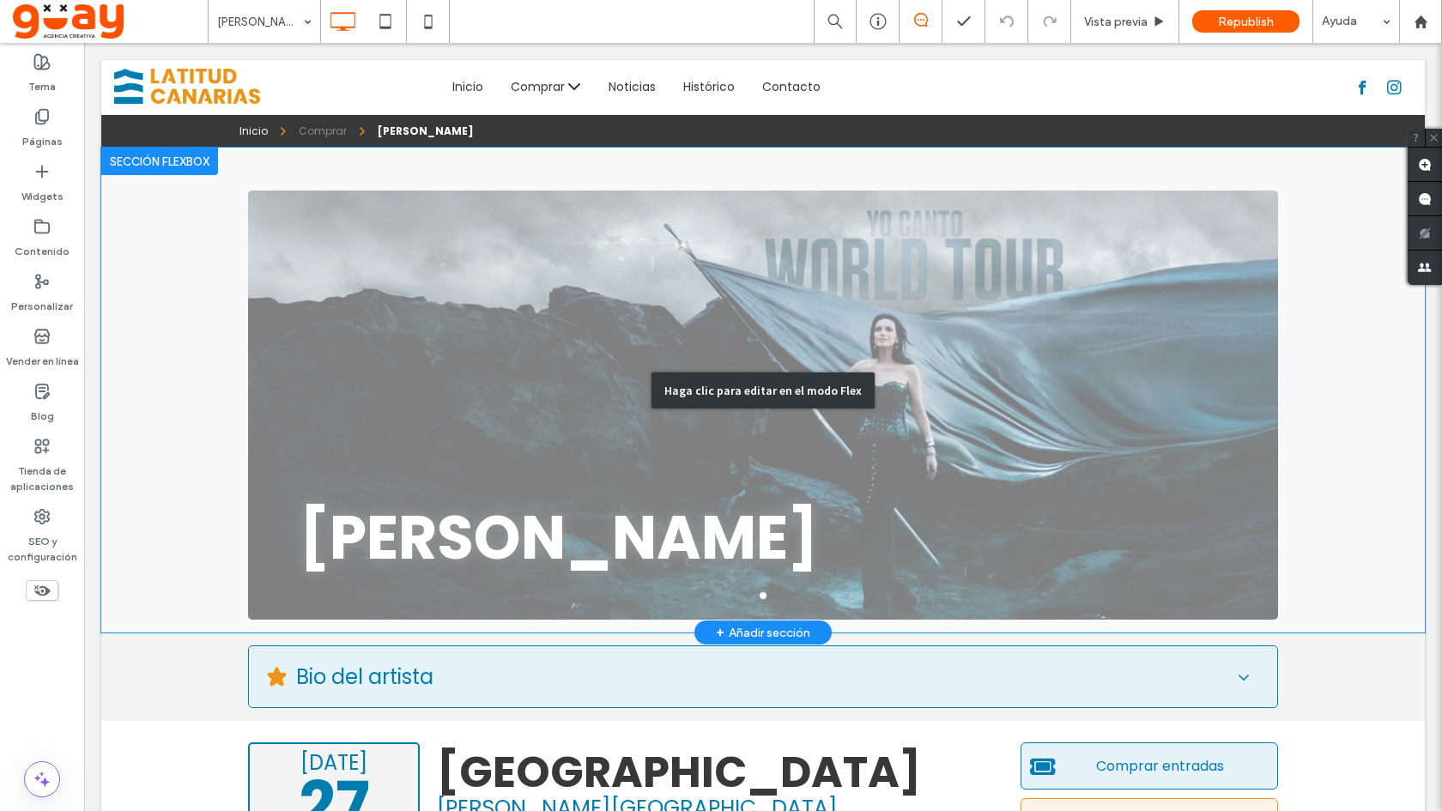
click at [438, 380] on div "Haga clic para editar en el modo Flex" at bounding box center [762, 390] width 1323 height 485
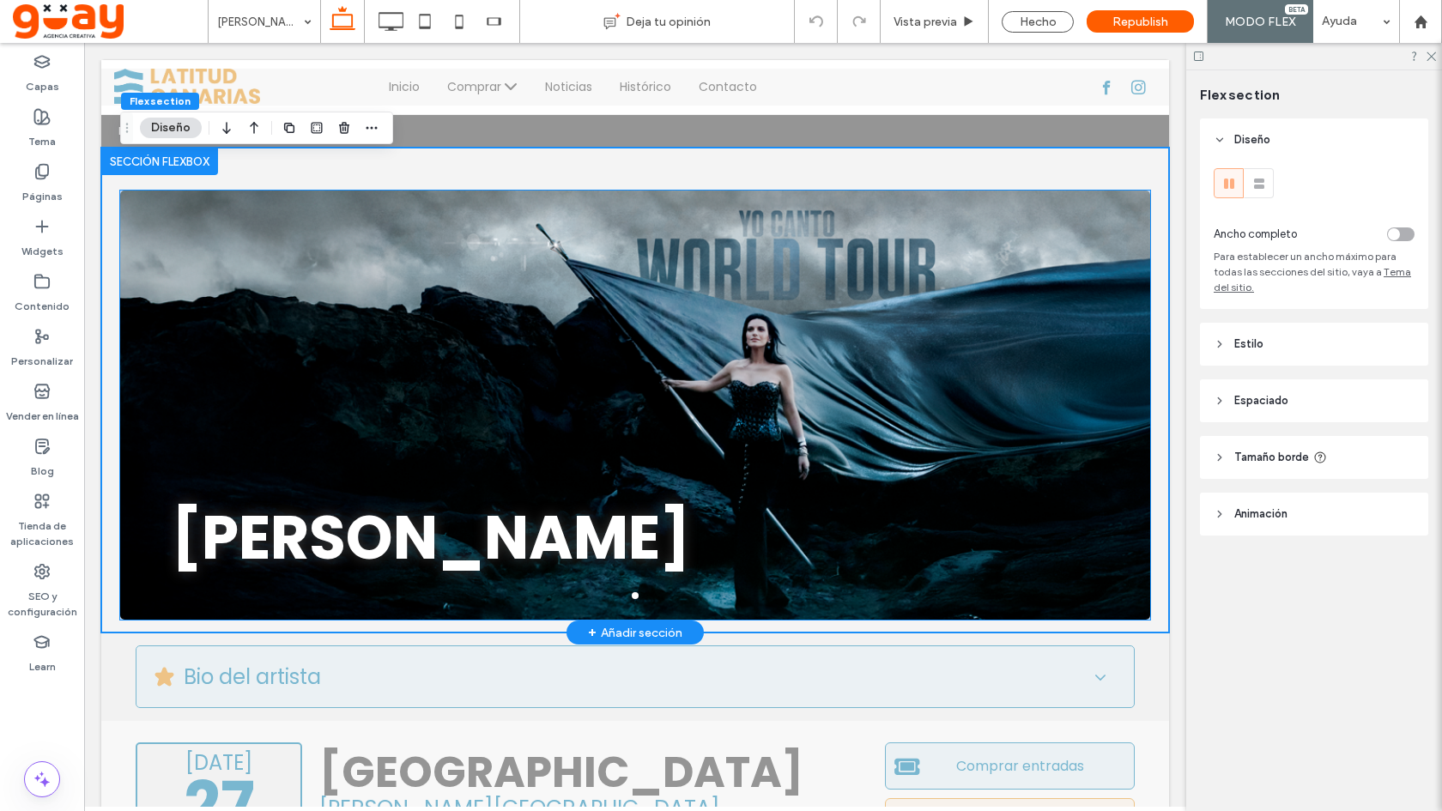
click at [453, 314] on div at bounding box center [635, 416] width 1030 height 348
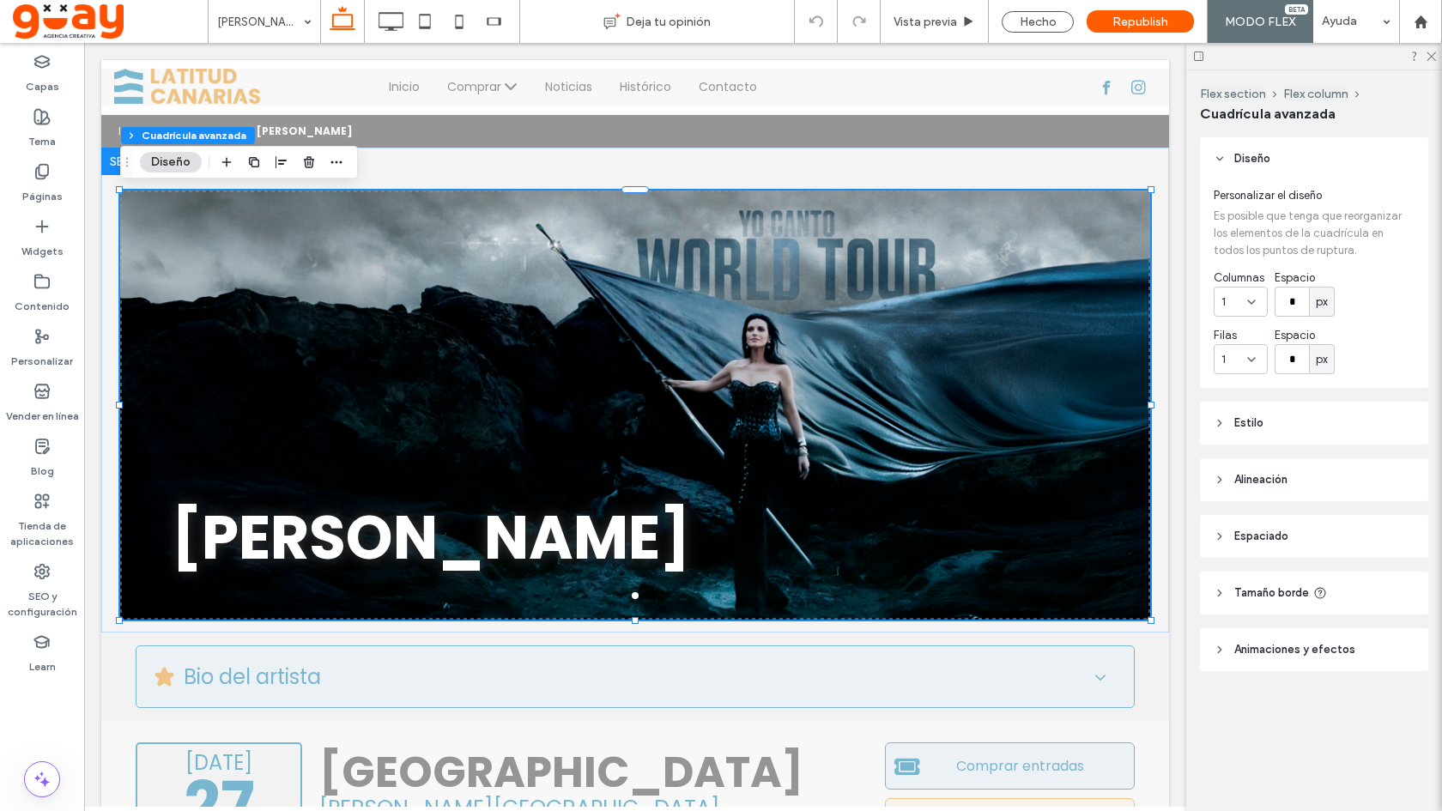
click at [1249, 426] on span "Estilo" at bounding box center [1248, 422] width 29 height 17
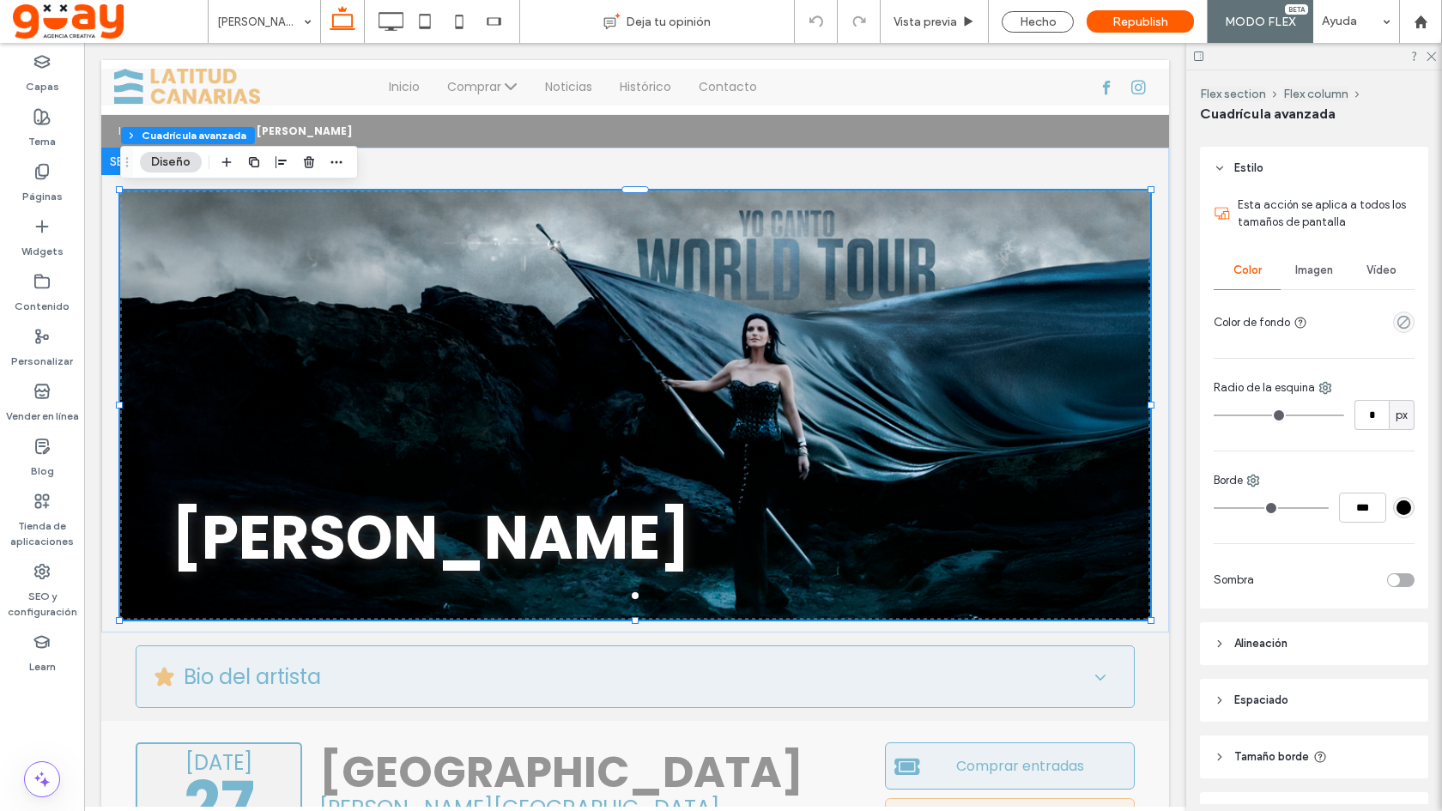
scroll to position [260, 0]
click at [1311, 260] on span "Imagen" at bounding box center [1314, 265] width 38 height 14
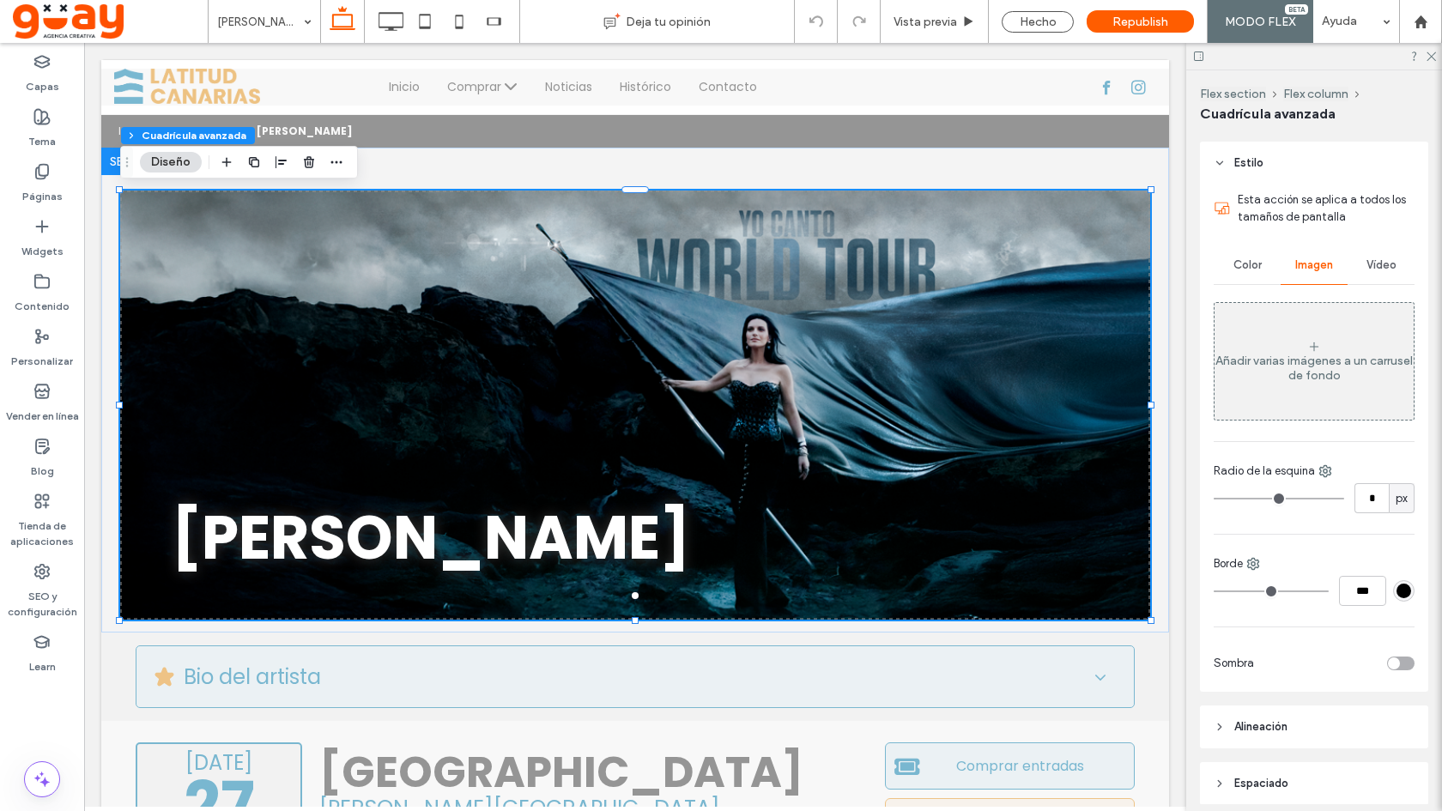
scroll to position [317, 0]
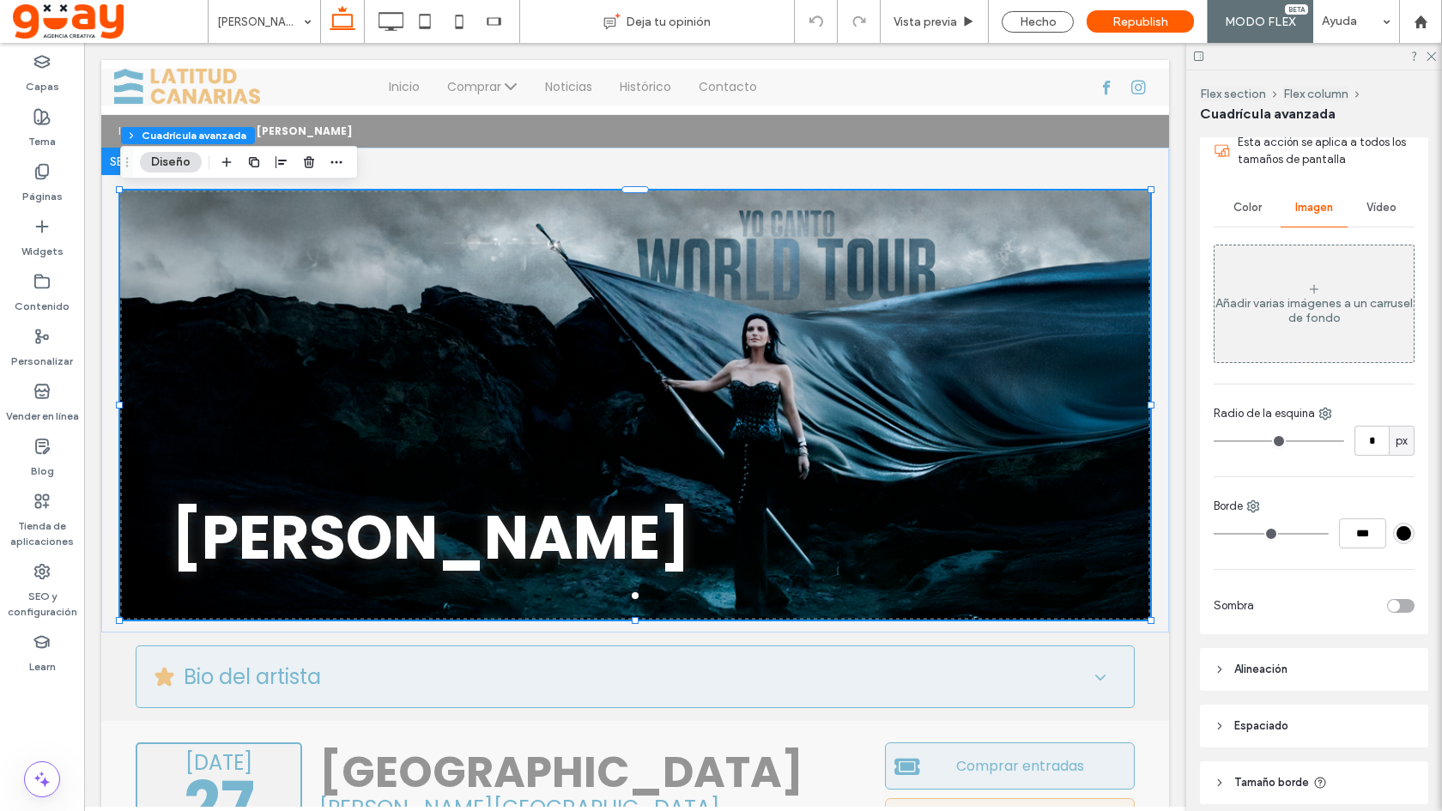
click at [1303, 294] on div "Añadir varias imágenes a un carrusel de fondo" at bounding box center [1313, 303] width 199 height 113
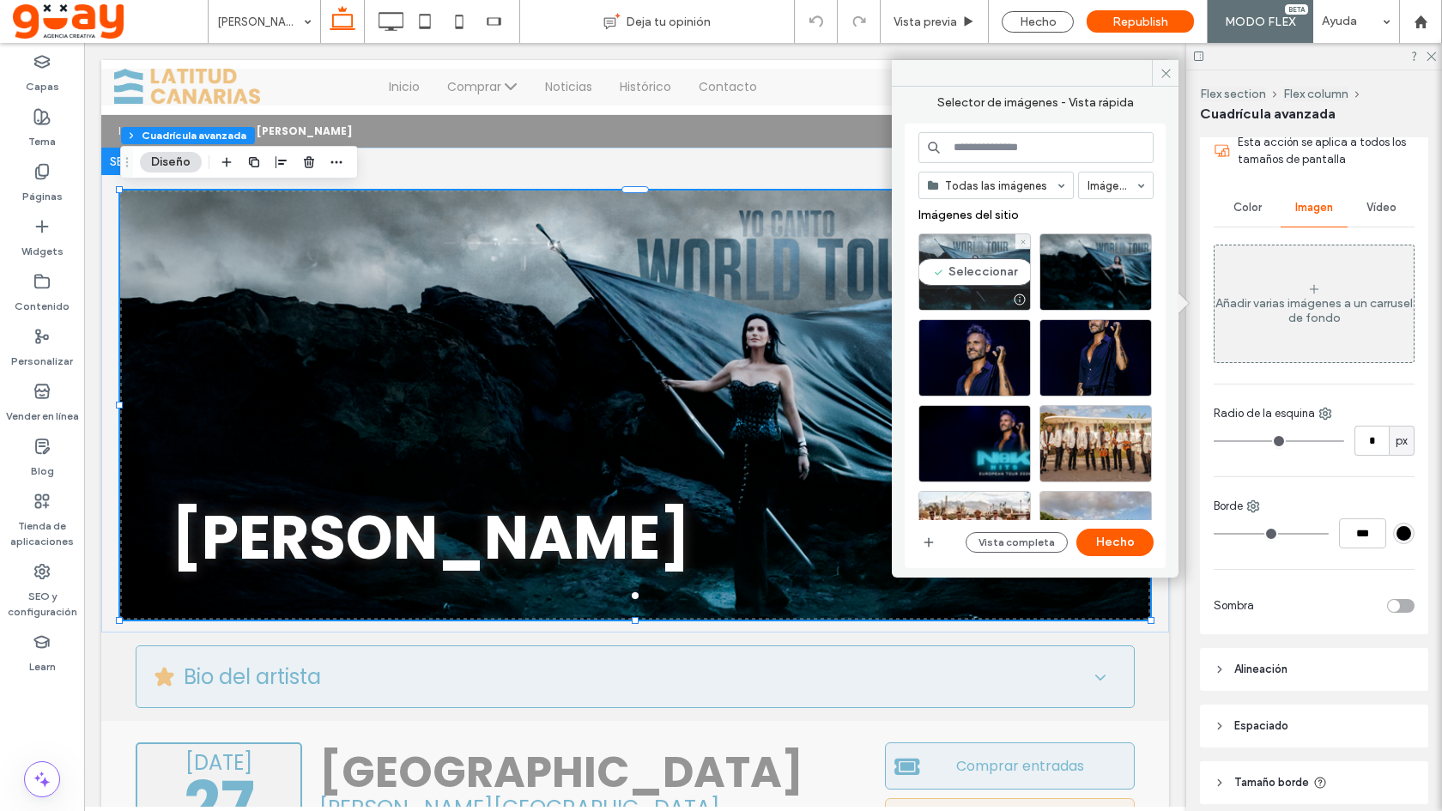
click at [999, 267] on div "Seleccionar" at bounding box center [974, 271] width 112 height 77
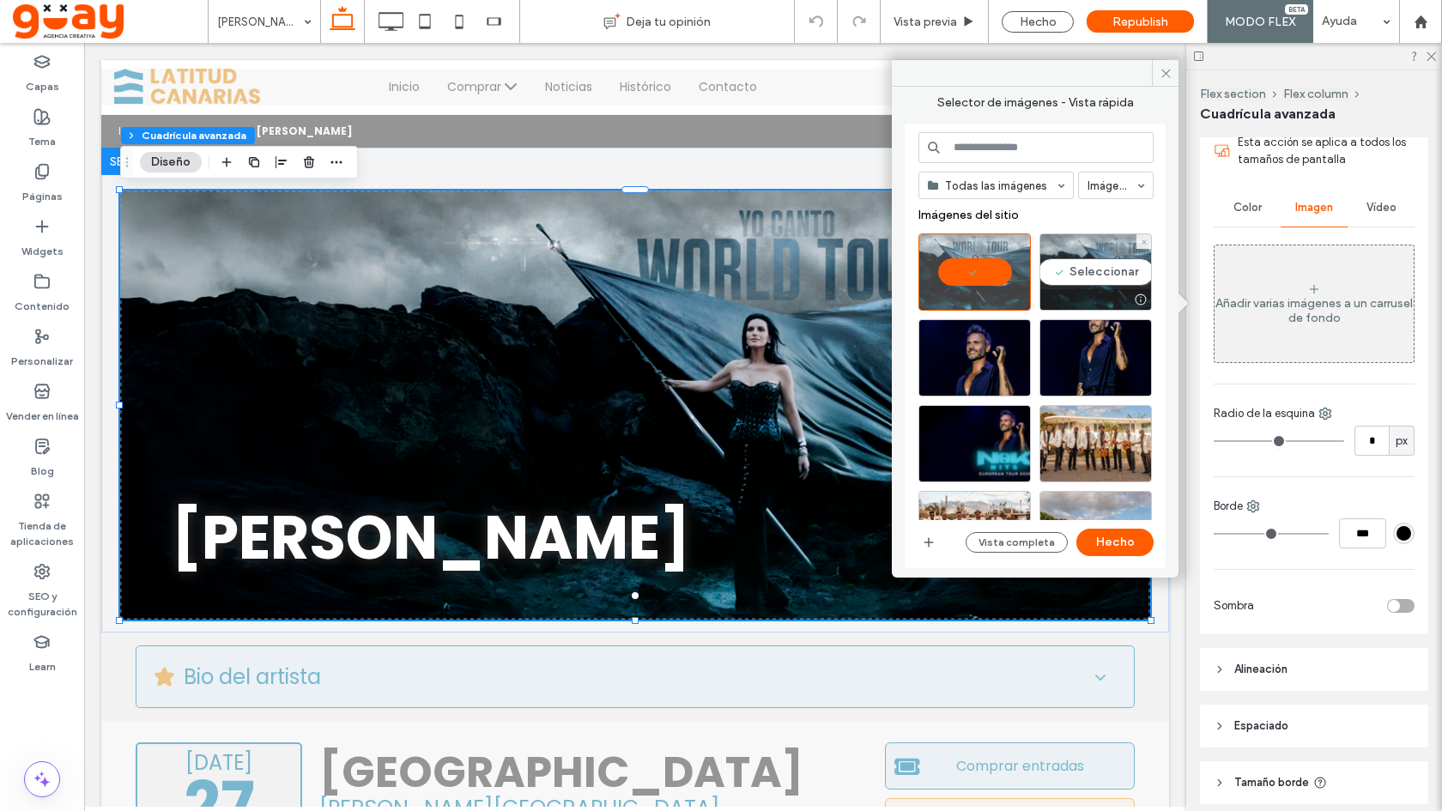
click at [1095, 266] on div "Seleccionar" at bounding box center [1095, 271] width 112 height 77
click at [1004, 269] on div at bounding box center [974, 271] width 112 height 77
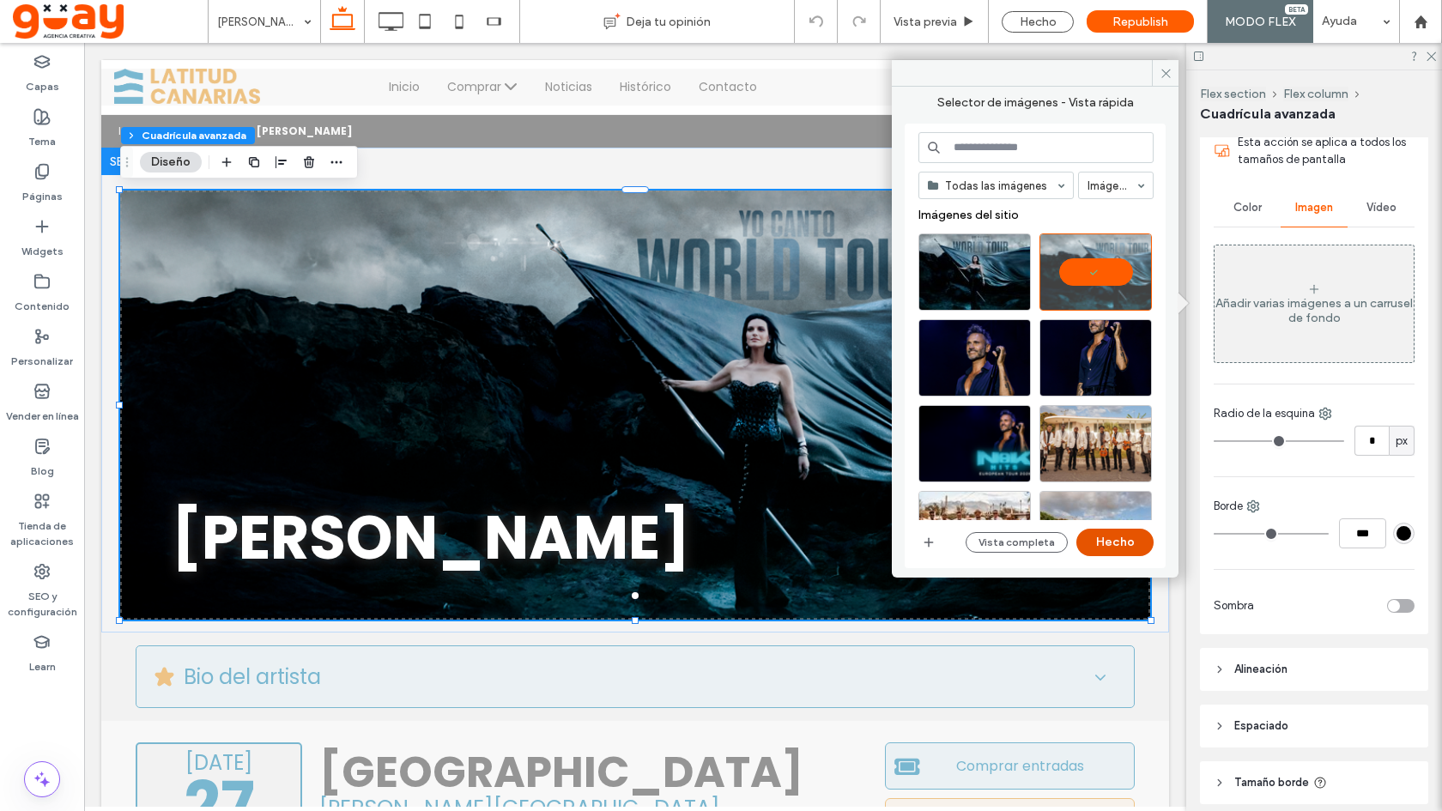
click at [1117, 537] on button "Hecho" at bounding box center [1114, 542] width 77 height 27
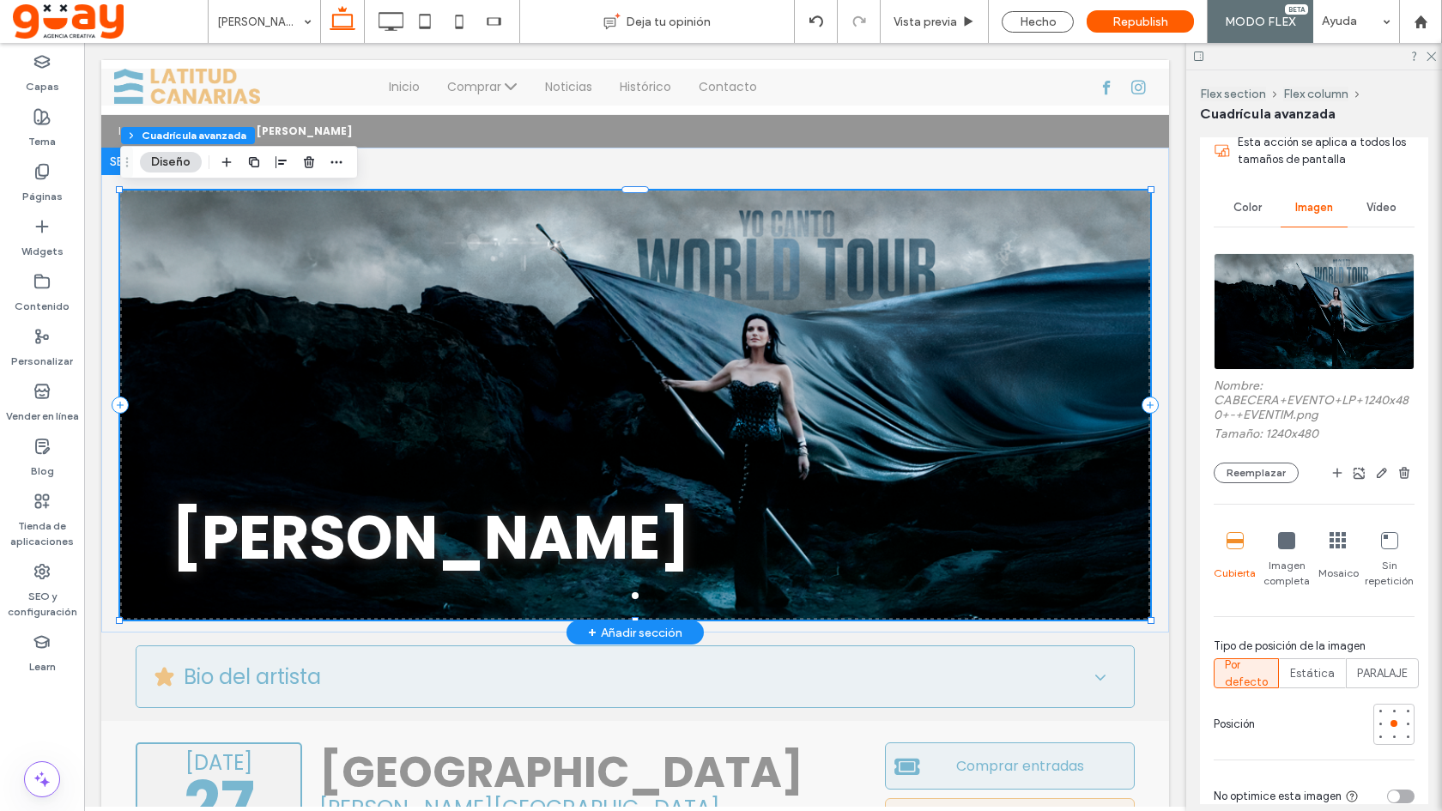
click at [959, 372] on div at bounding box center [635, 416] width 1030 height 348
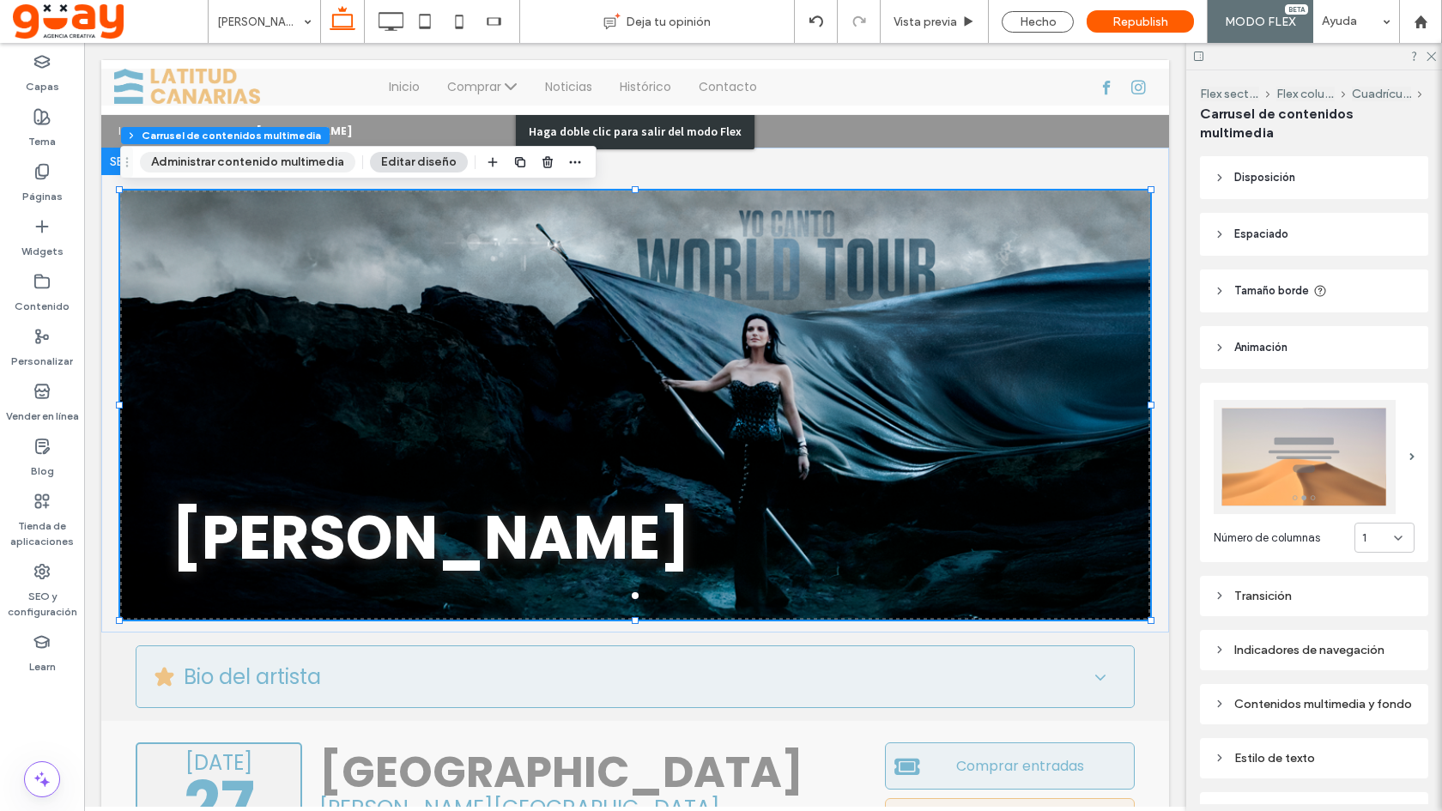
click at [313, 164] on button "Administrar contenido multimedia" at bounding box center [247, 162] width 215 height 21
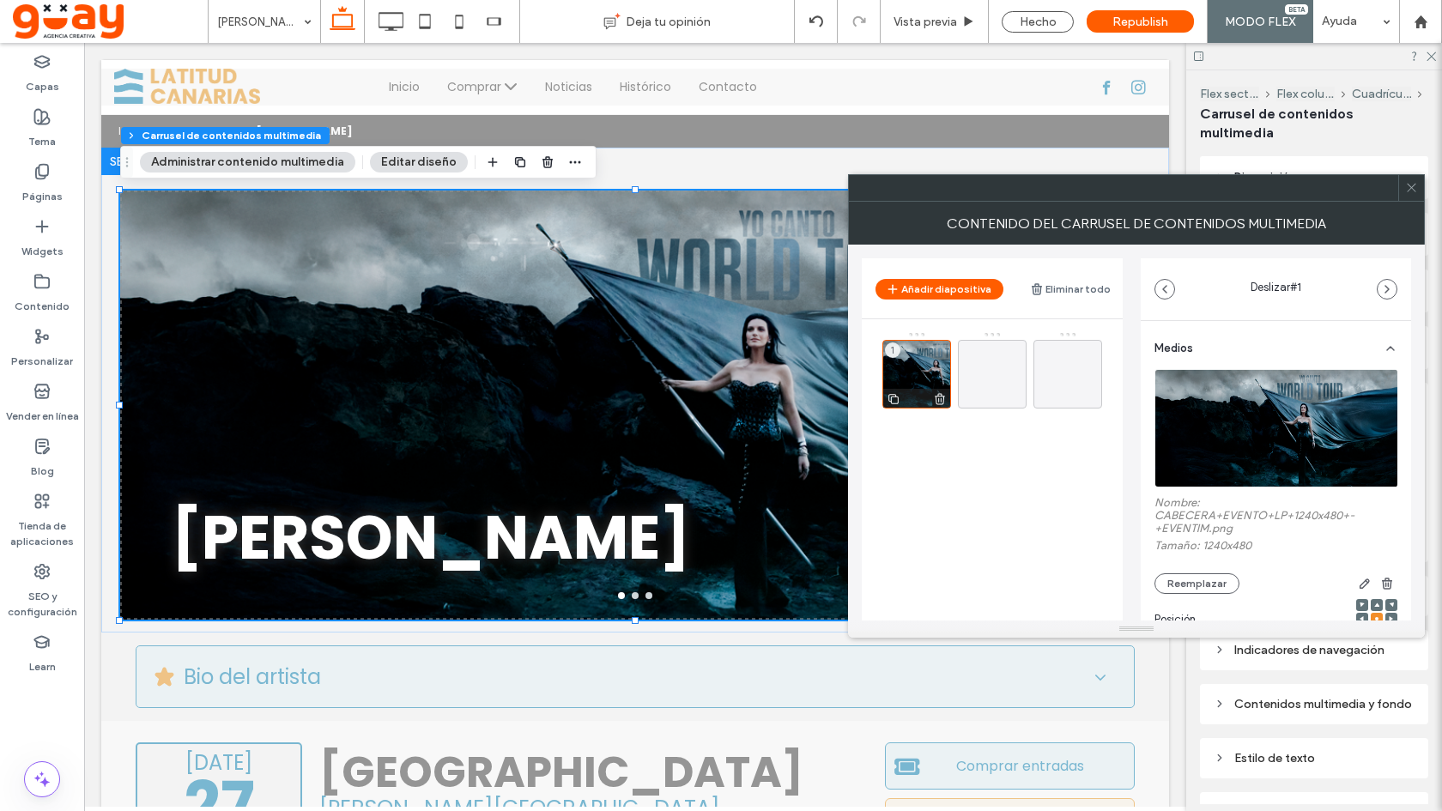
click at [942, 402] on icon at bounding box center [940, 398] width 14 height 15
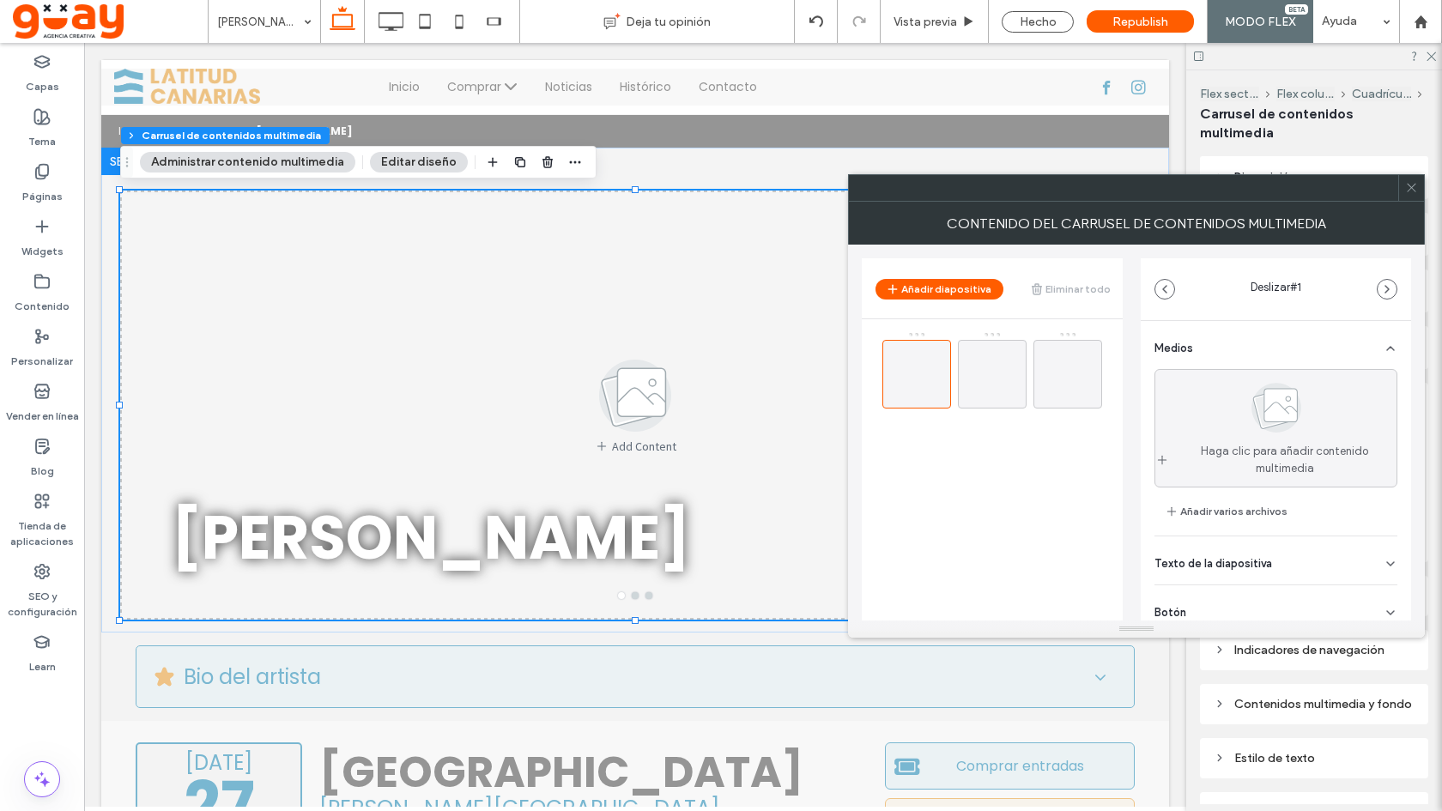
click at [1410, 182] on icon at bounding box center [1411, 187] width 13 height 13
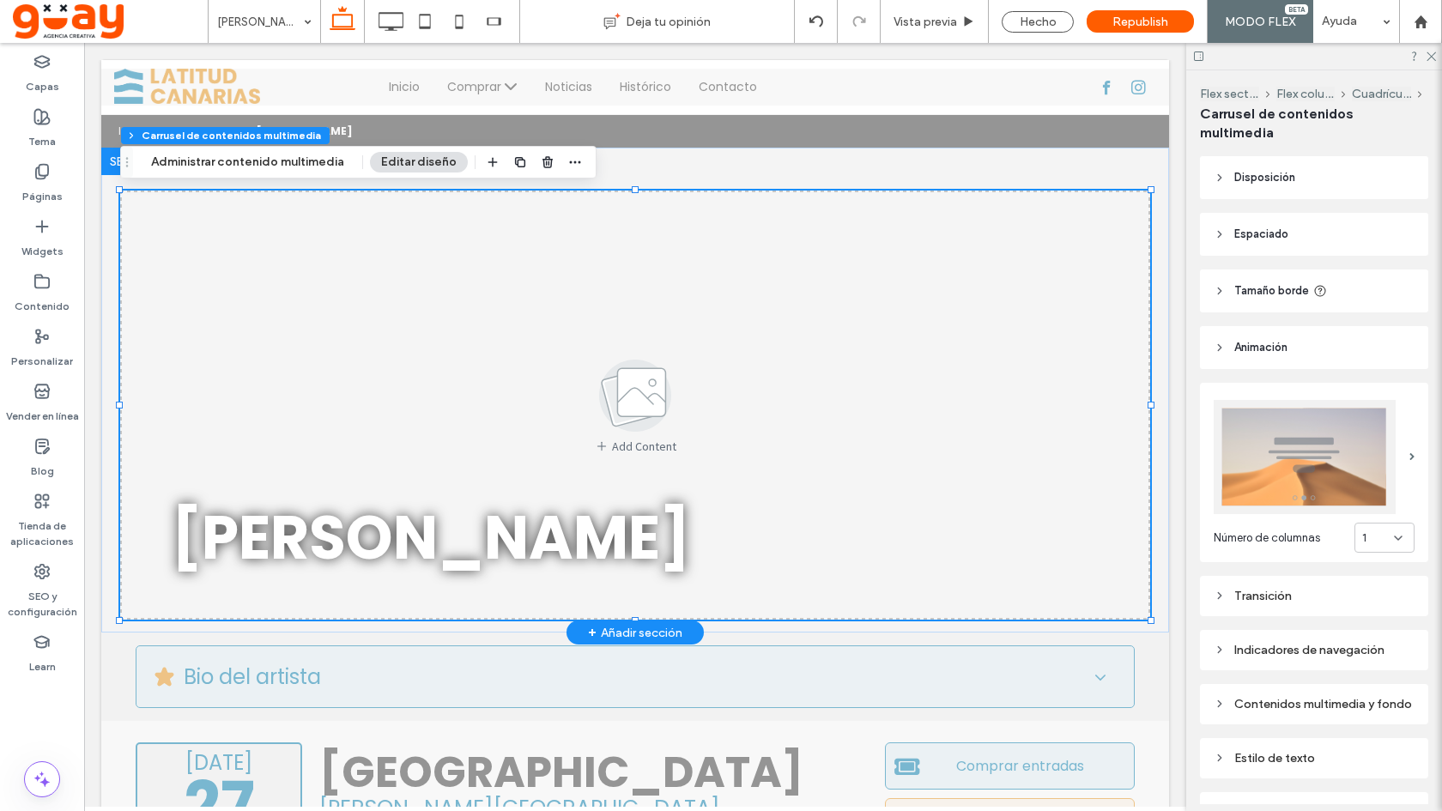
click at [1037, 200] on div "Add Content" at bounding box center [635, 404] width 1030 height 429
click at [396, 159] on button "Editar diseño" at bounding box center [419, 162] width 98 height 21
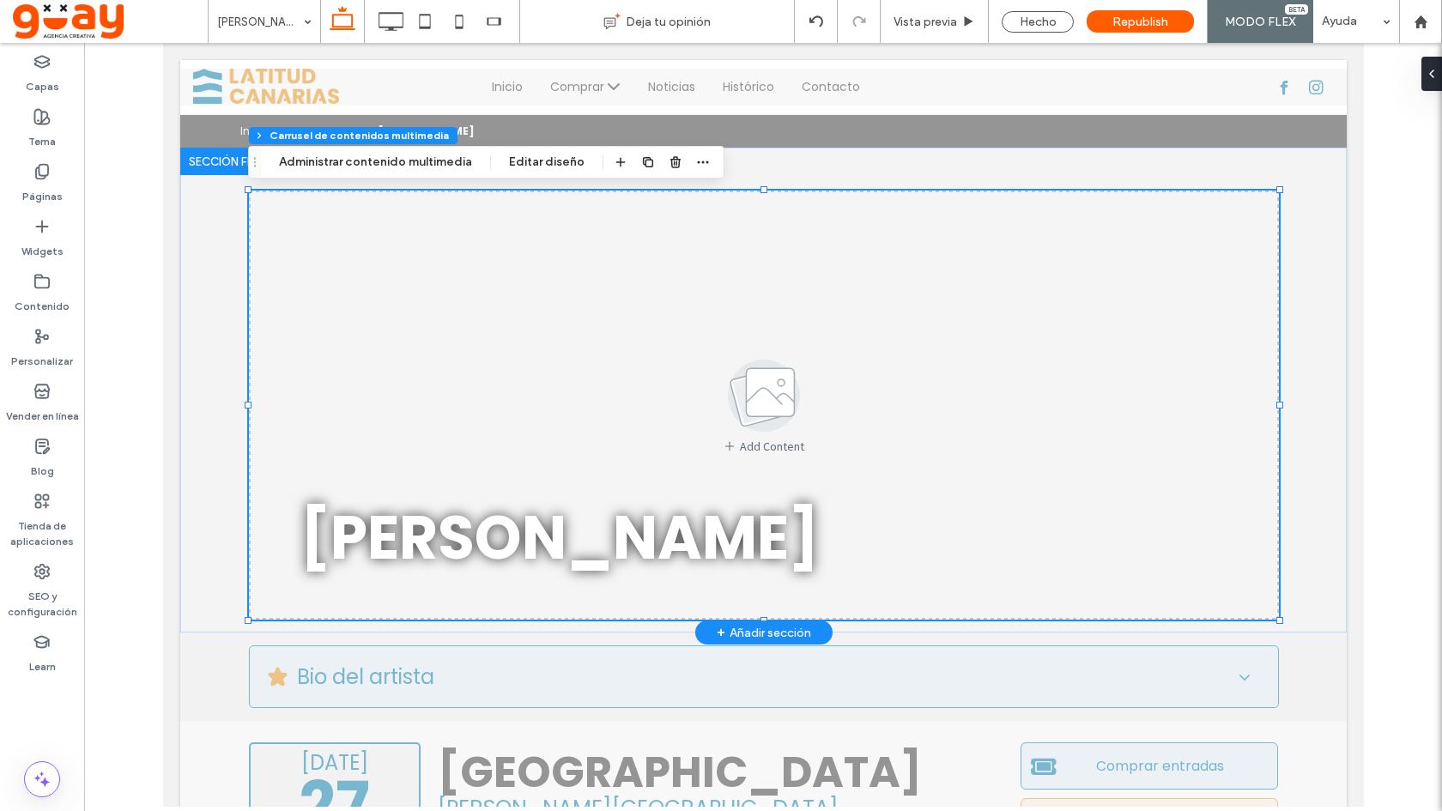
click at [786, 242] on div "Add Content" at bounding box center [763, 404] width 1030 height 429
click at [545, 160] on button "Editar diseño" at bounding box center [547, 162] width 98 height 21
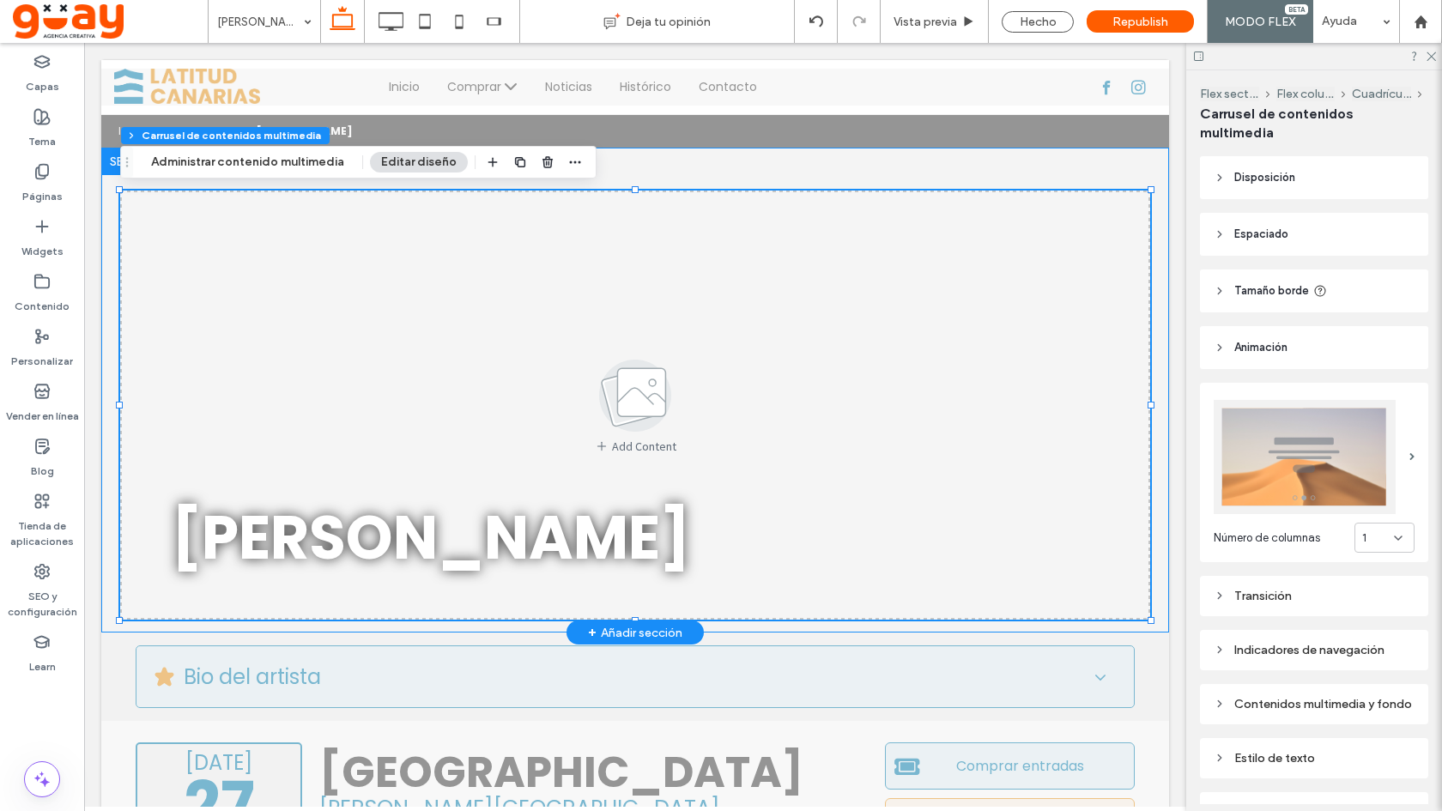
click at [1140, 163] on div "Add Content a a a a Laura Pausini 0px 0px" at bounding box center [635, 390] width 1030 height 485
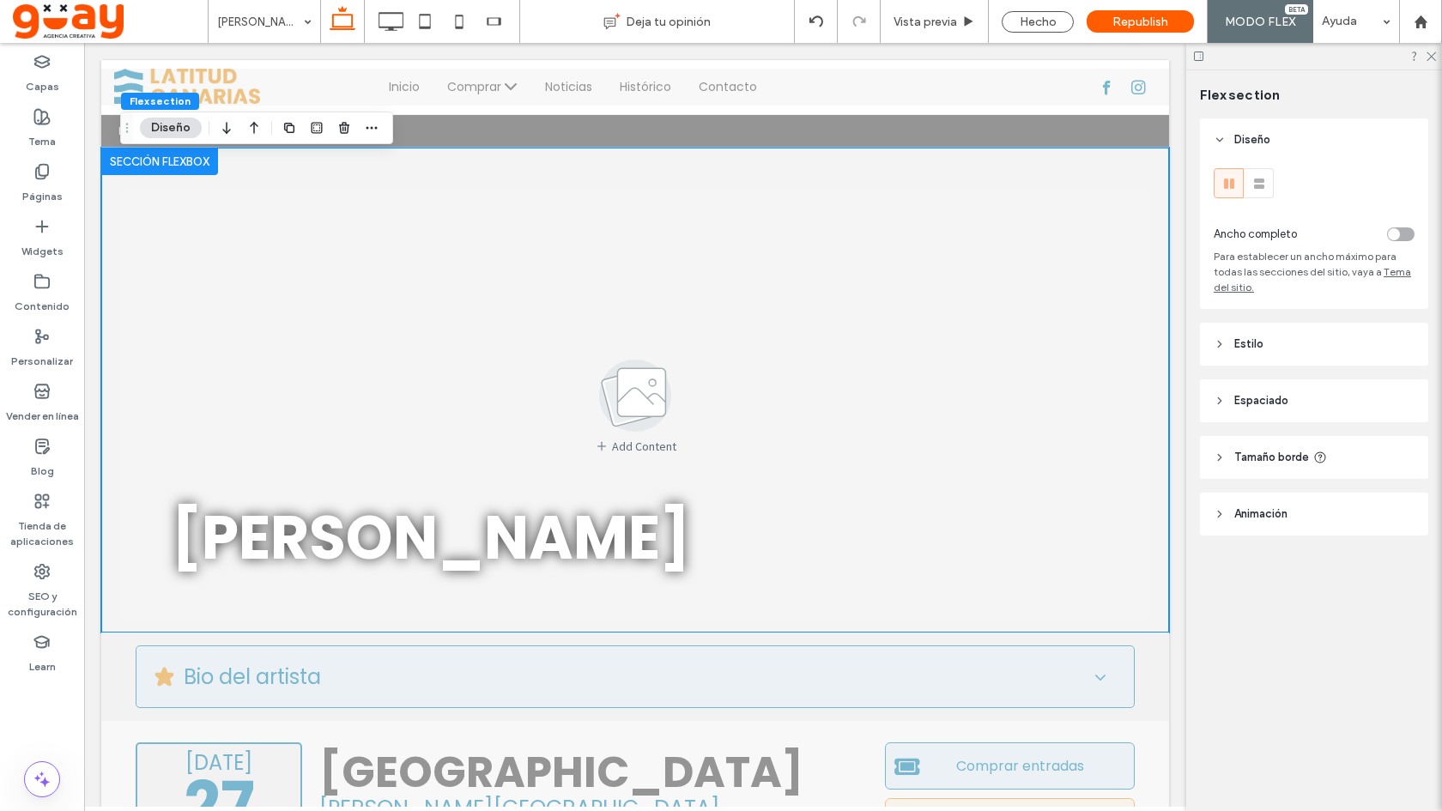
click at [1261, 362] on header "Estilo" at bounding box center [1314, 344] width 228 height 43
click at [1261, 360] on header "Estilo" at bounding box center [1314, 344] width 228 height 43
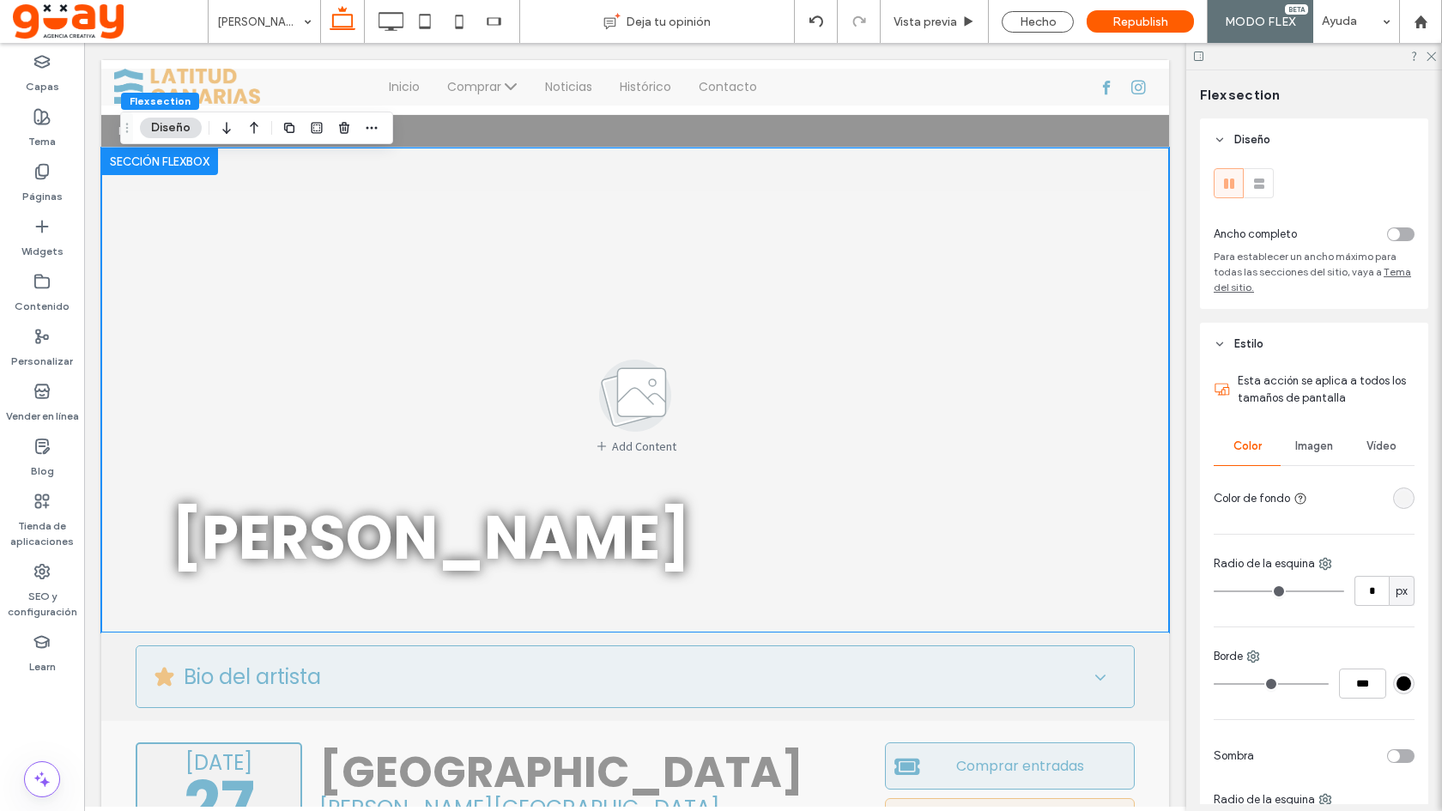
click at [1297, 445] on span "Imagen" at bounding box center [1314, 446] width 38 height 14
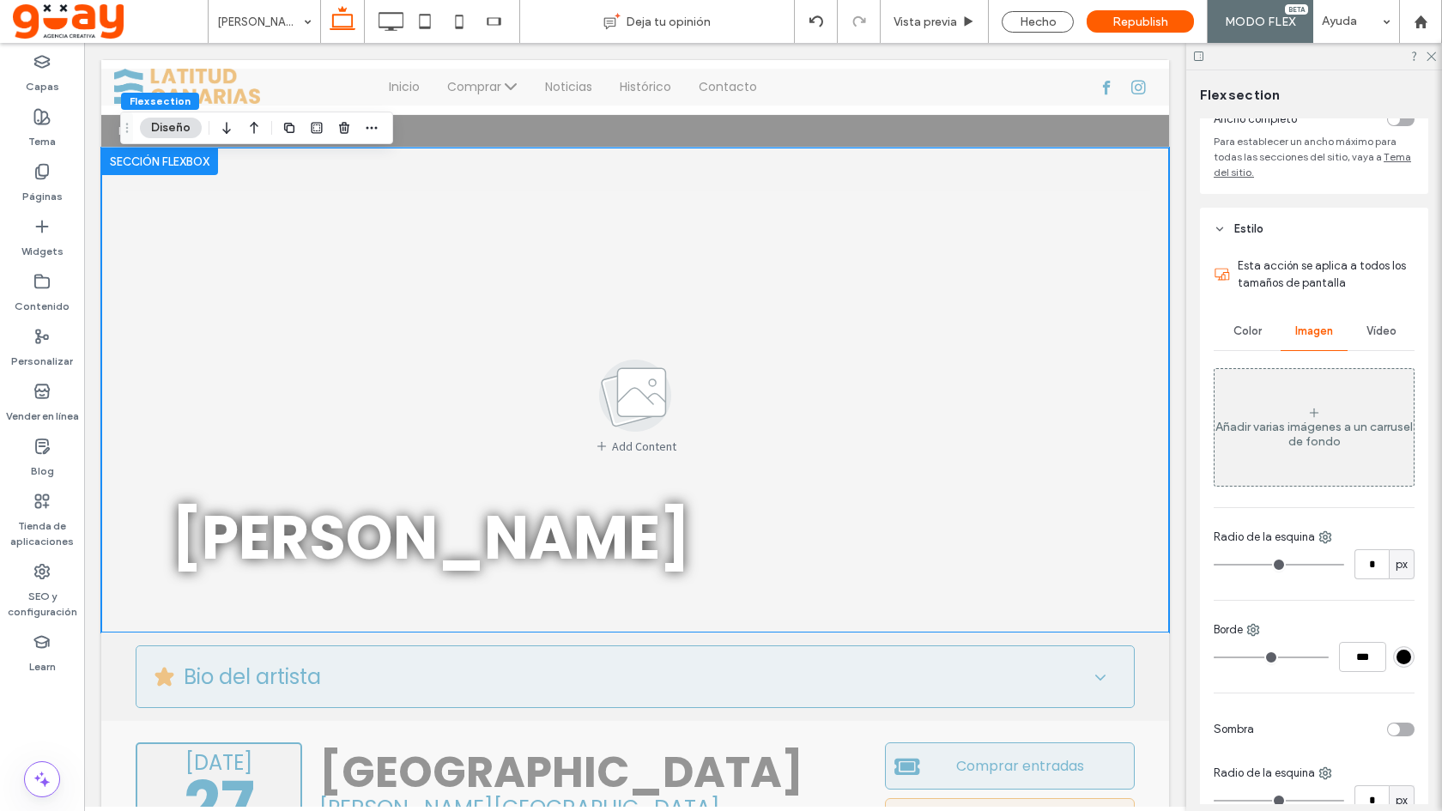
scroll to position [116, 0]
click at [1324, 437] on div "Añadir varias imágenes a un carrusel de fondo" at bounding box center [1313, 433] width 199 height 29
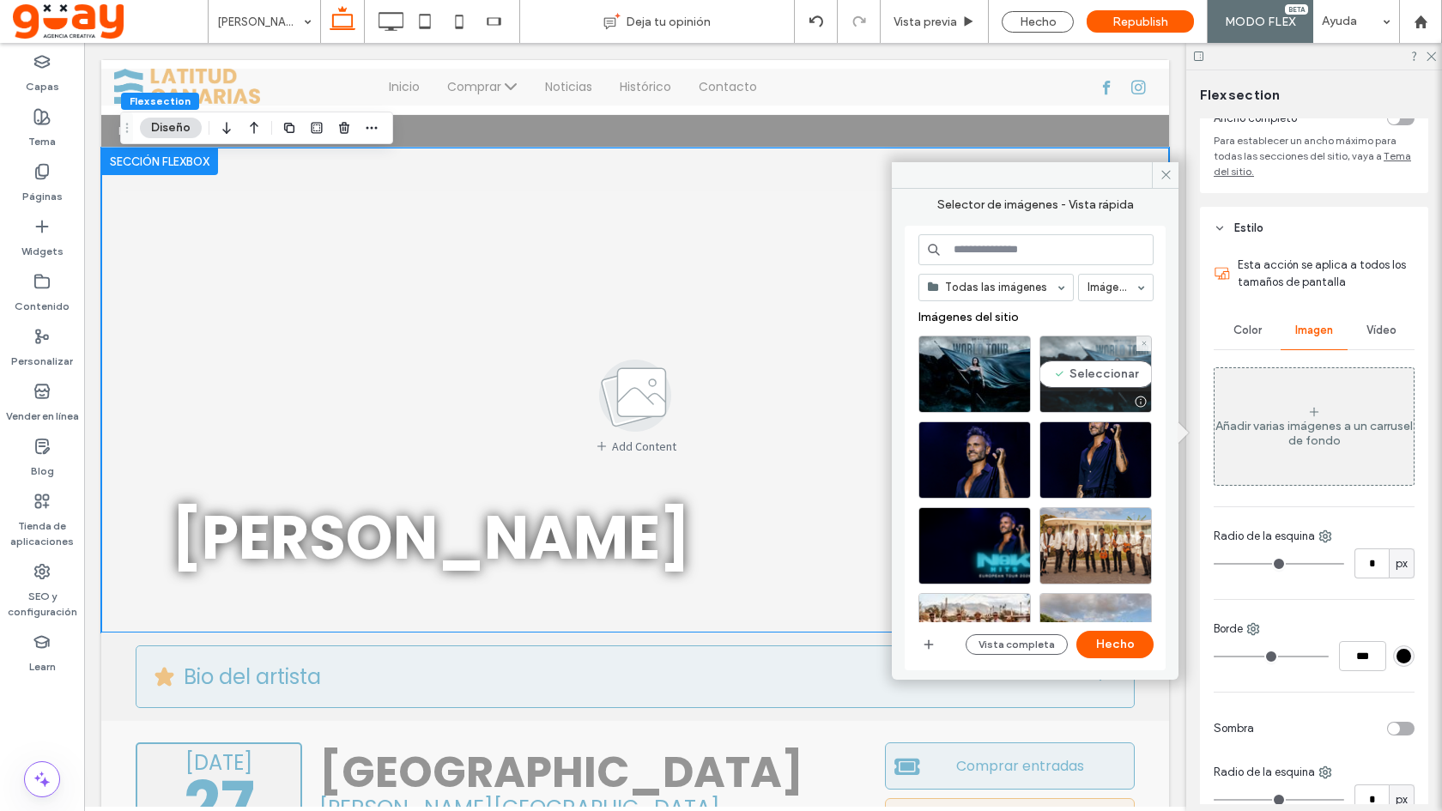
click at [1097, 379] on div "Seleccionar" at bounding box center [1095, 374] width 112 height 77
click at [1124, 634] on button "Hecho" at bounding box center [1114, 644] width 77 height 27
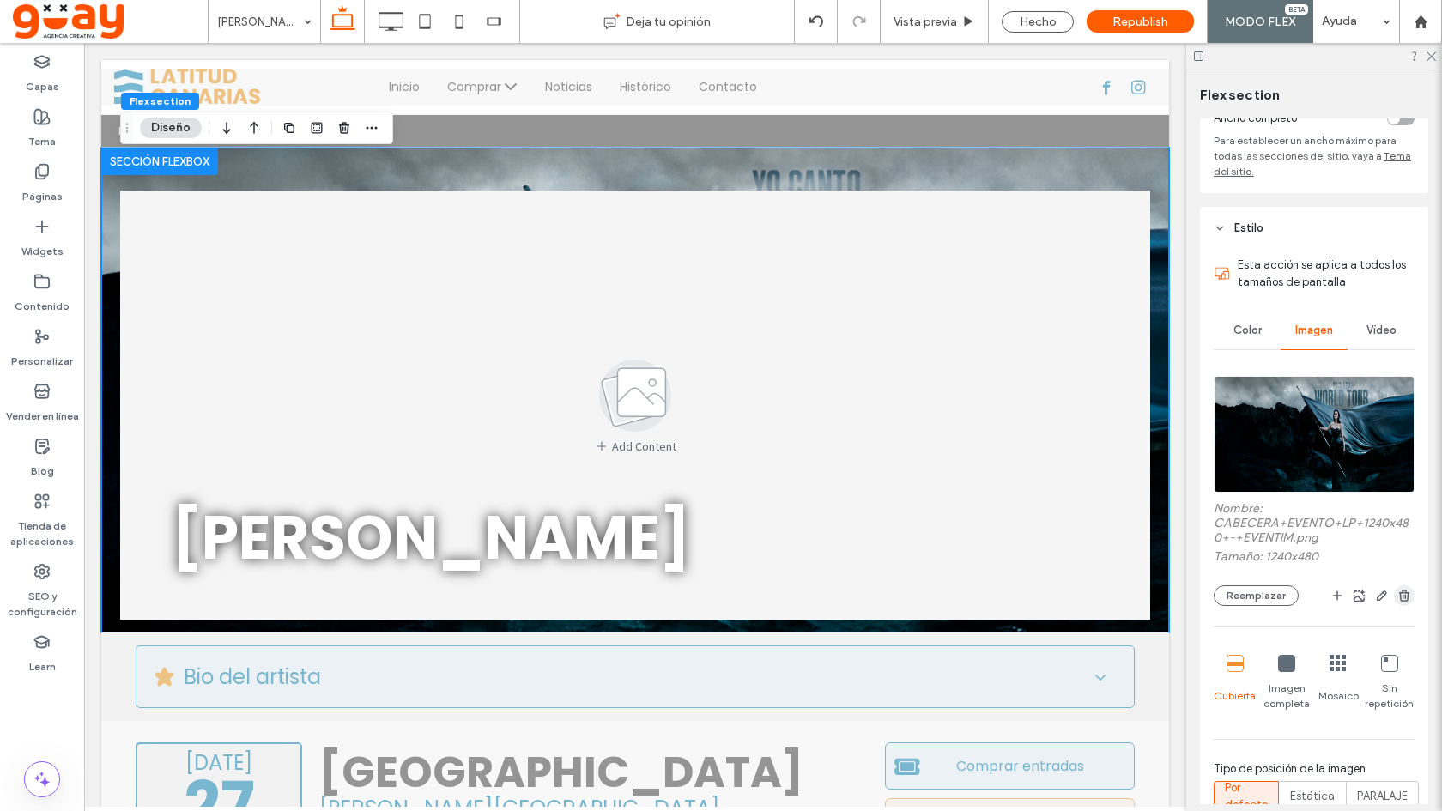
click at [1401, 590] on icon "button" at bounding box center [1404, 596] width 14 height 14
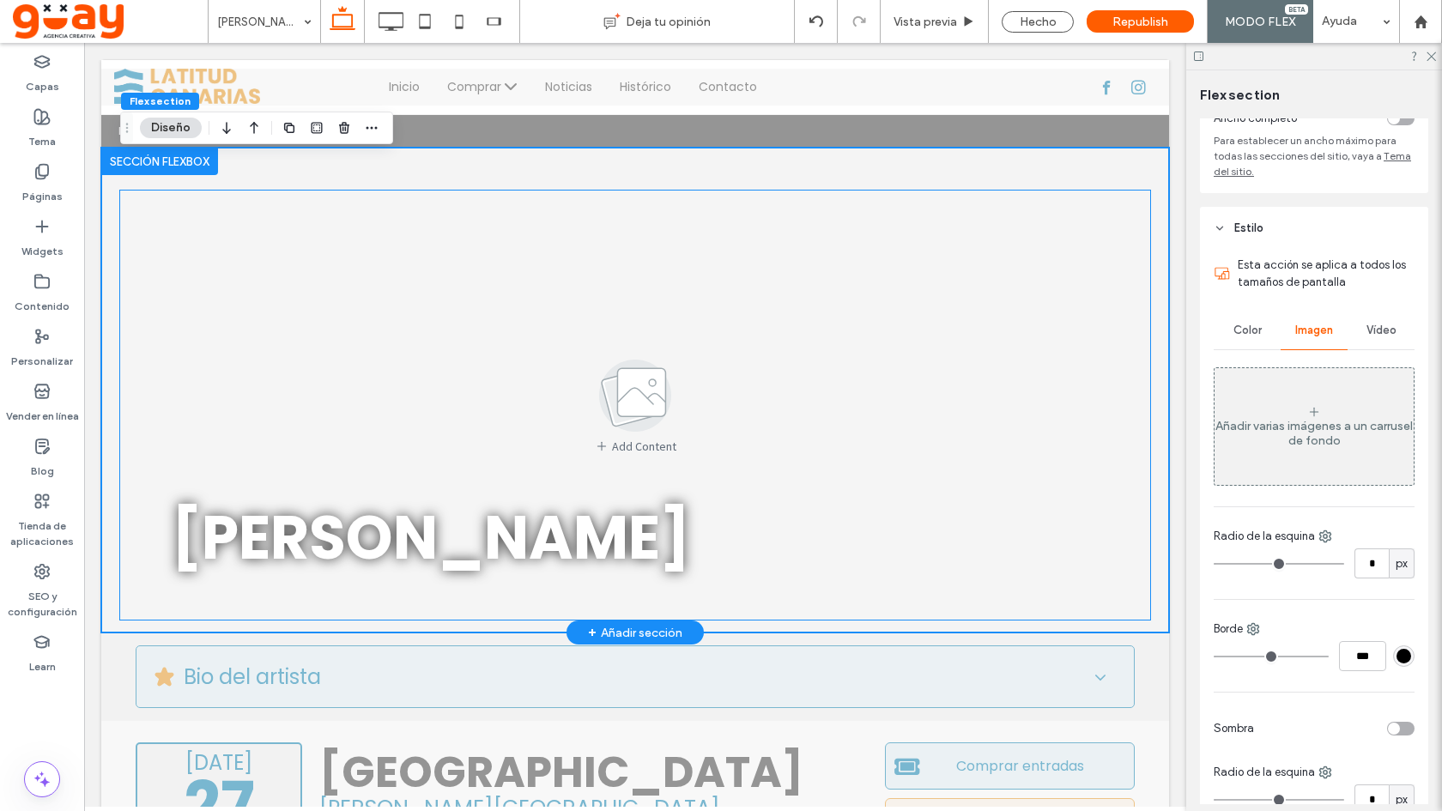
click at [1098, 378] on div "Add Content" at bounding box center [635, 404] width 1030 height 429
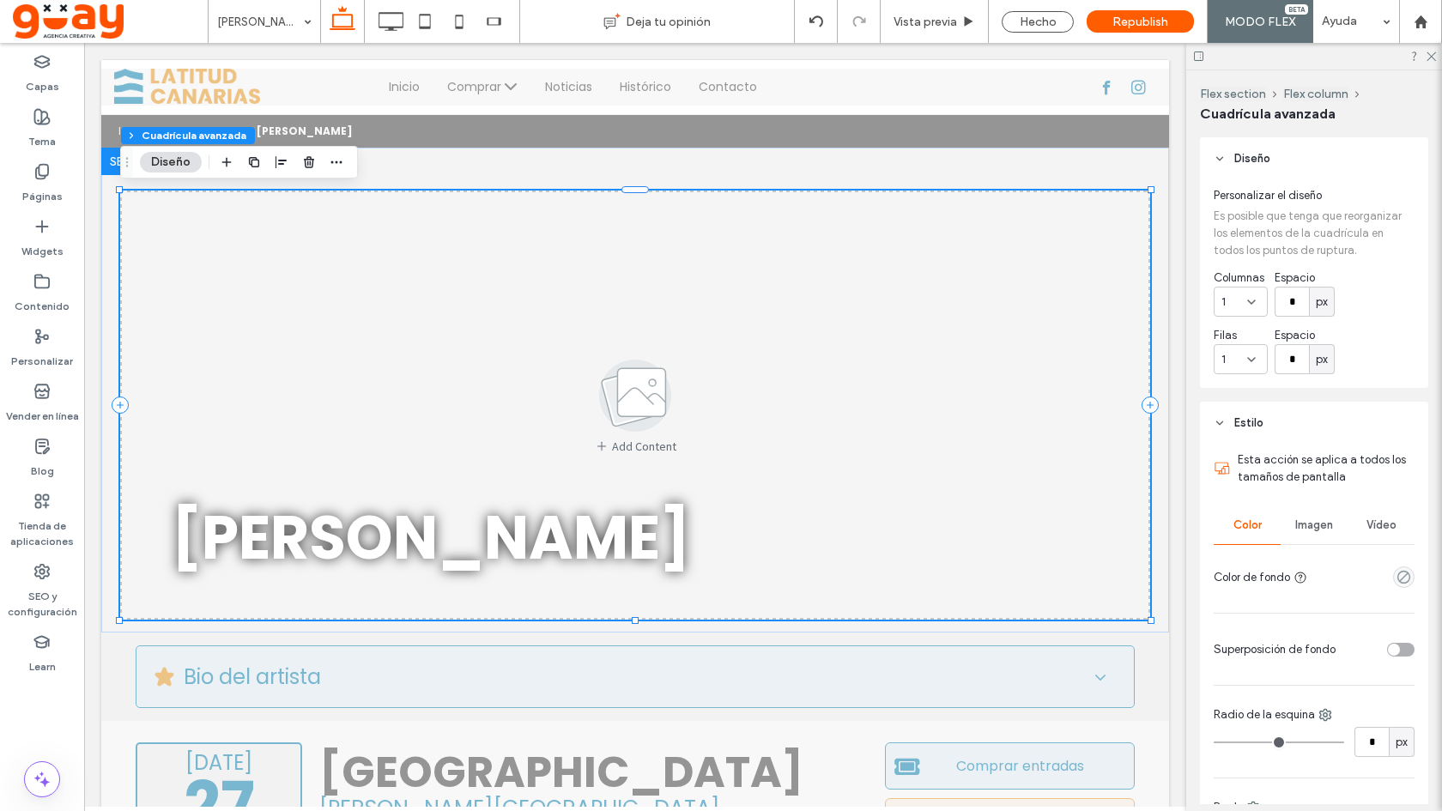
click at [1316, 528] on span "Imagen" at bounding box center [1314, 525] width 38 height 14
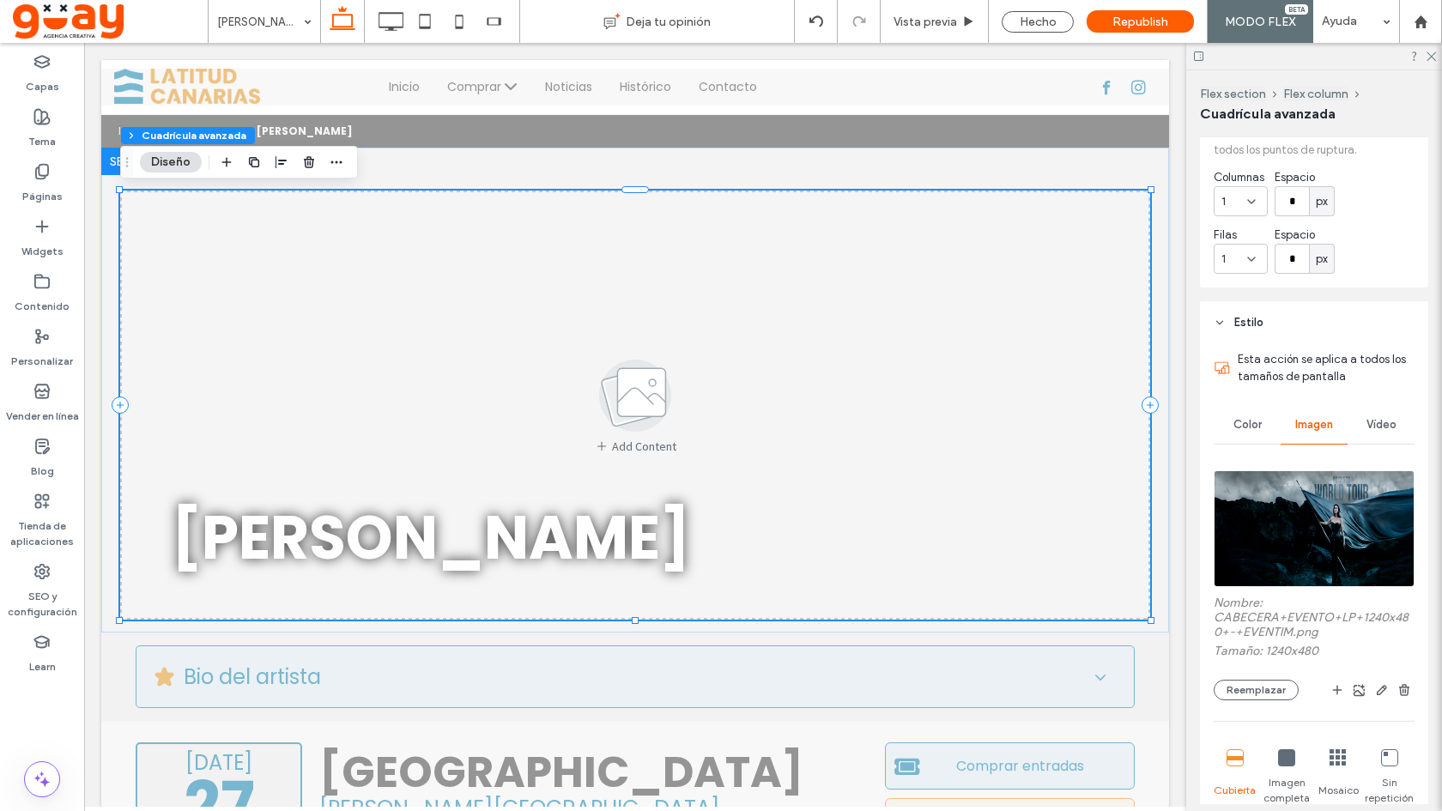
scroll to position [133, 0]
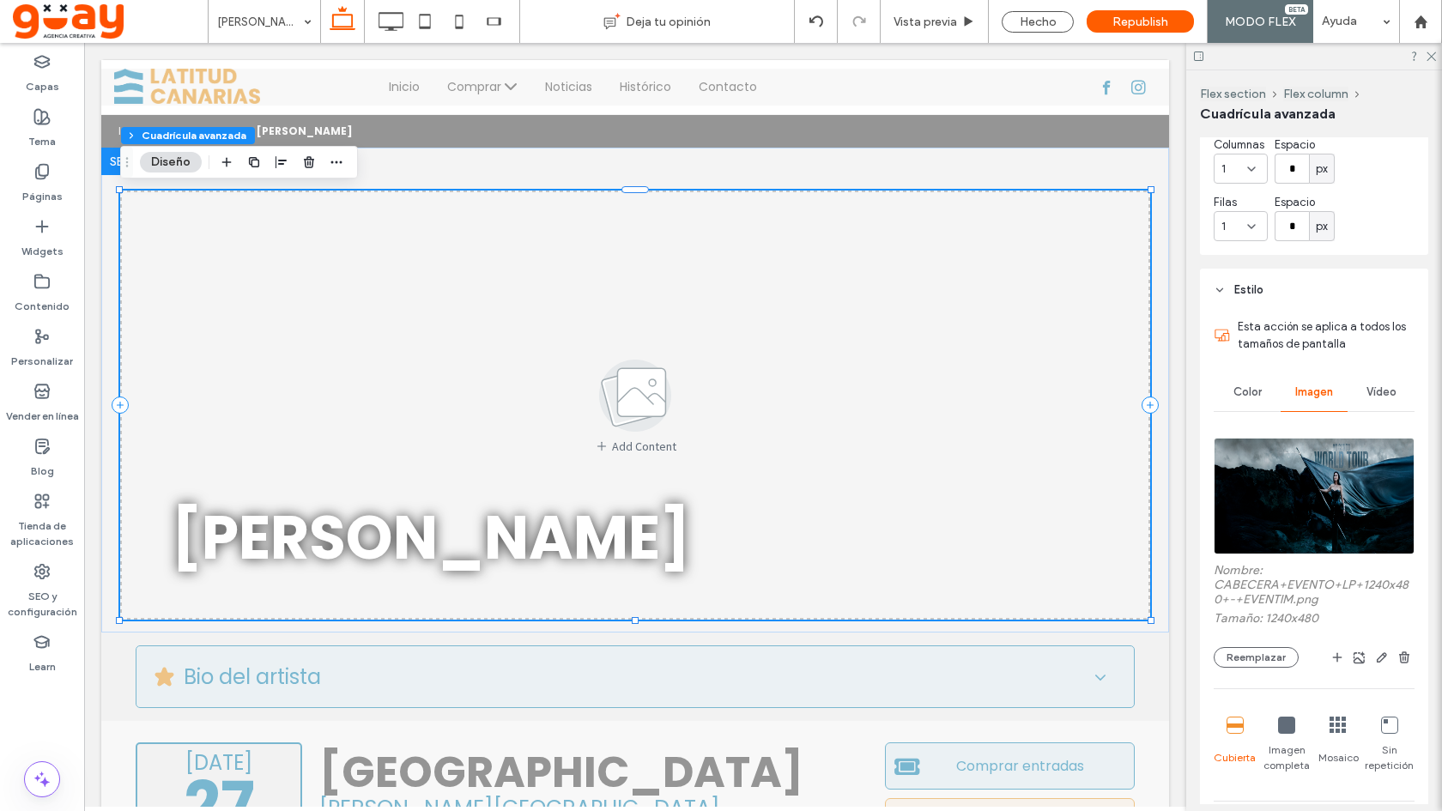
click at [1291, 714] on div "Imagen completa" at bounding box center [1286, 745] width 50 height 70
click at [1238, 723] on icon at bounding box center [1234, 725] width 17 height 17
click at [1404, 644] on div "Nombre: CABECERA+EVENTO+LP+1240x480+-+EVENTIM.png Tamaño: 1240x480 Reemplazar" at bounding box center [1313, 615] width 201 height 105
click at [1400, 661] on use "button" at bounding box center [1404, 656] width 10 height 11
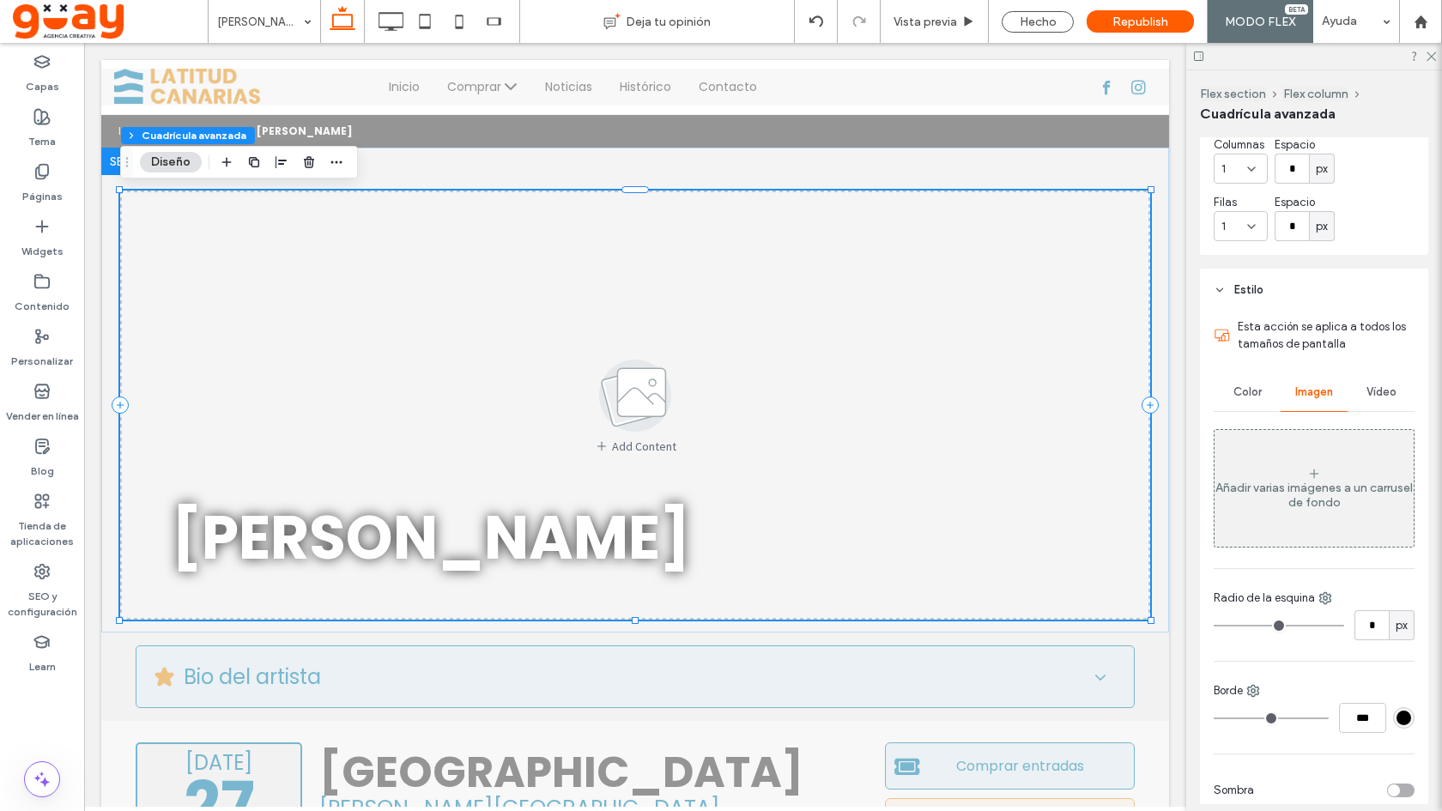
click at [1329, 511] on div "Añadir varias imágenes a un carrusel de fondo" at bounding box center [1313, 488] width 199 height 113
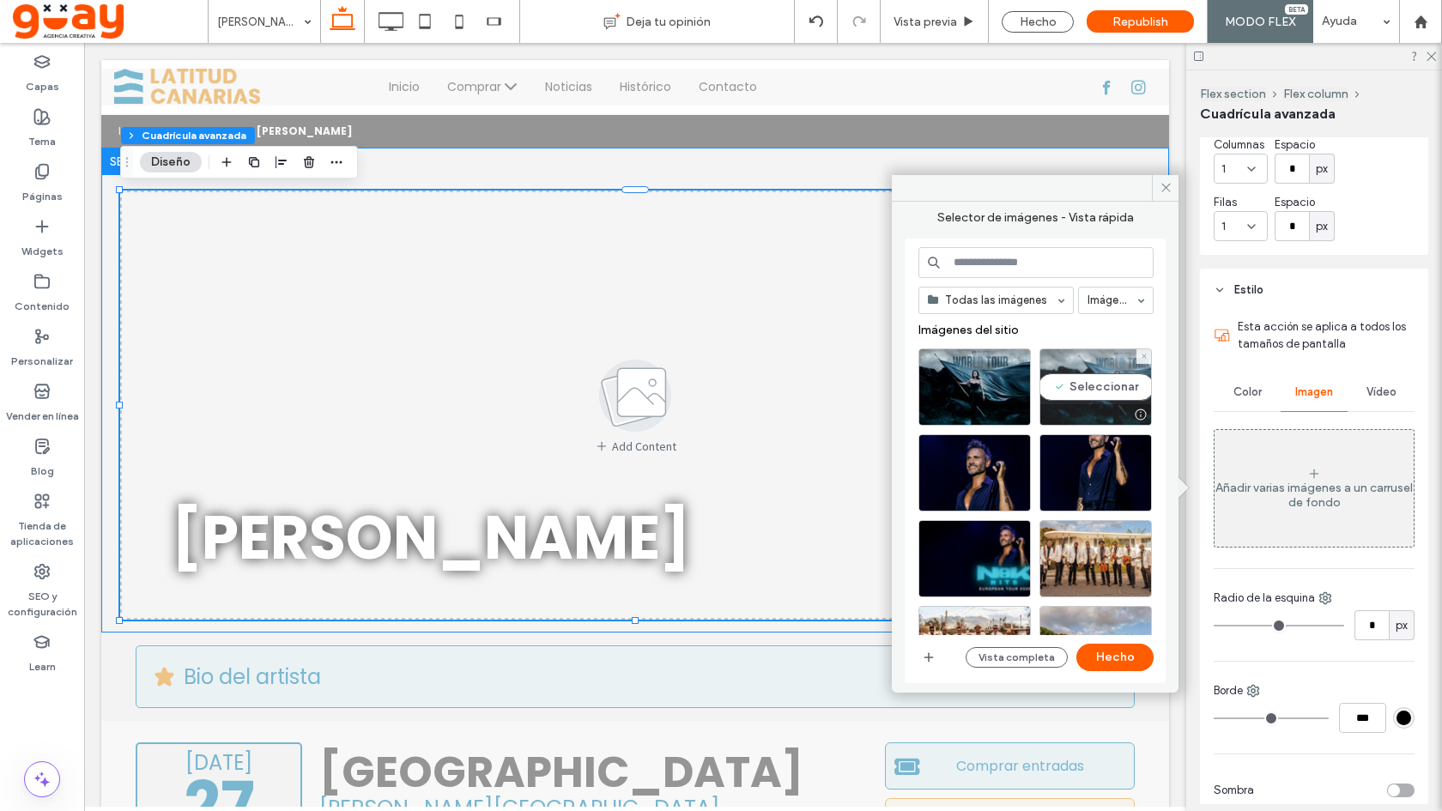
click at [1081, 389] on div "Seleccionar" at bounding box center [1095, 386] width 112 height 77
click at [1120, 656] on button "Hecho" at bounding box center [1114, 657] width 77 height 27
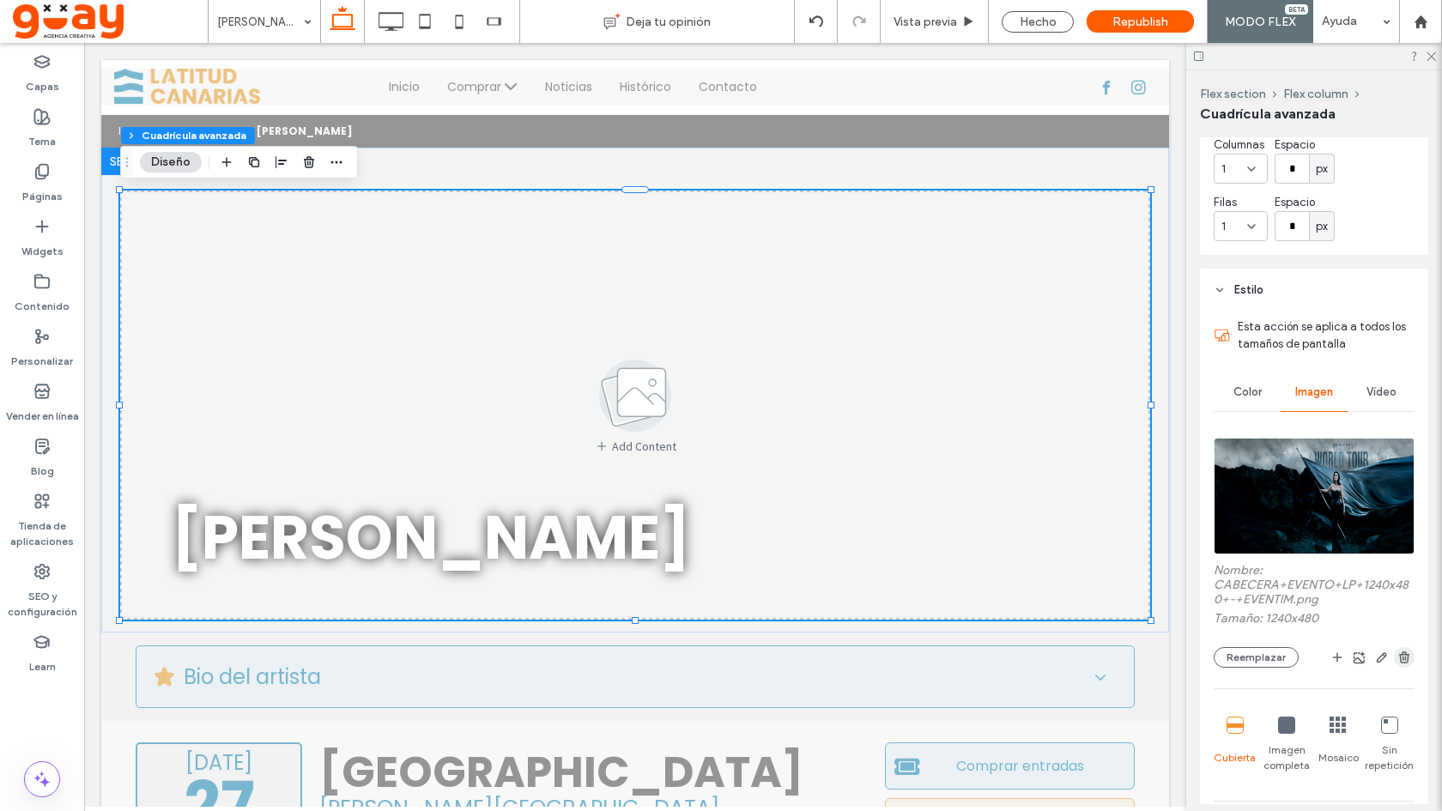
click at [1400, 650] on icon "button" at bounding box center [1404, 657] width 14 height 14
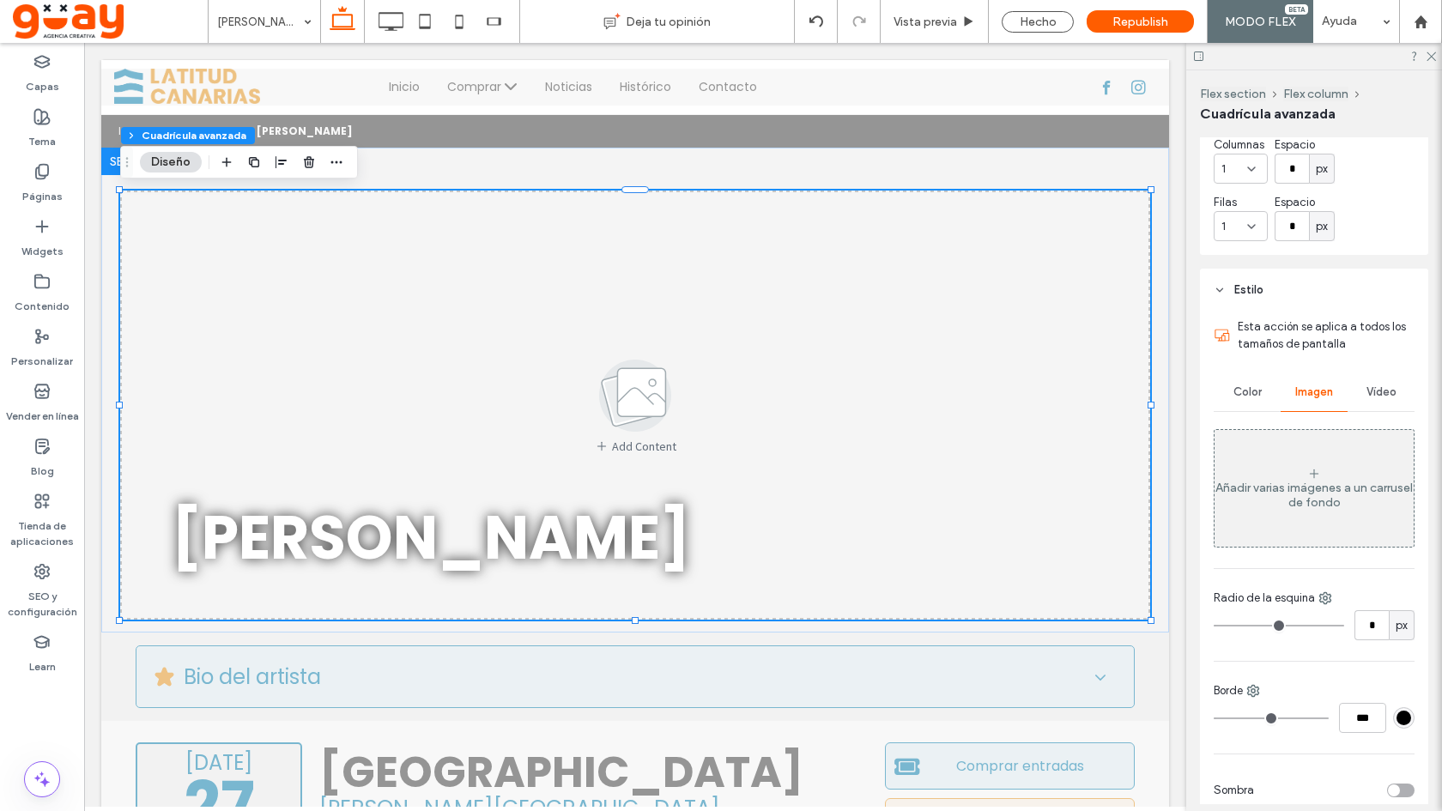
click at [1225, 287] on header "Estilo" at bounding box center [1314, 290] width 228 height 43
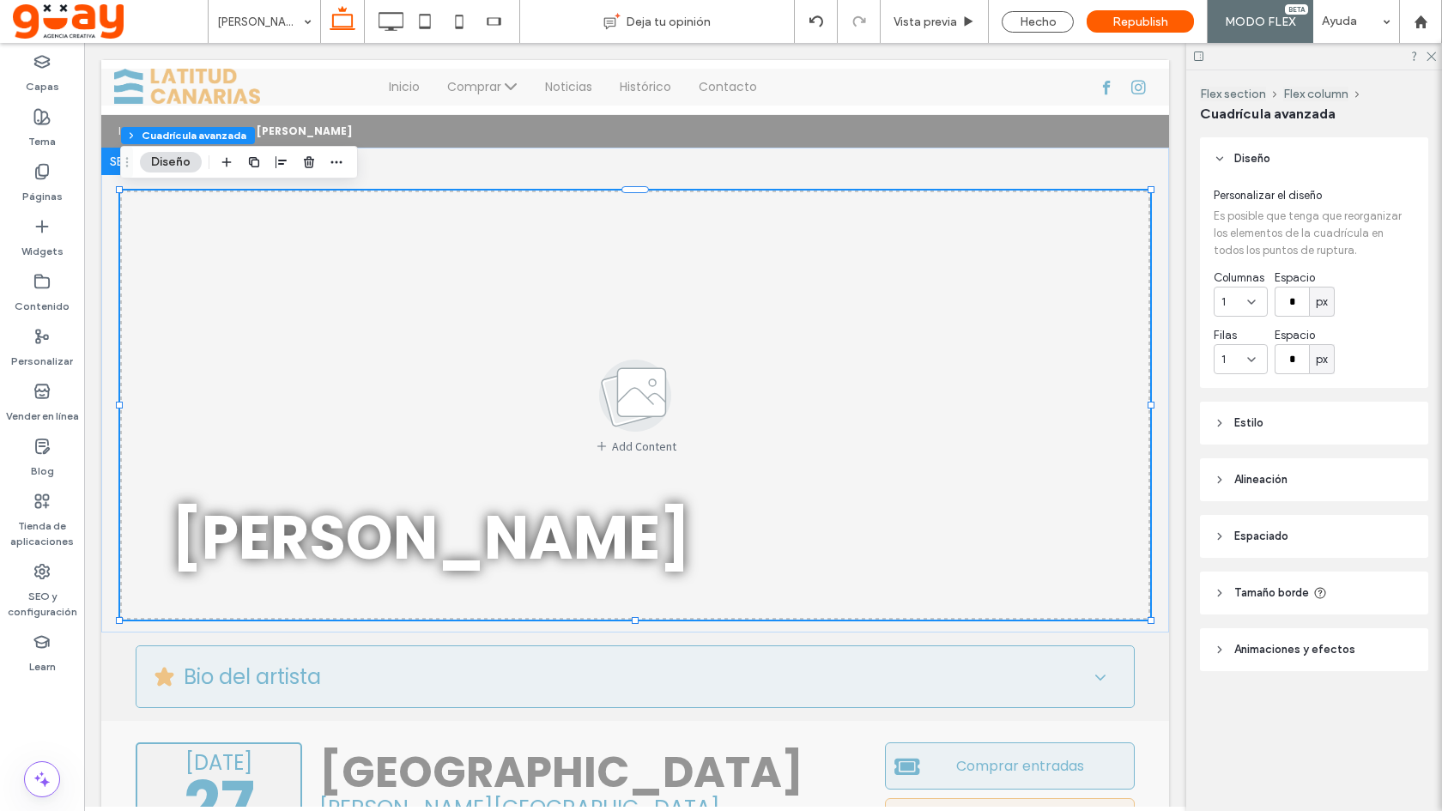
scroll to position [0, 0]
click at [886, 403] on div "Add Content" at bounding box center [635, 404] width 1030 height 429
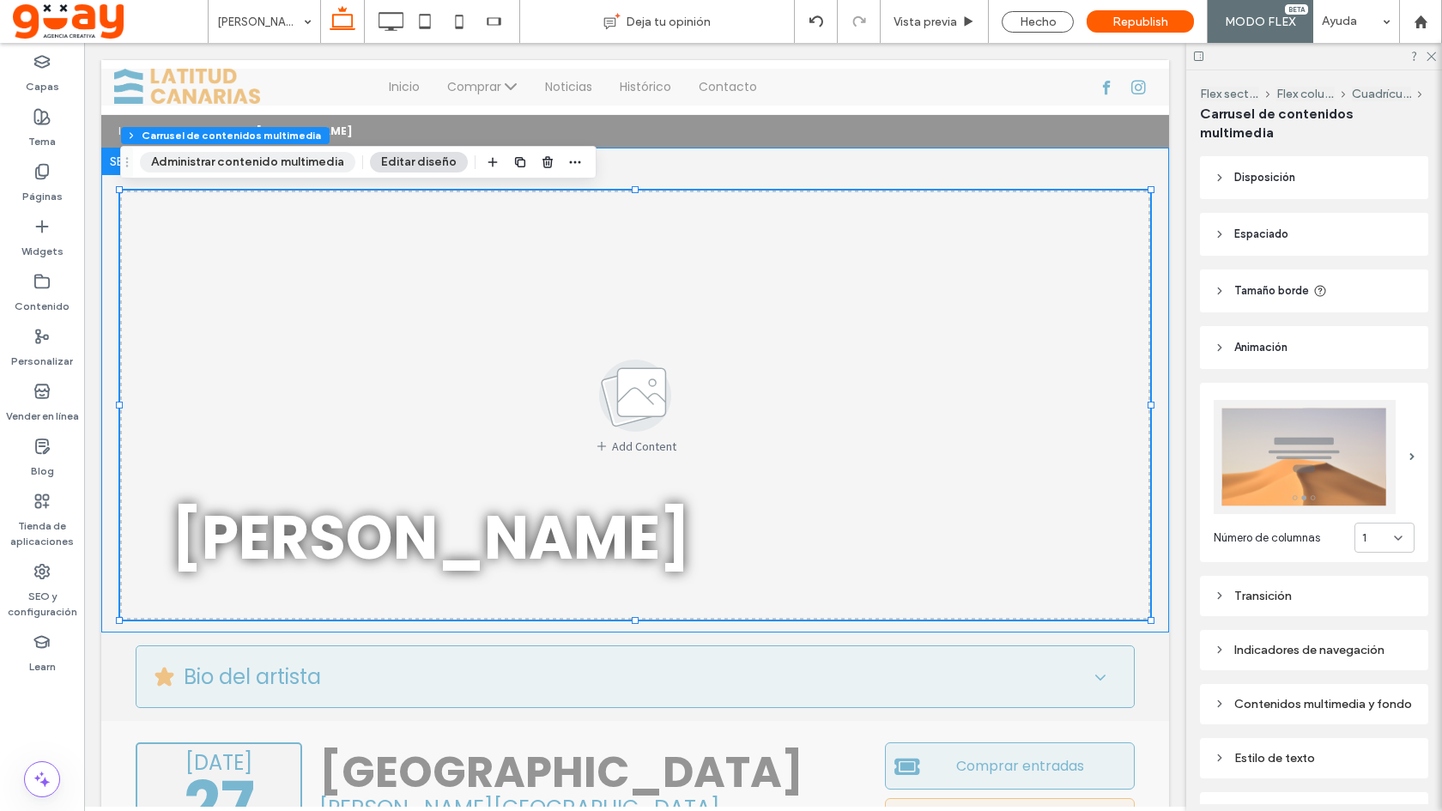
click at [313, 152] on button "Administrar contenido multimedia" at bounding box center [247, 162] width 215 height 21
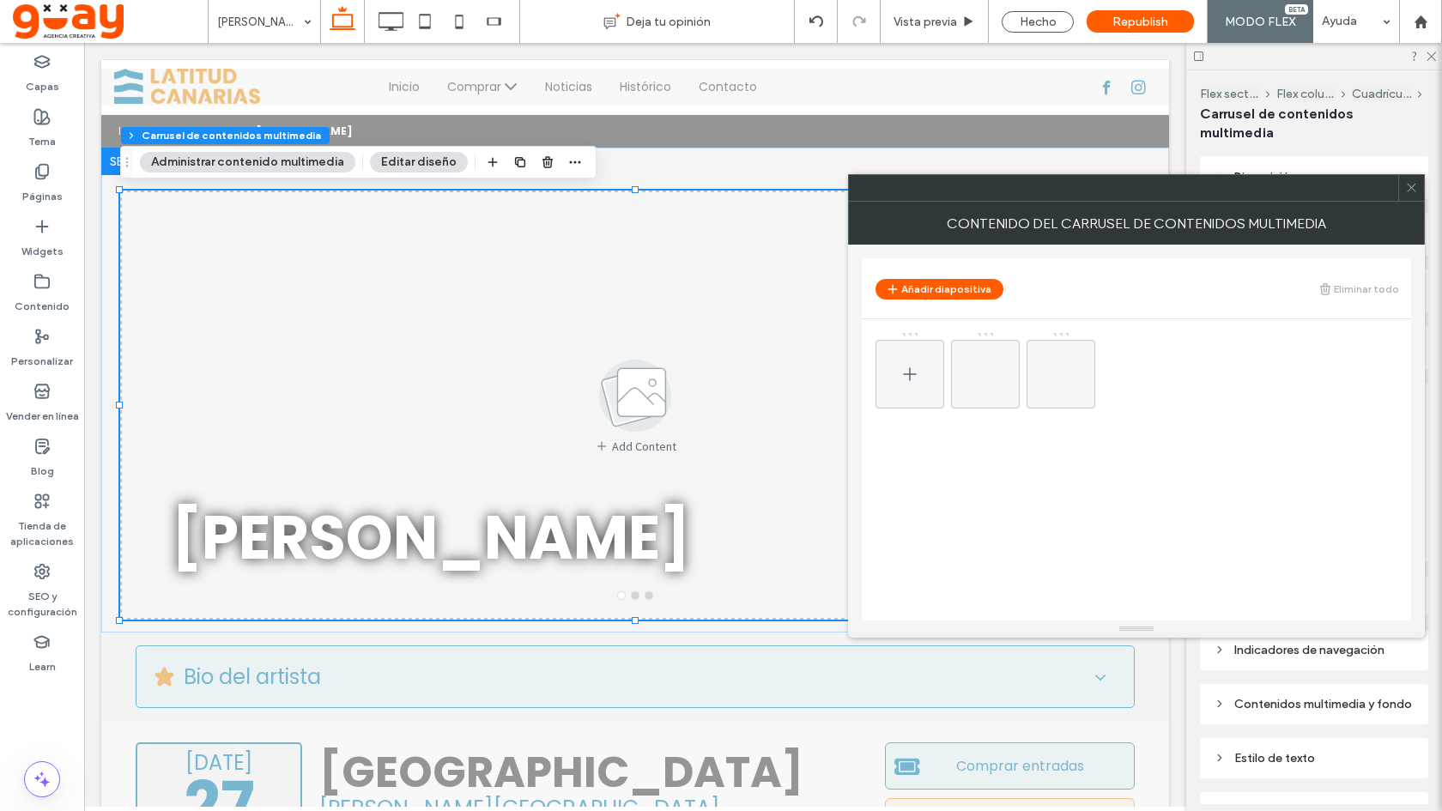
click at [927, 371] on div at bounding box center [909, 374] width 69 height 69
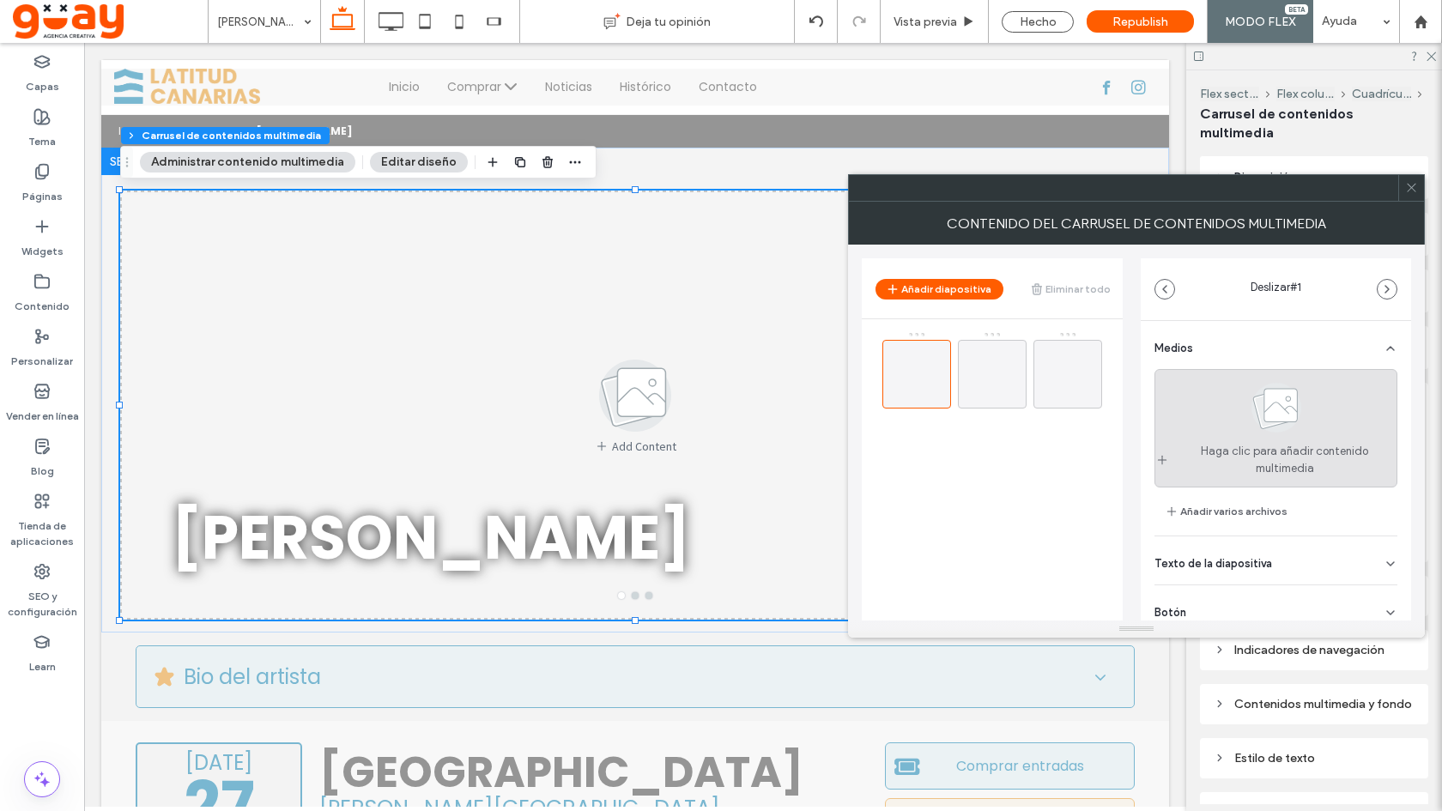
click at [1291, 412] on use at bounding box center [1276, 408] width 50 height 50
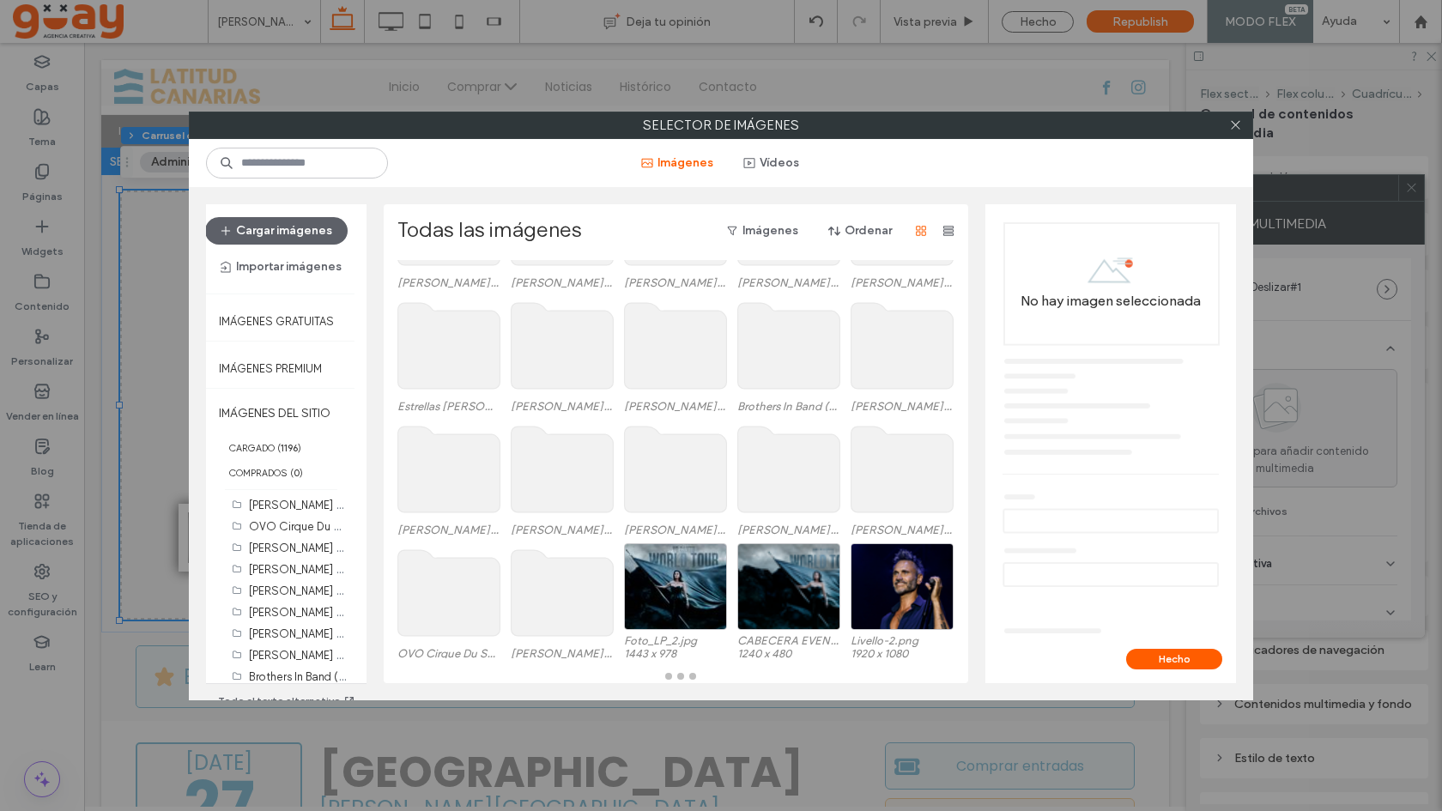
scroll to position [110, 0]
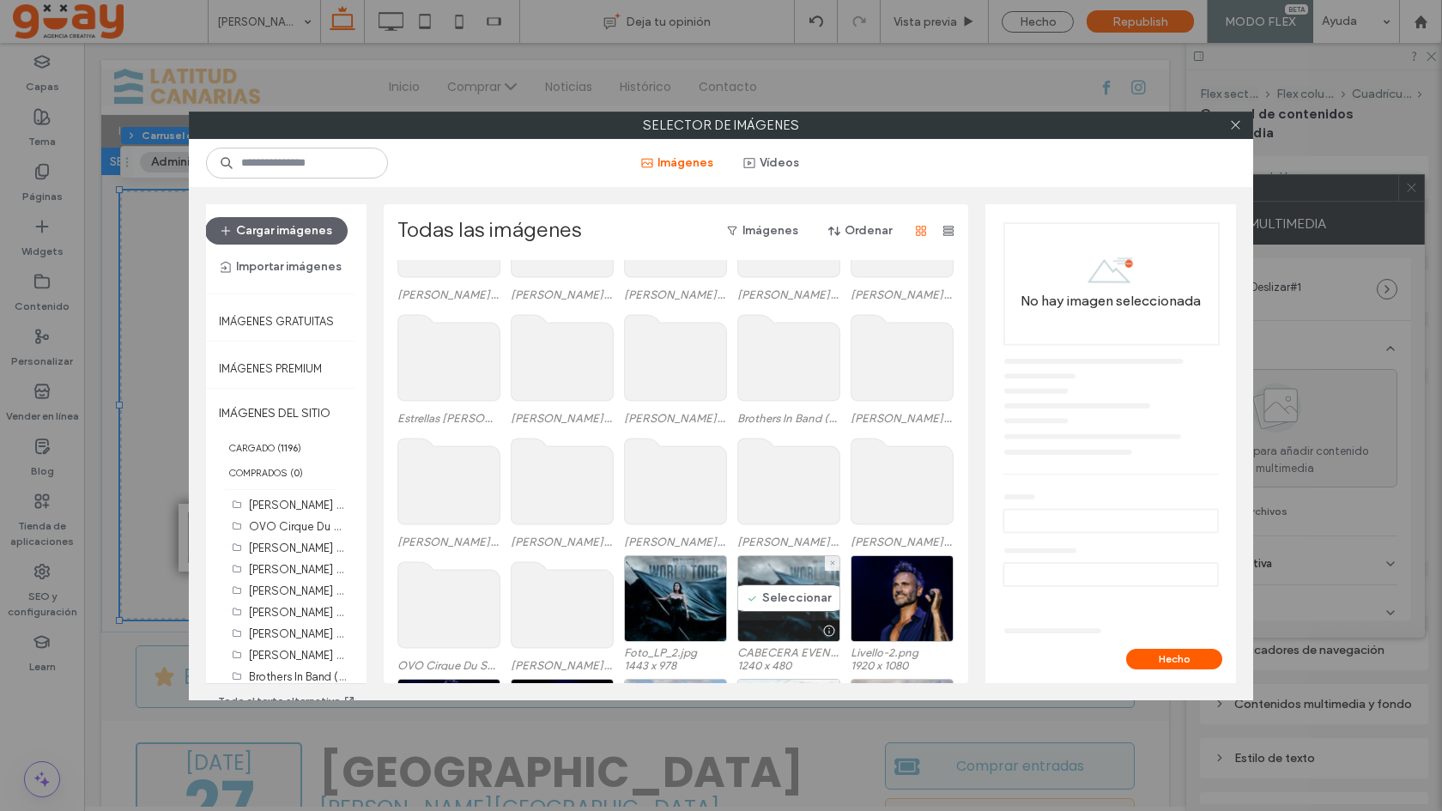
click at [784, 602] on div "Seleccionar" at bounding box center [788, 598] width 103 height 87
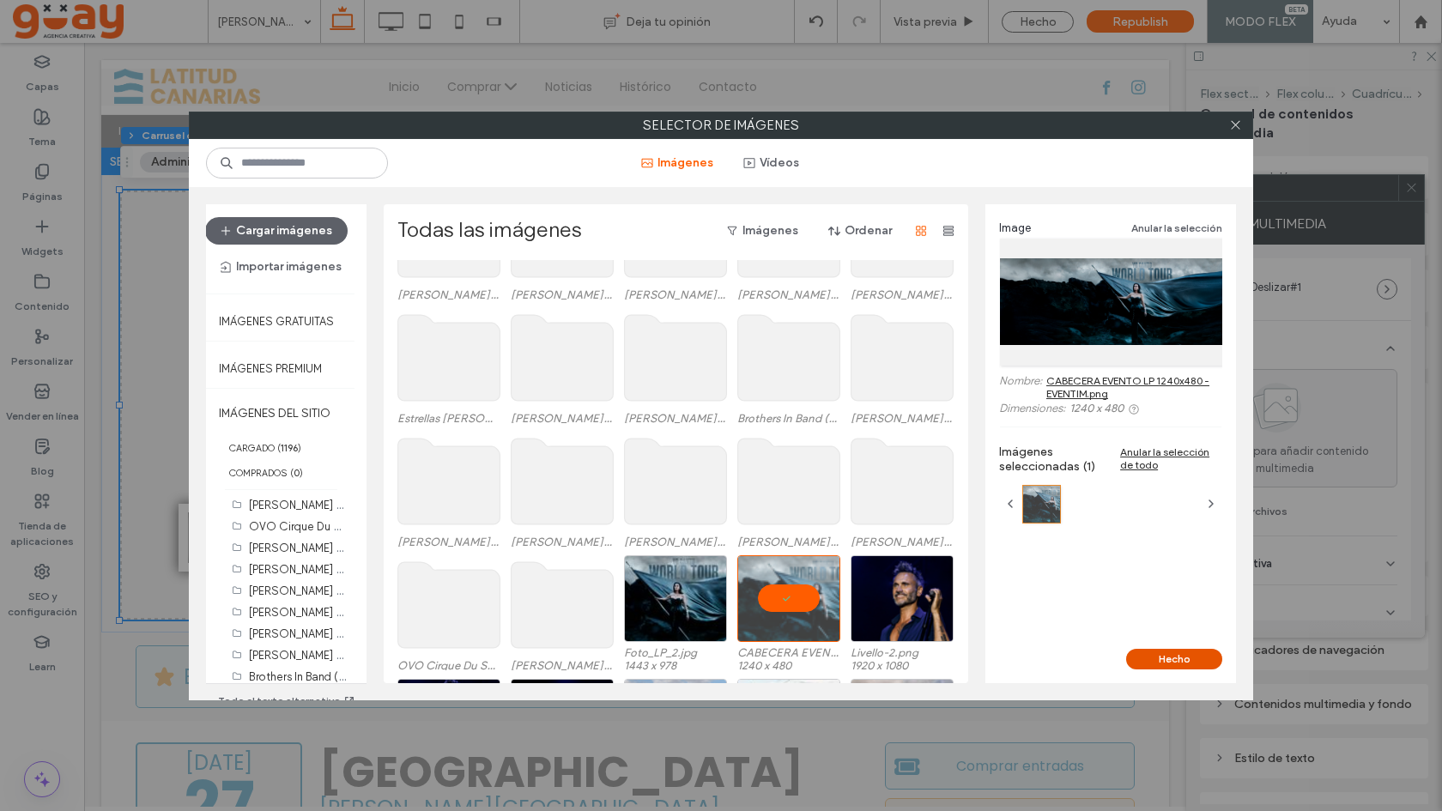
click at [1169, 662] on button "Hecho" at bounding box center [1174, 659] width 96 height 21
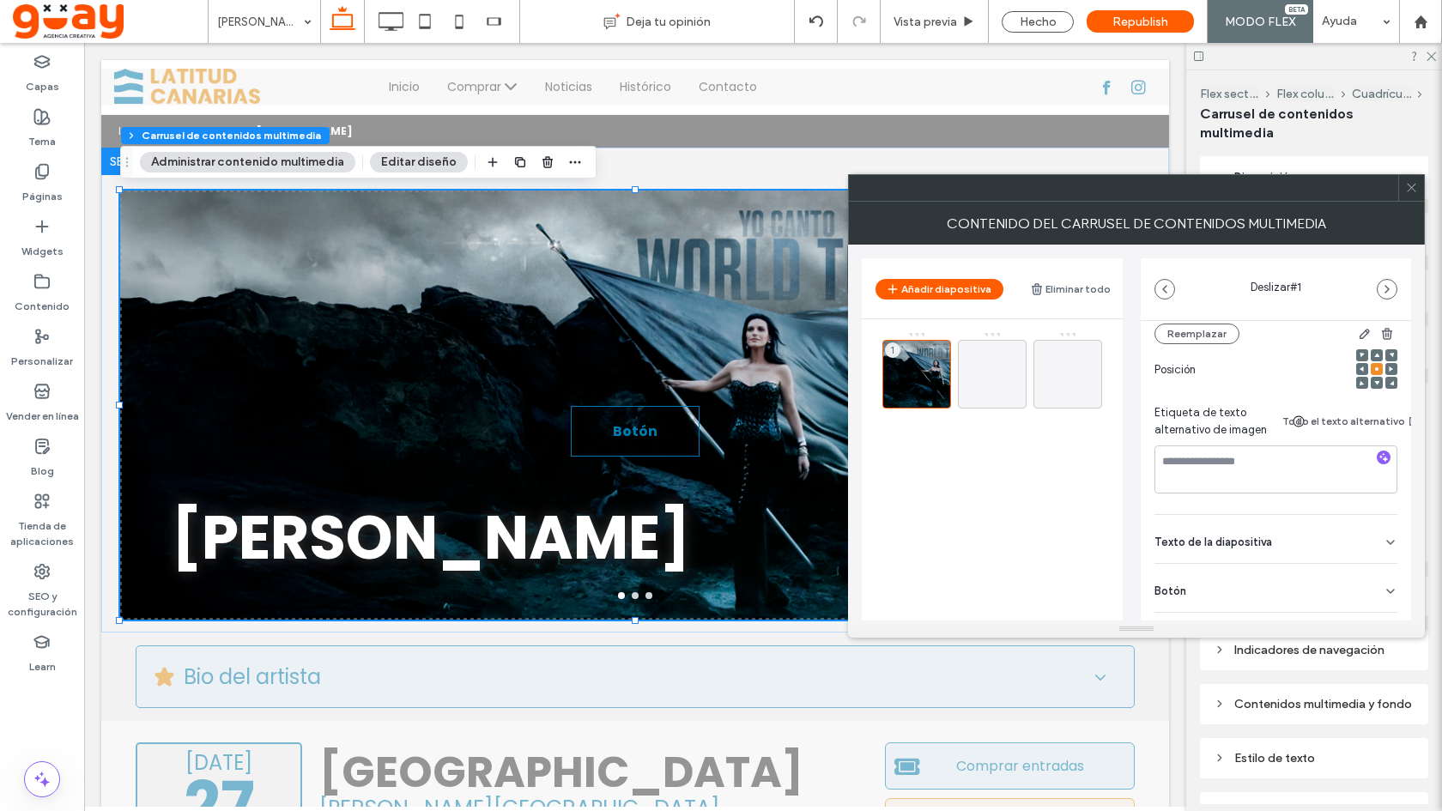
scroll to position [263, 0]
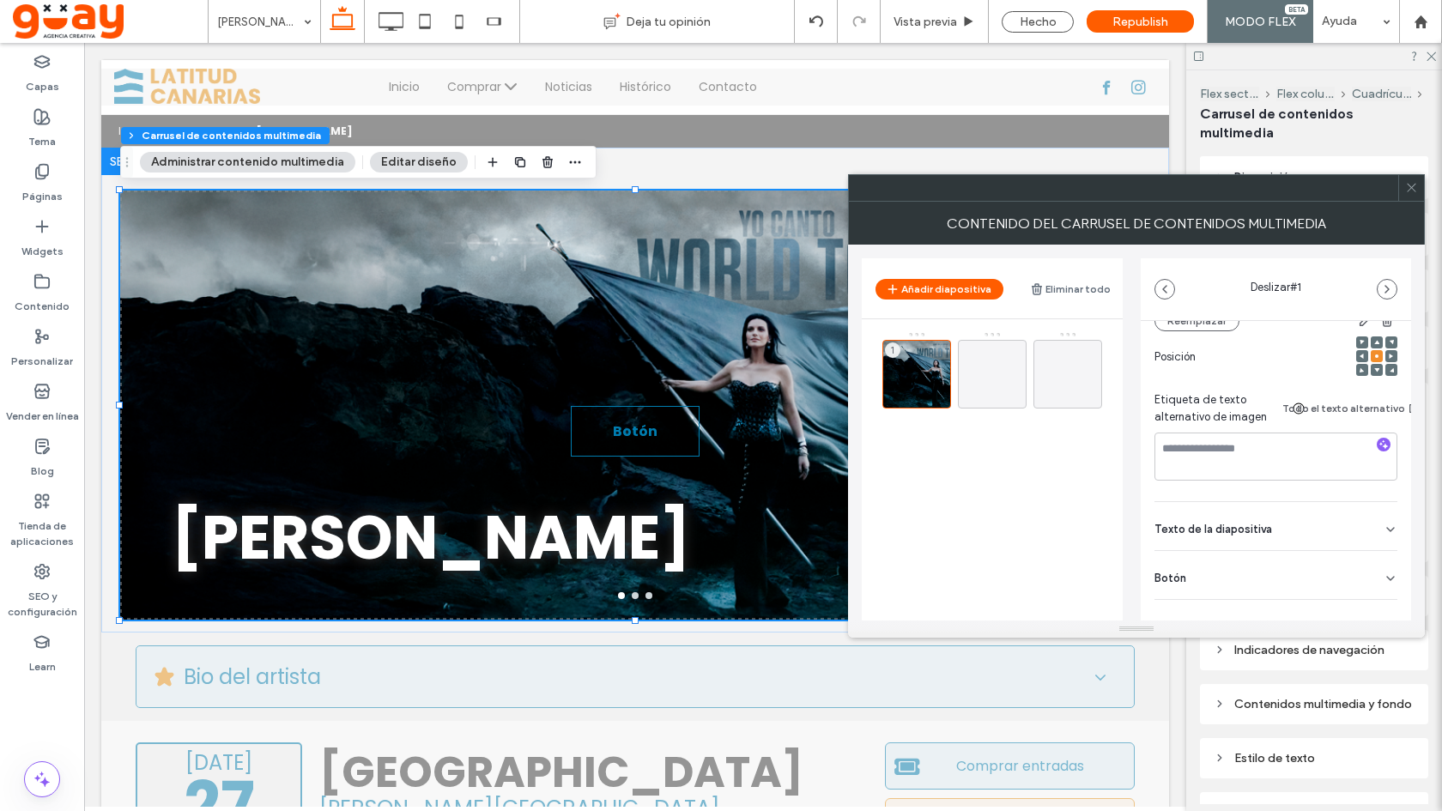
click at [1409, 191] on icon at bounding box center [1411, 187] width 13 height 13
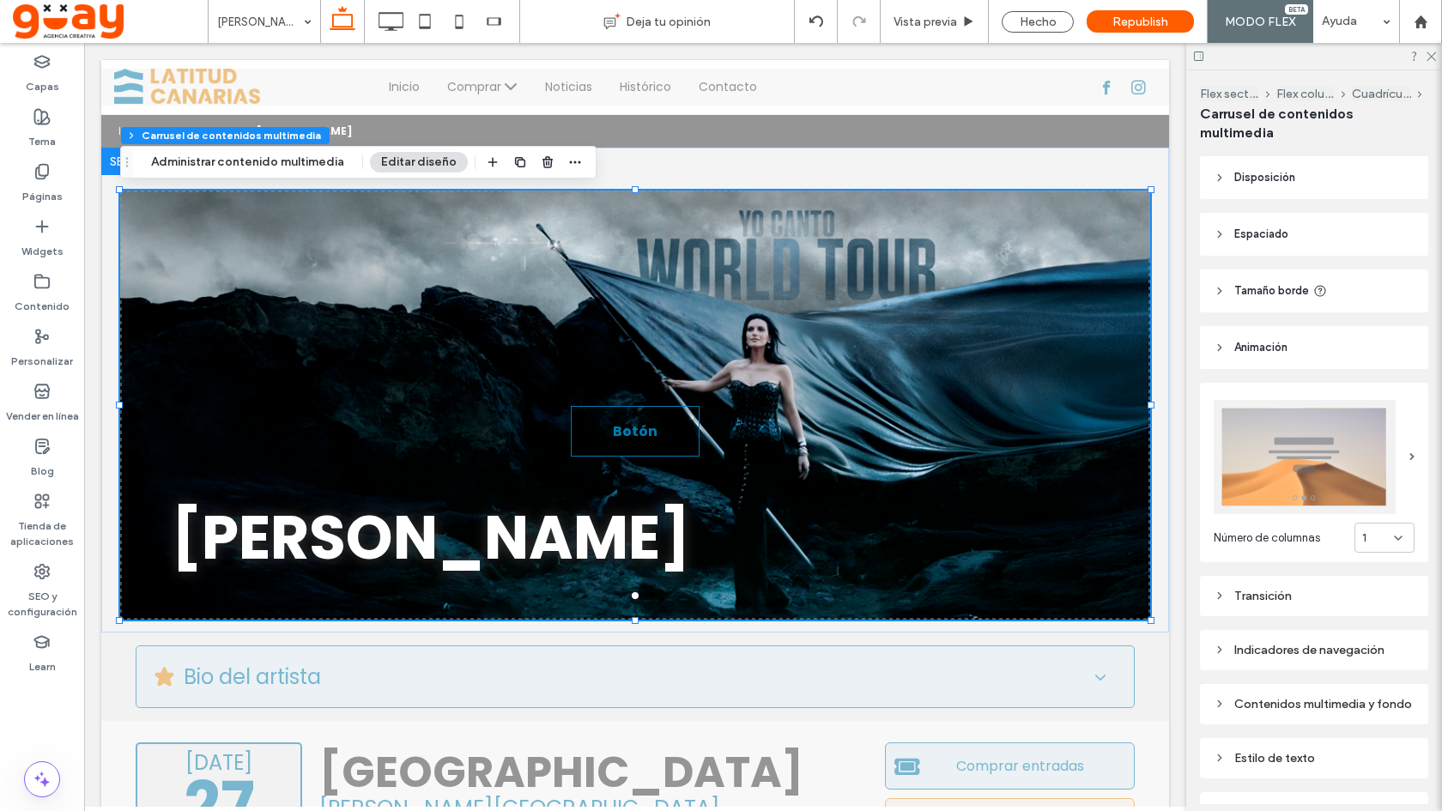
click at [1311, 654] on div "Indicadores de navegación" at bounding box center [1313, 650] width 201 height 15
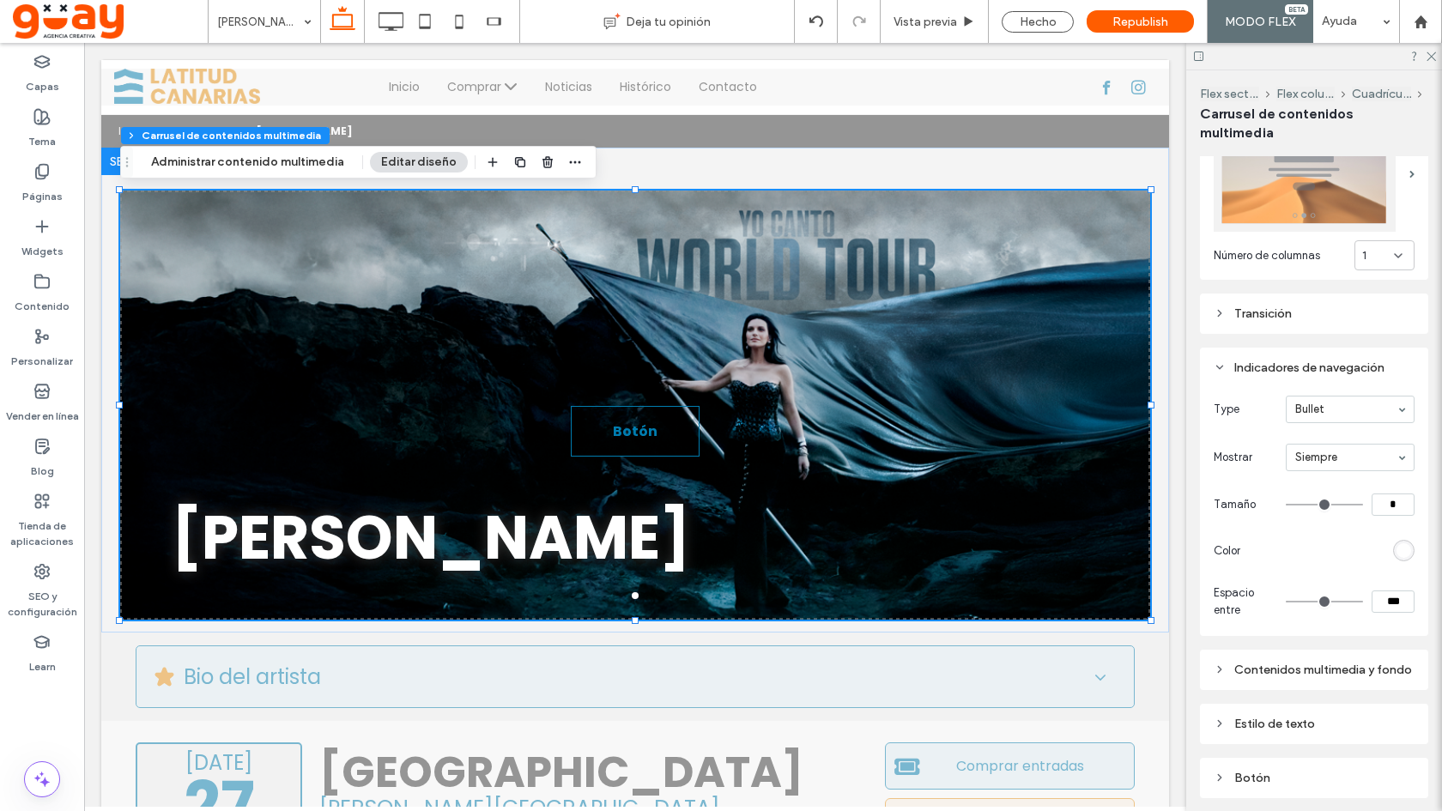
scroll to position [298, 0]
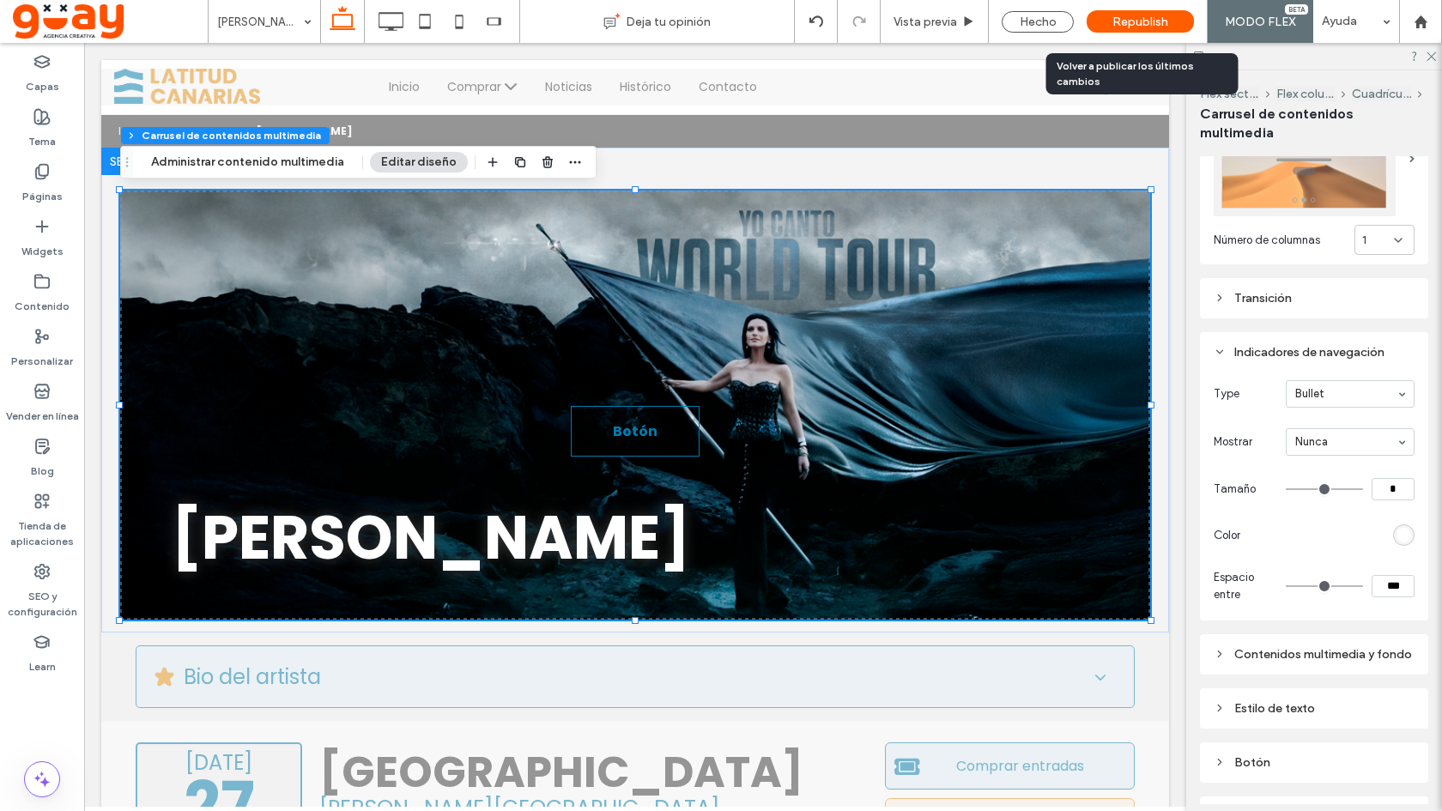
click at [1152, 21] on span "Republish" at bounding box center [1140, 22] width 56 height 15
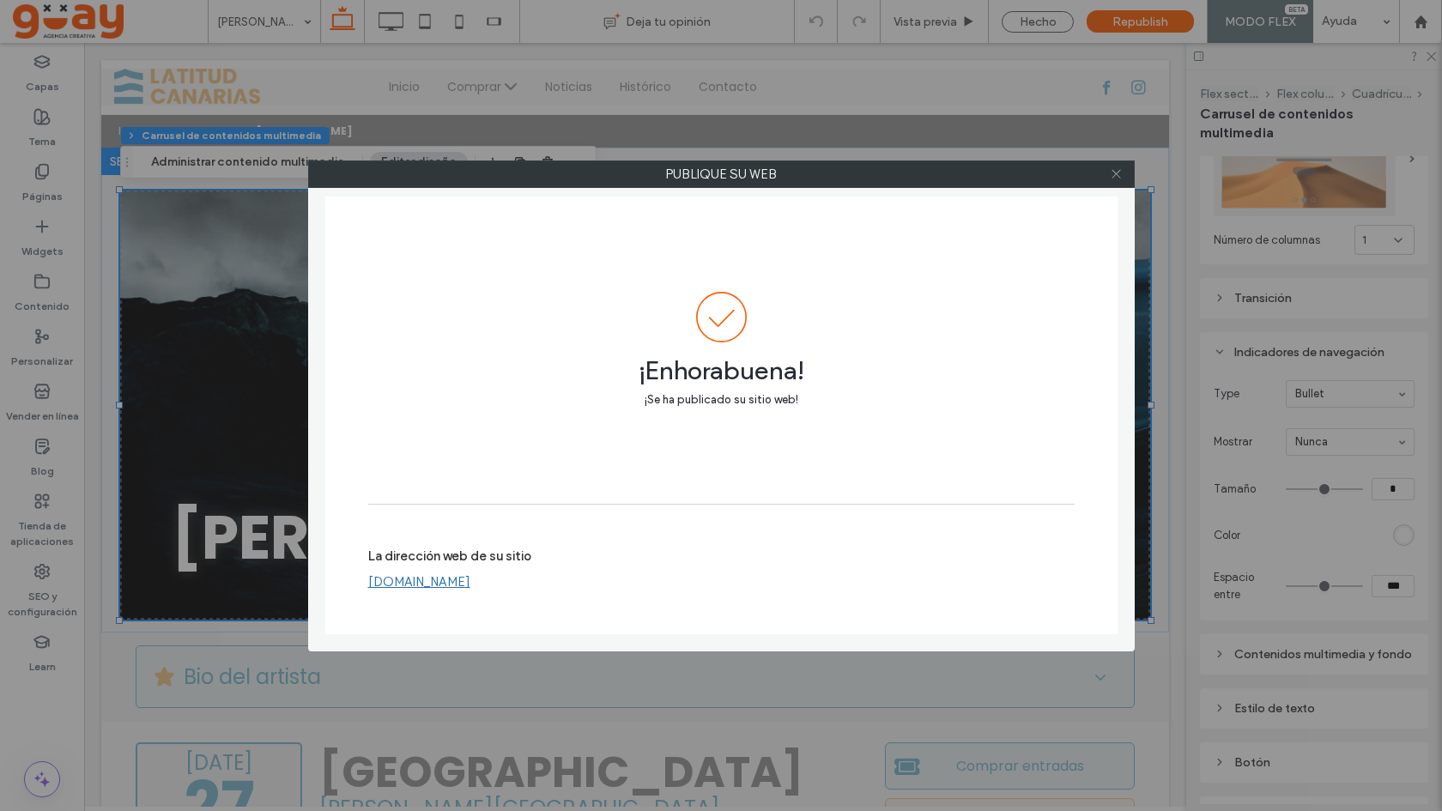
click at [1113, 172] on icon at bounding box center [1116, 173] width 13 height 13
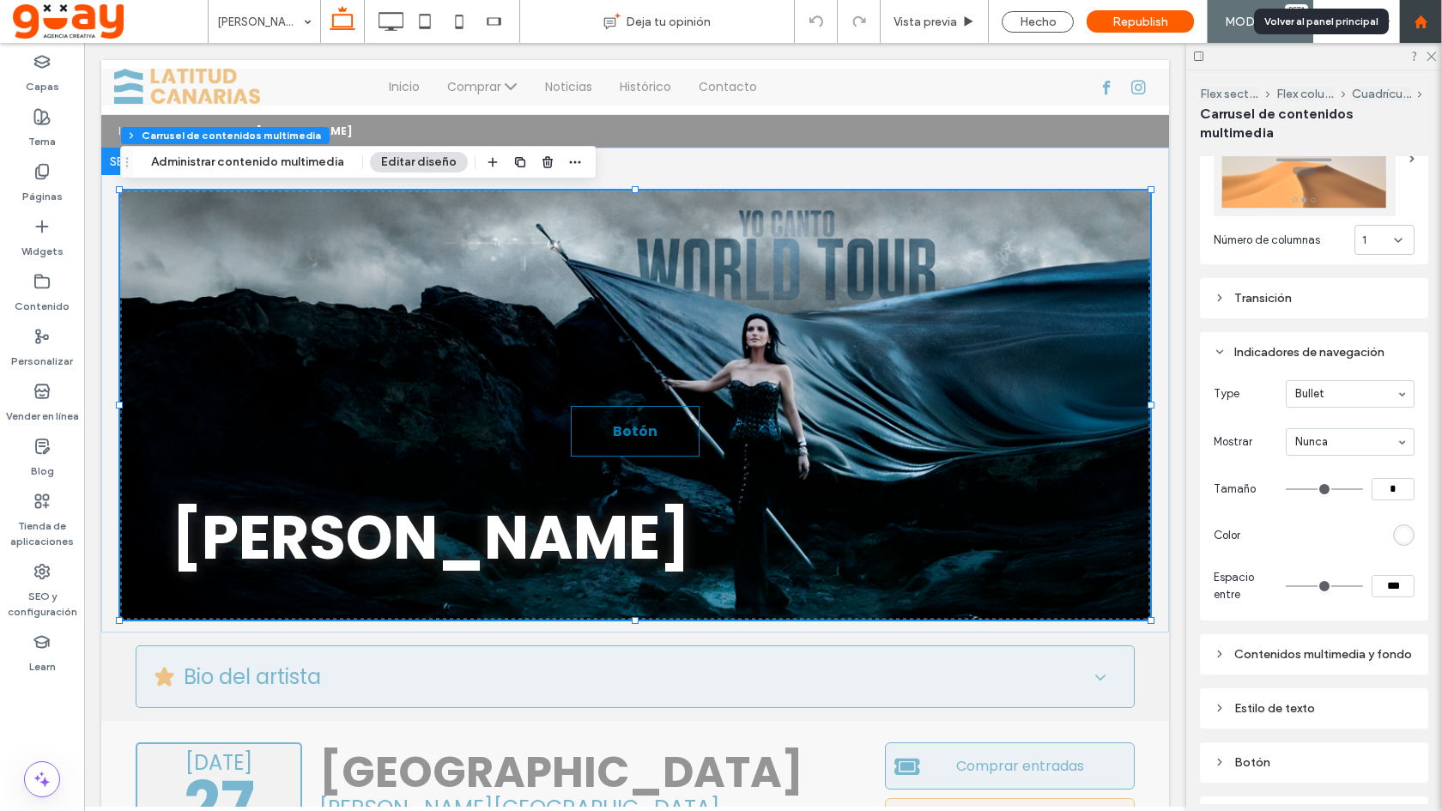
click at [1428, 21] on div at bounding box center [1420, 22] width 41 height 15
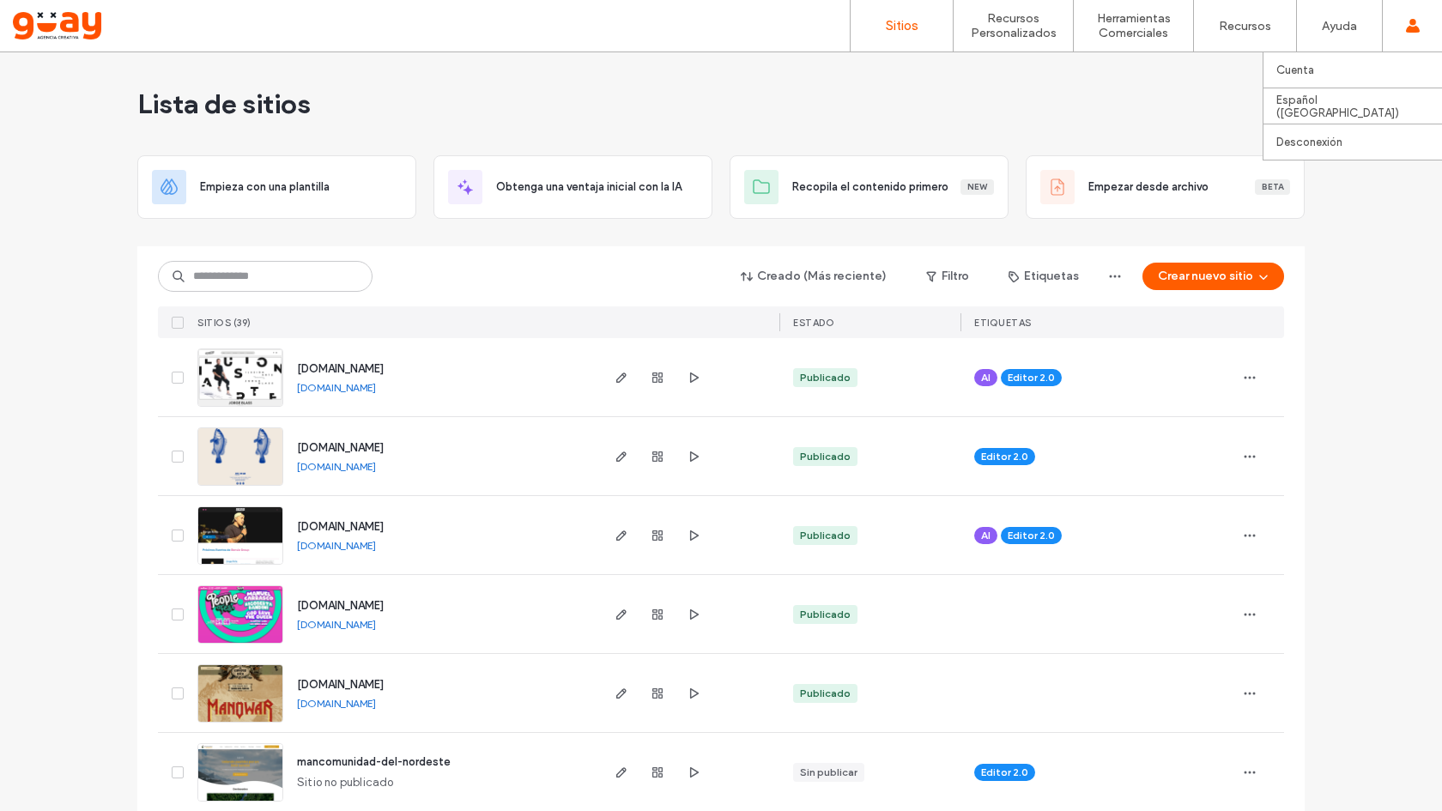
click at [602, 108] on div "Lista de sitios" at bounding box center [720, 103] width 1167 height 103
